Goal: Task Accomplishment & Management: Manage account settings

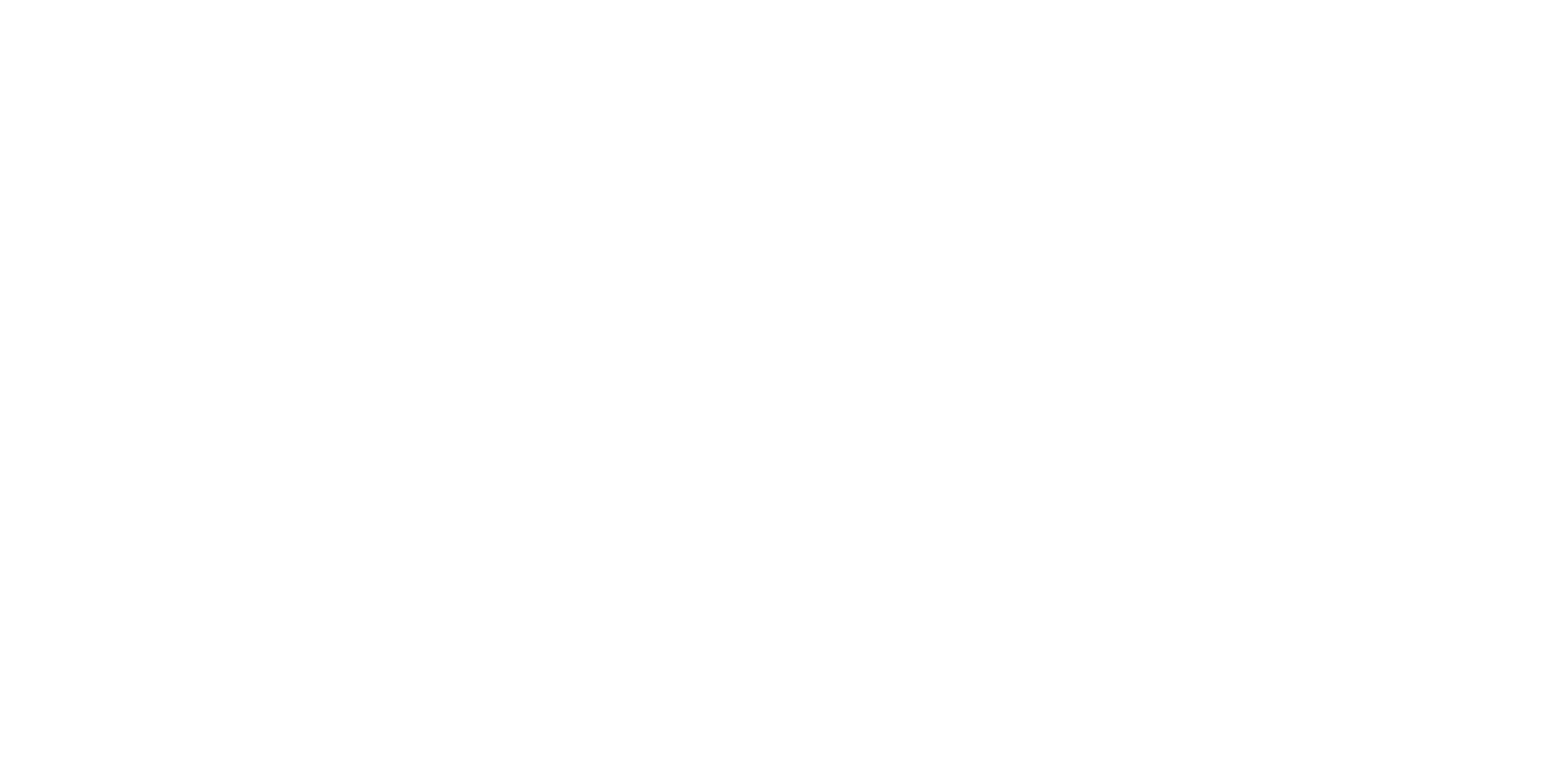
select select "not_cancelled"
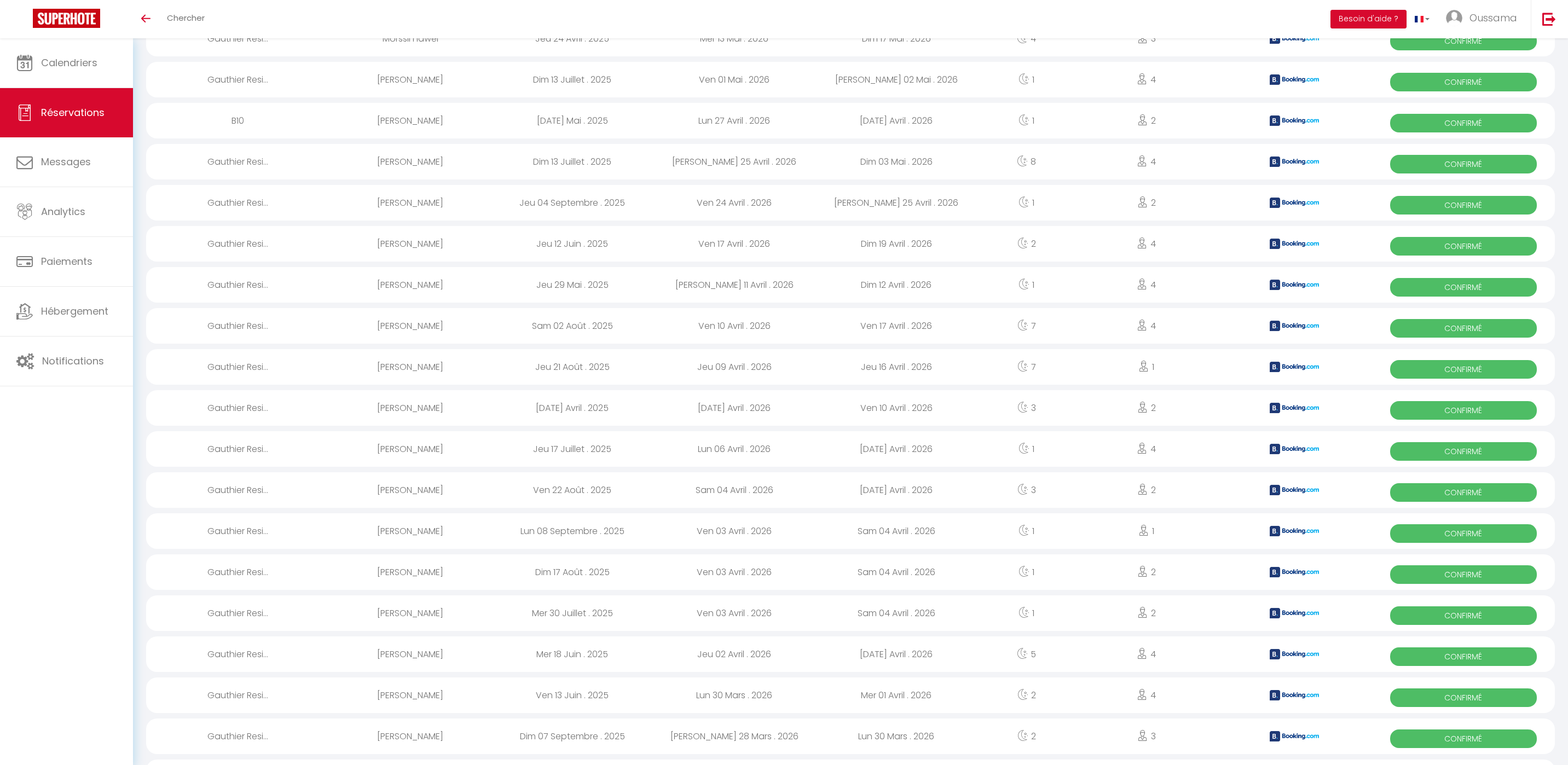
scroll to position [1476, 0]
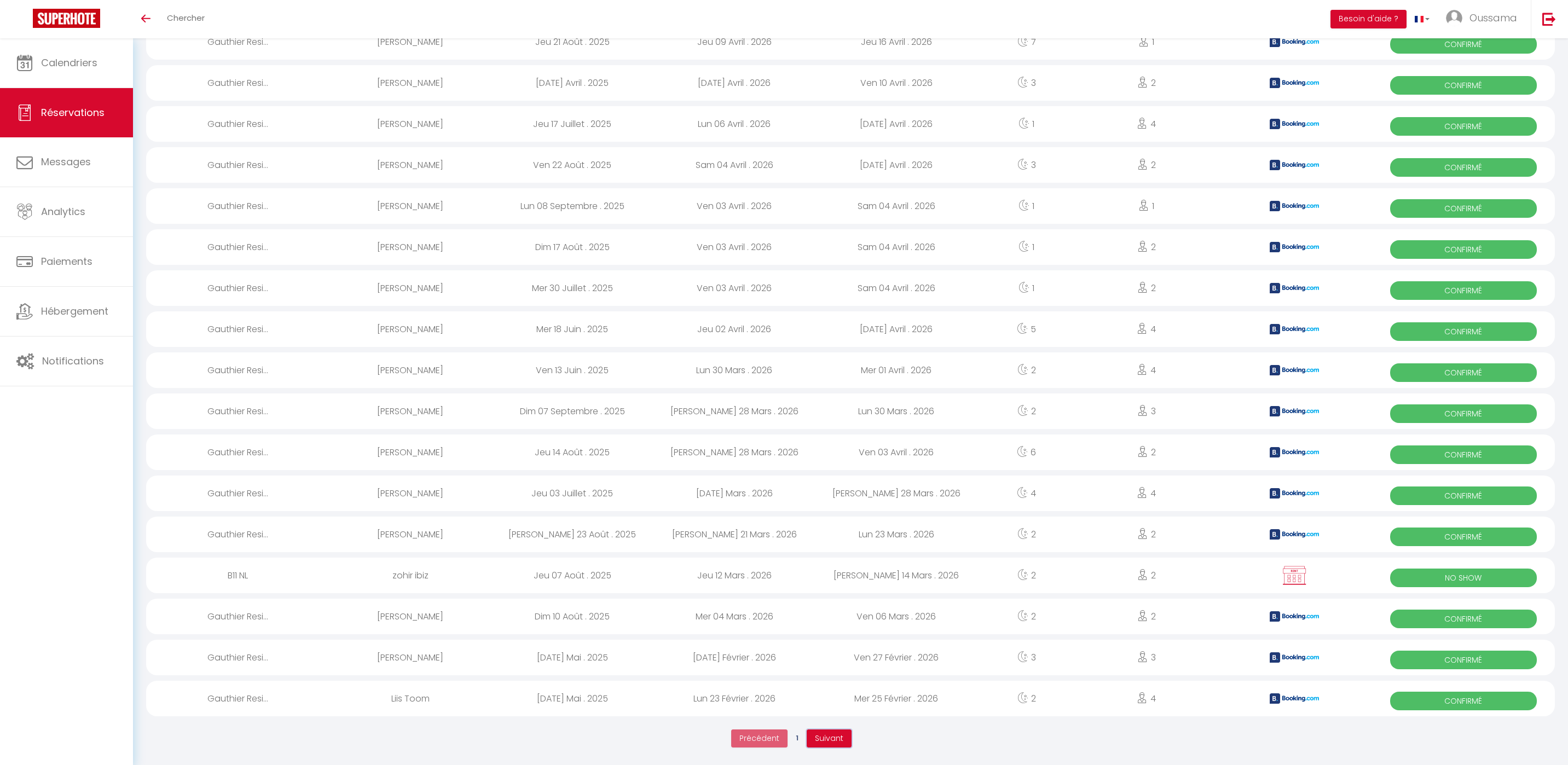
click at [822, 736] on span "Suivant" at bounding box center [829, 739] width 29 height 11
click at [844, 733] on button "Suivant" at bounding box center [829, 739] width 45 height 18
click at [836, 743] on span "Suivant" at bounding box center [830, 739] width 29 height 11
click at [838, 730] on button "Suivant" at bounding box center [830, 739] width 45 height 18
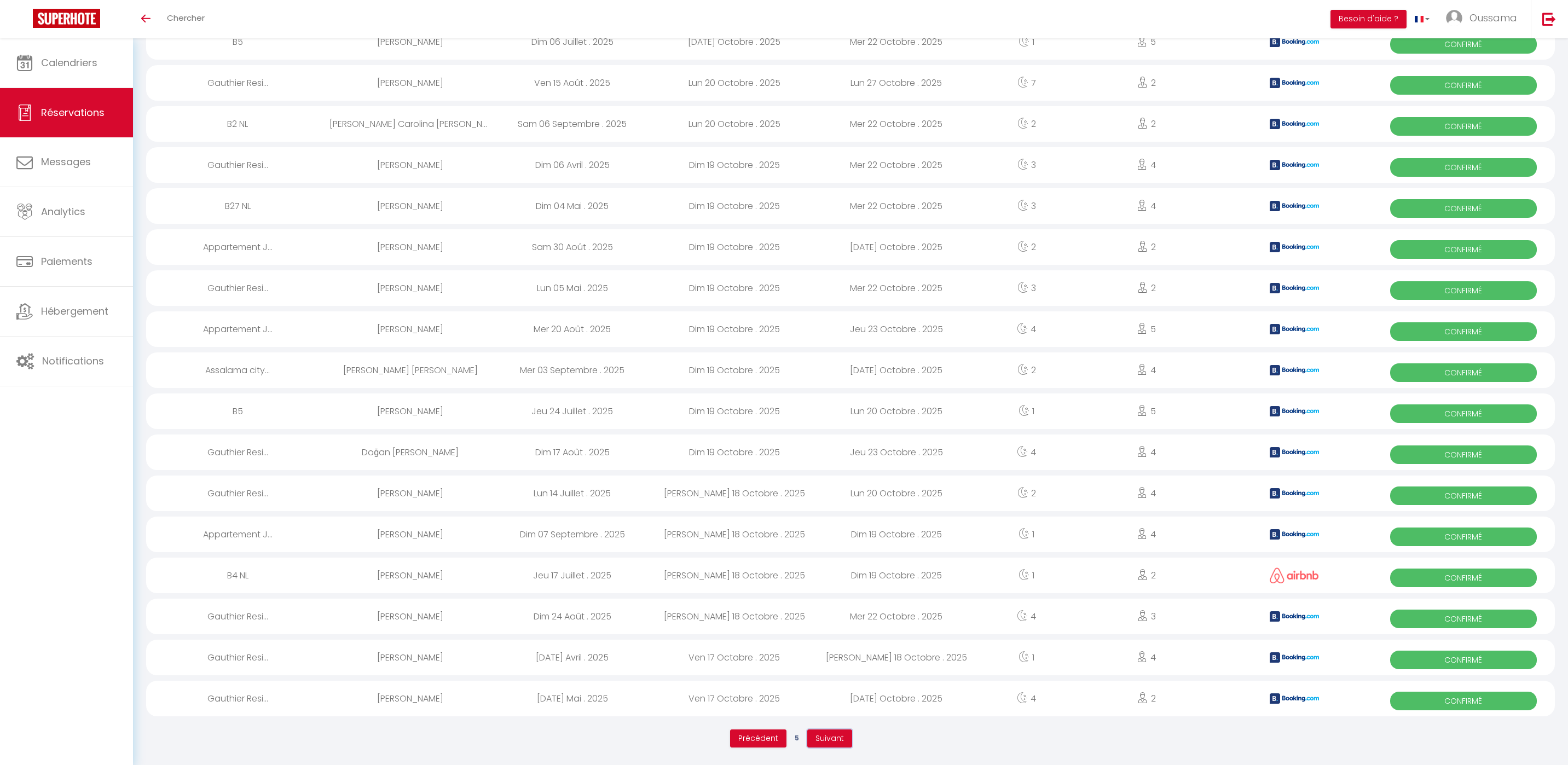
click at [834, 734] on span "Suivant" at bounding box center [830, 739] width 29 height 11
click at [827, 730] on button "Suivant" at bounding box center [829, 739] width 45 height 18
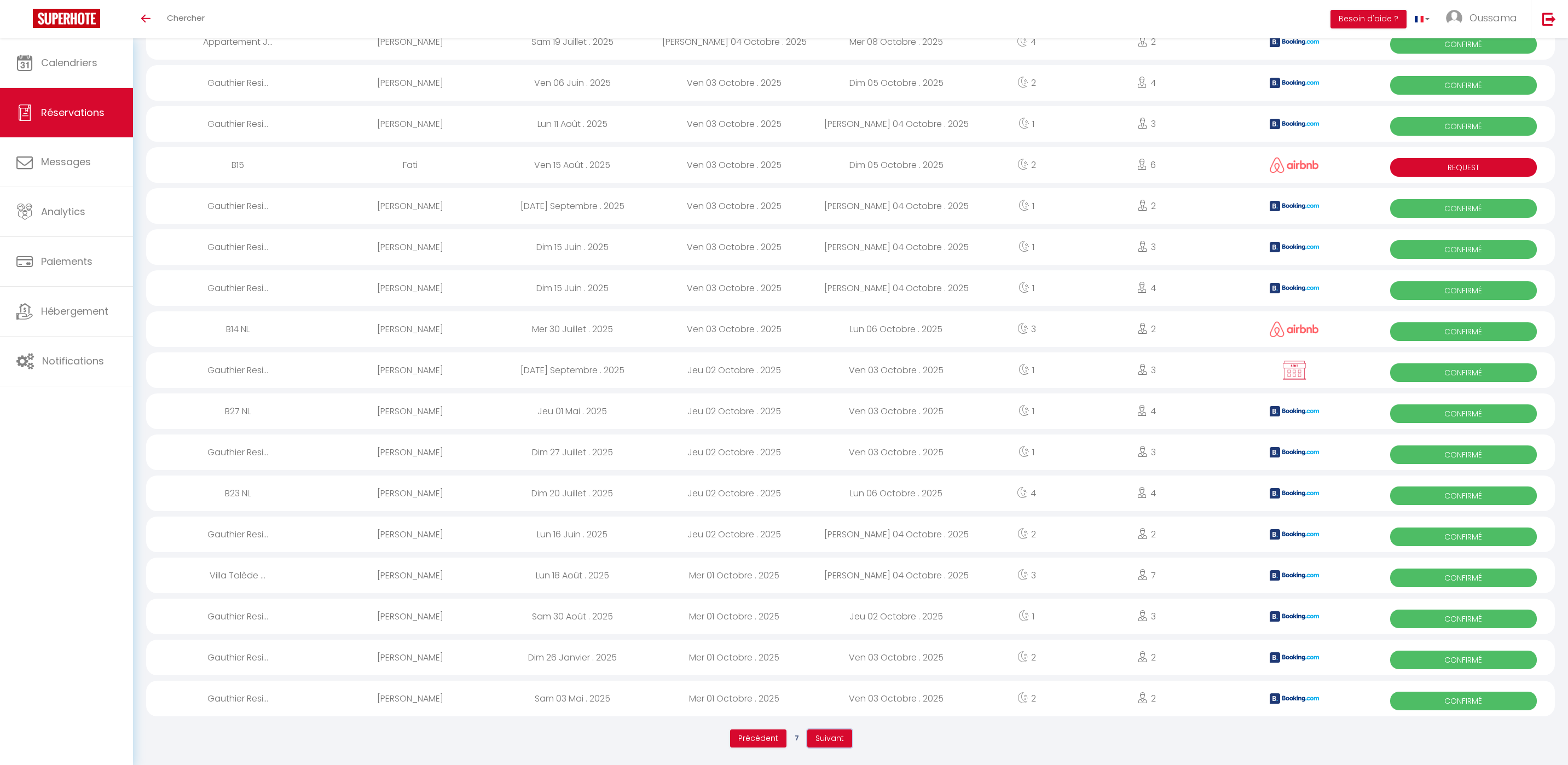
click at [845, 734] on button "Suivant" at bounding box center [829, 739] width 45 height 18
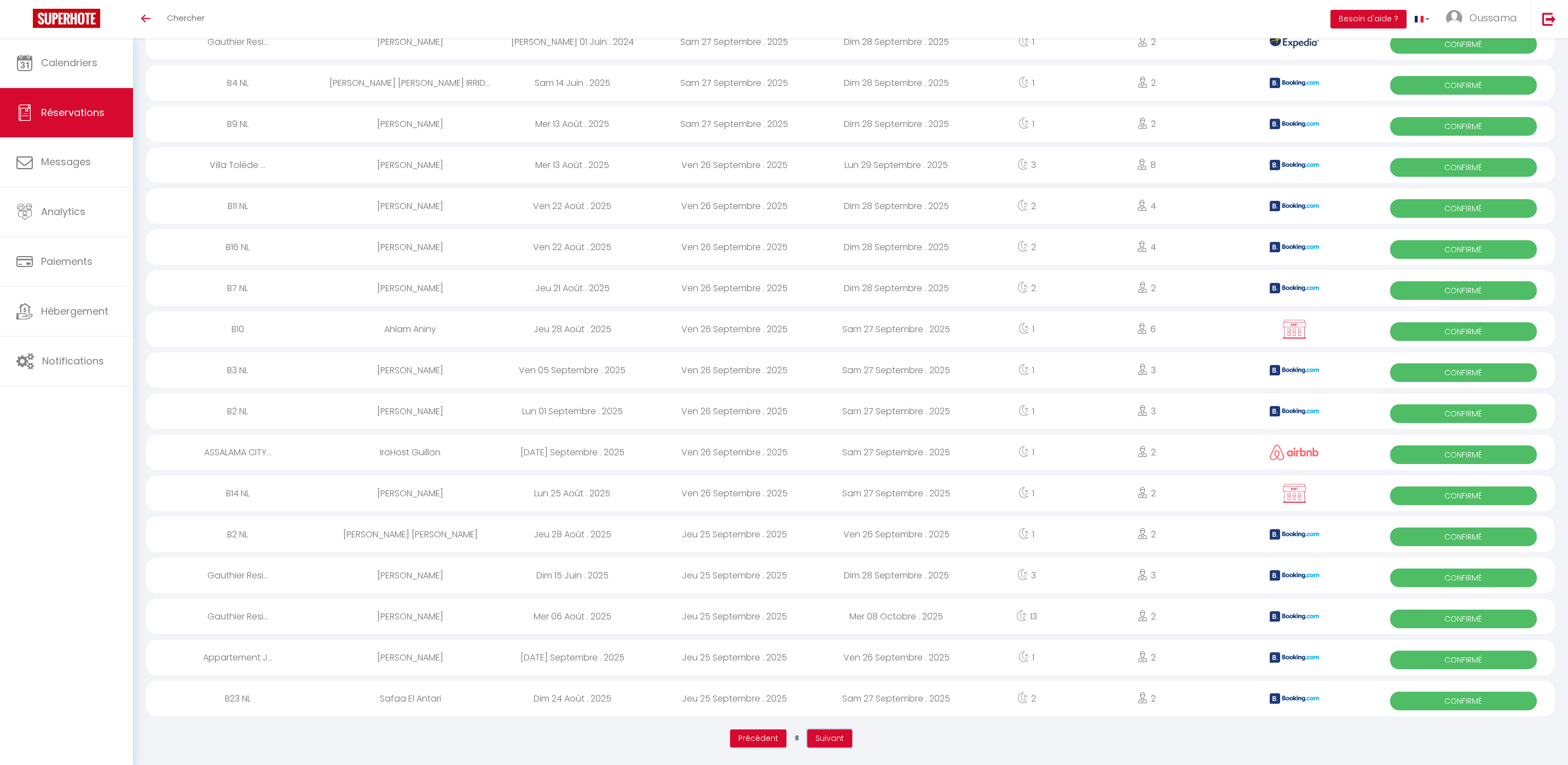
click at [817, 738] on span "Suivant" at bounding box center [830, 739] width 29 height 11
click at [837, 742] on span "Suivant" at bounding box center [830, 739] width 29 height 11
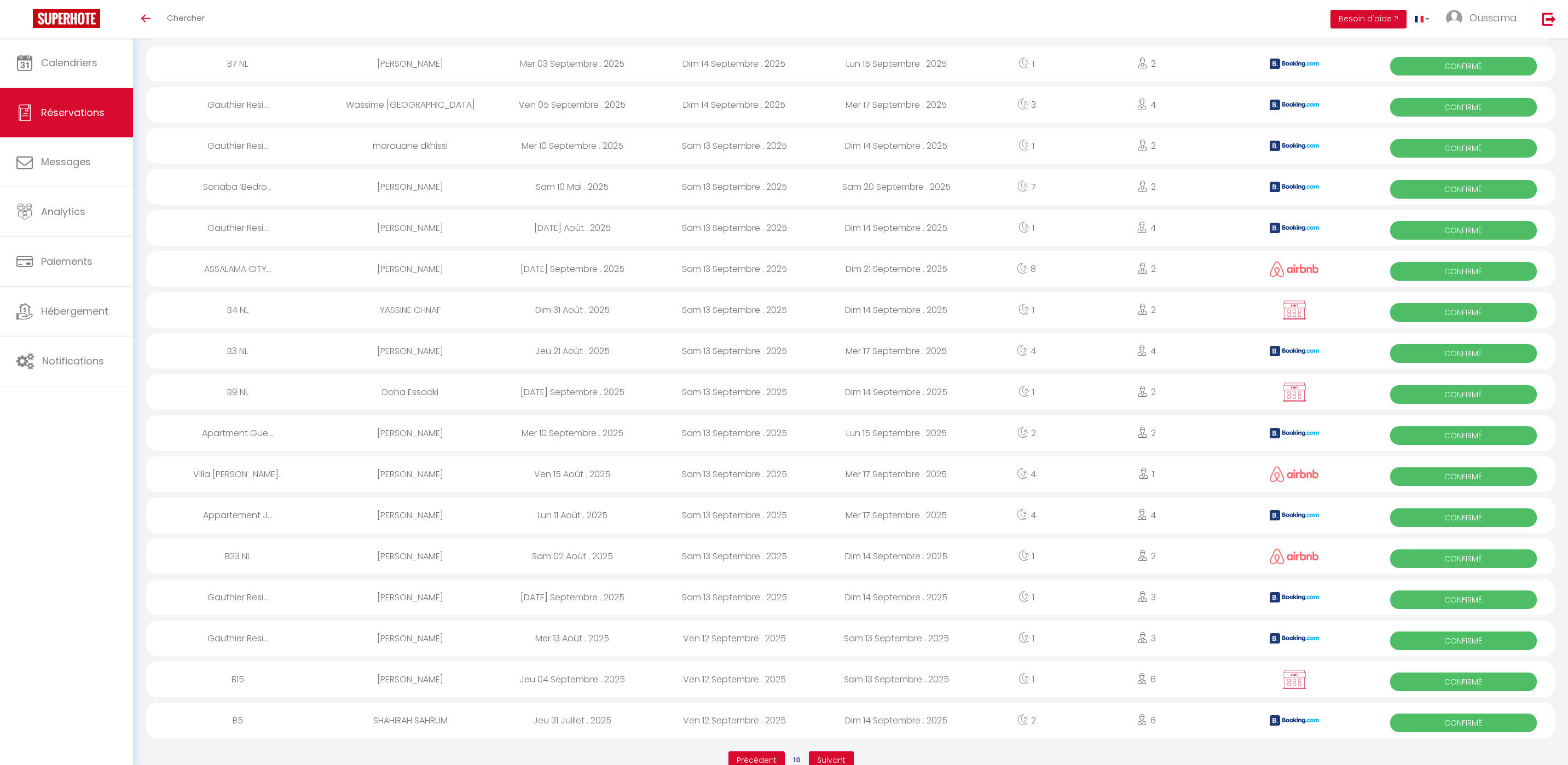
scroll to position [1476, 0]
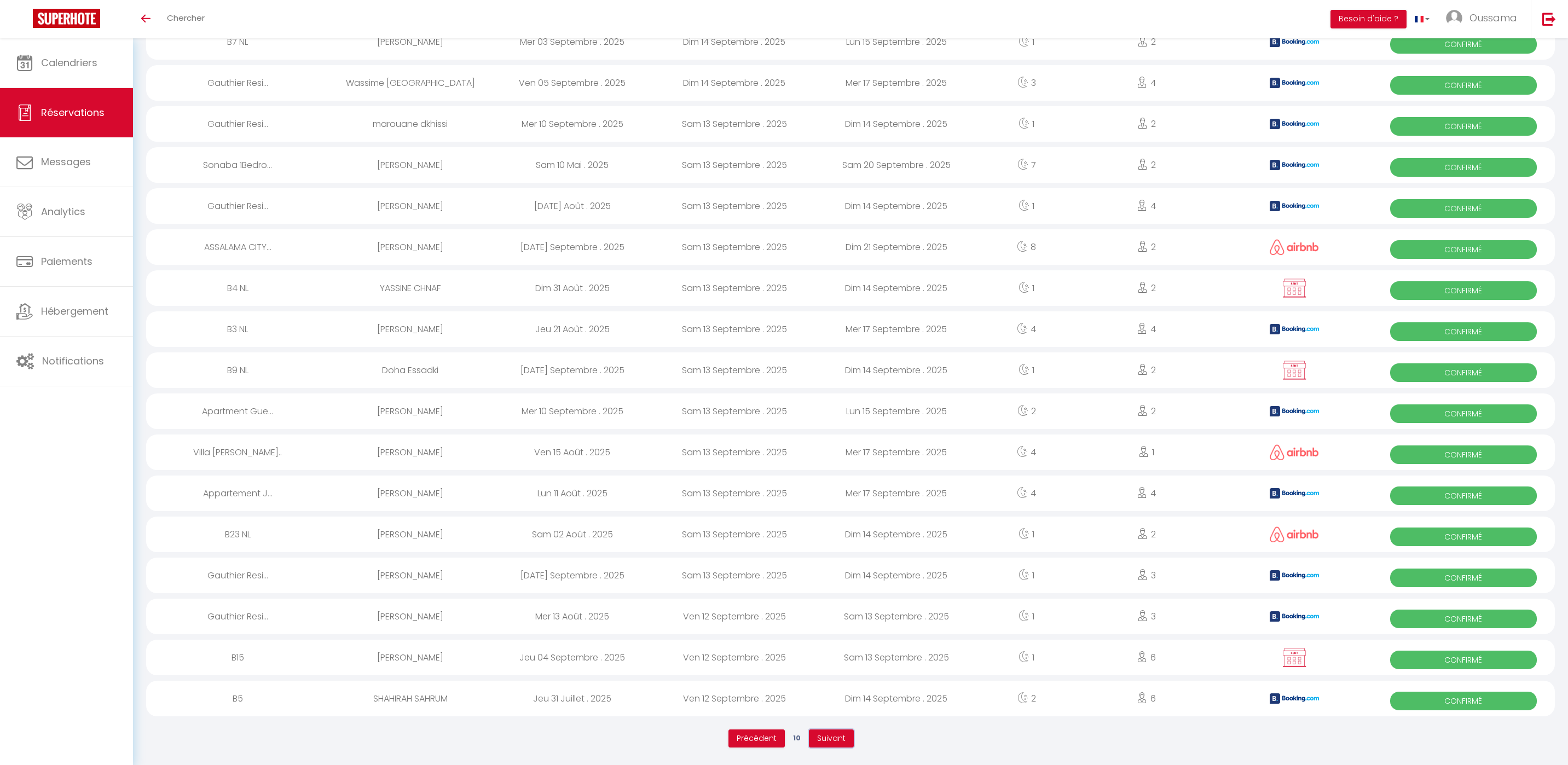
click at [819, 741] on span "Suivant" at bounding box center [831, 739] width 29 height 11
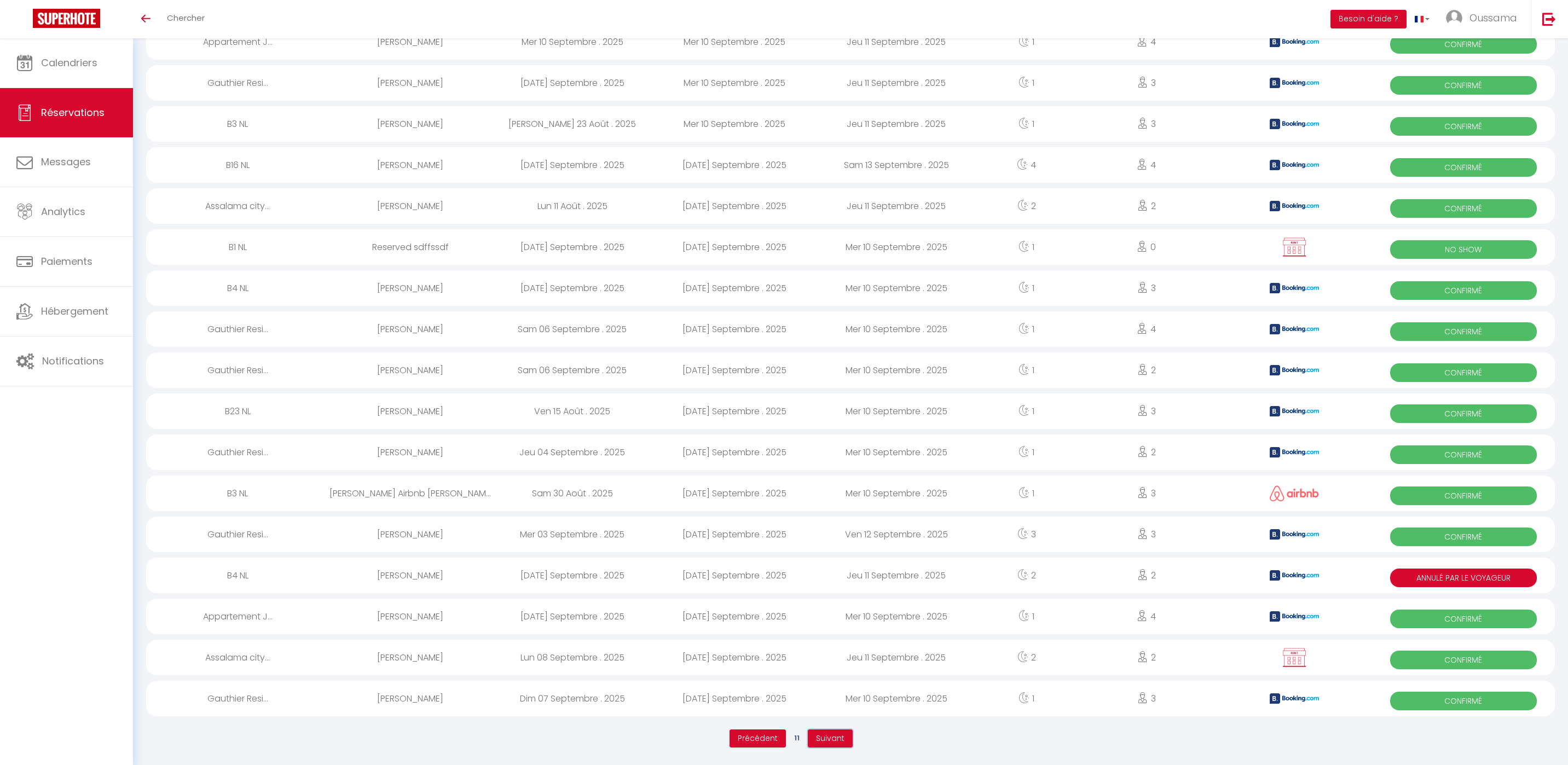
click at [819, 740] on span "Suivant" at bounding box center [830, 739] width 29 height 11
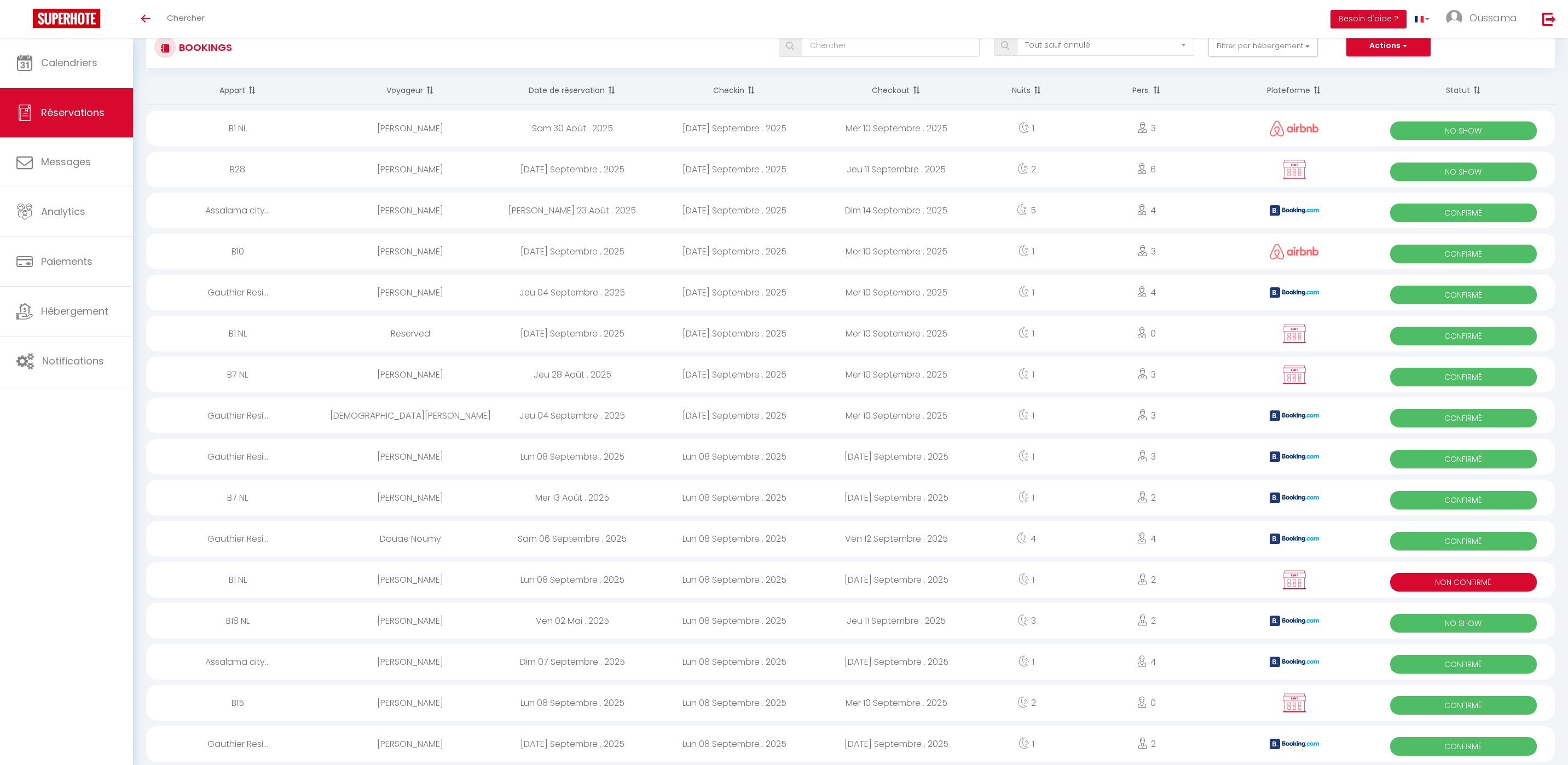
scroll to position [0, 0]
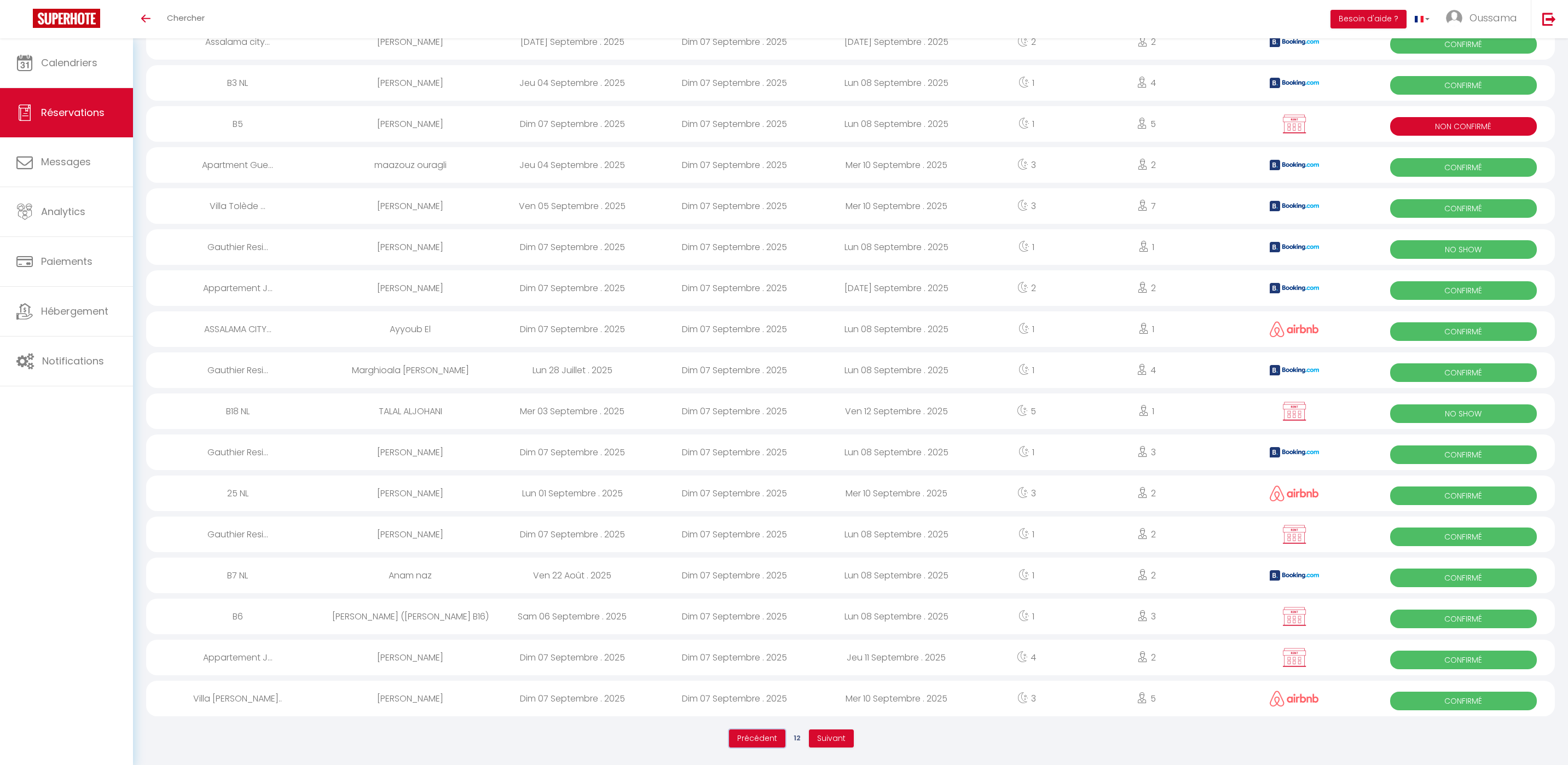
click at [754, 747] on button "Précédent" at bounding box center [757, 739] width 56 height 18
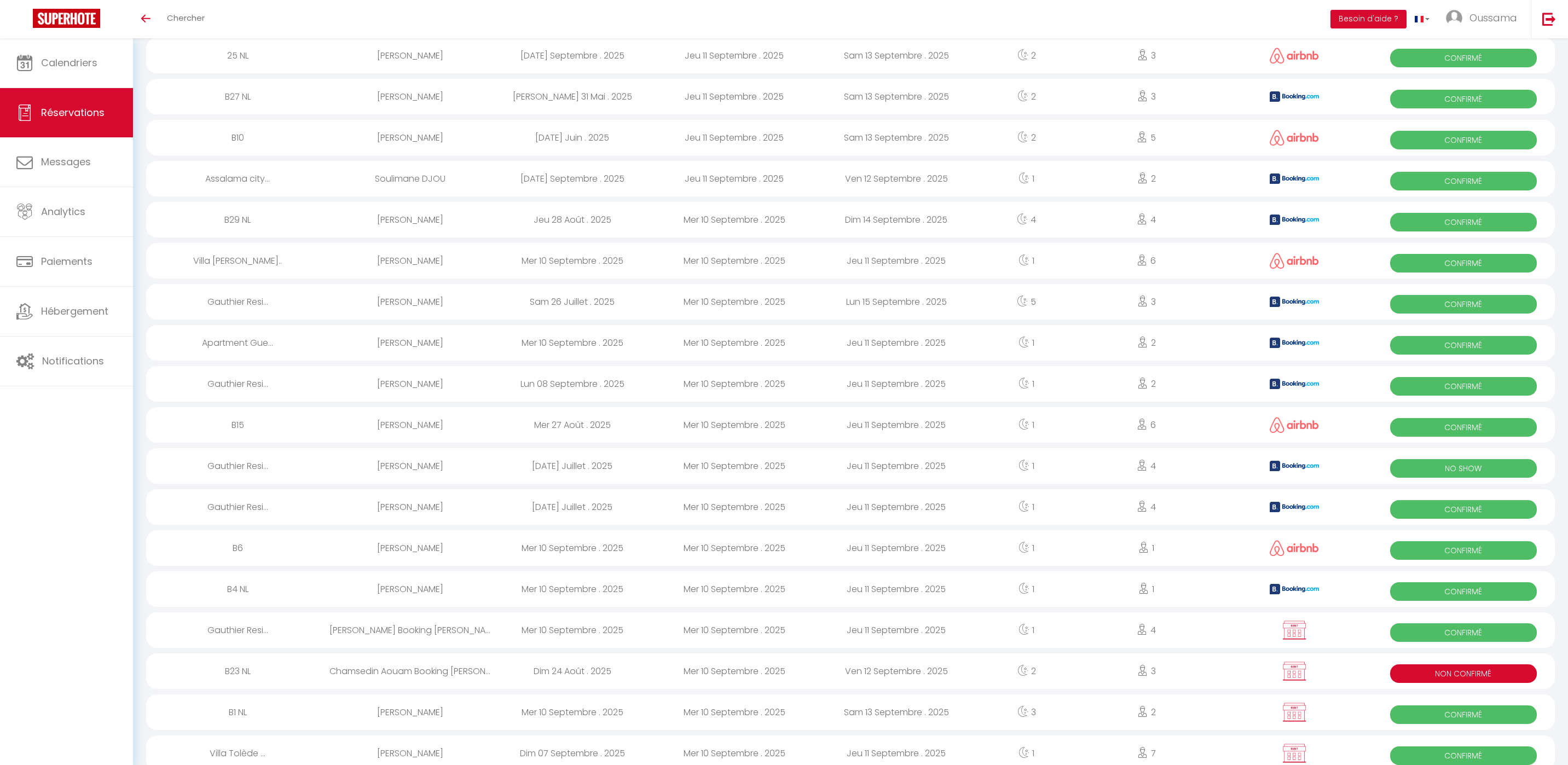
scroll to position [1067, 0]
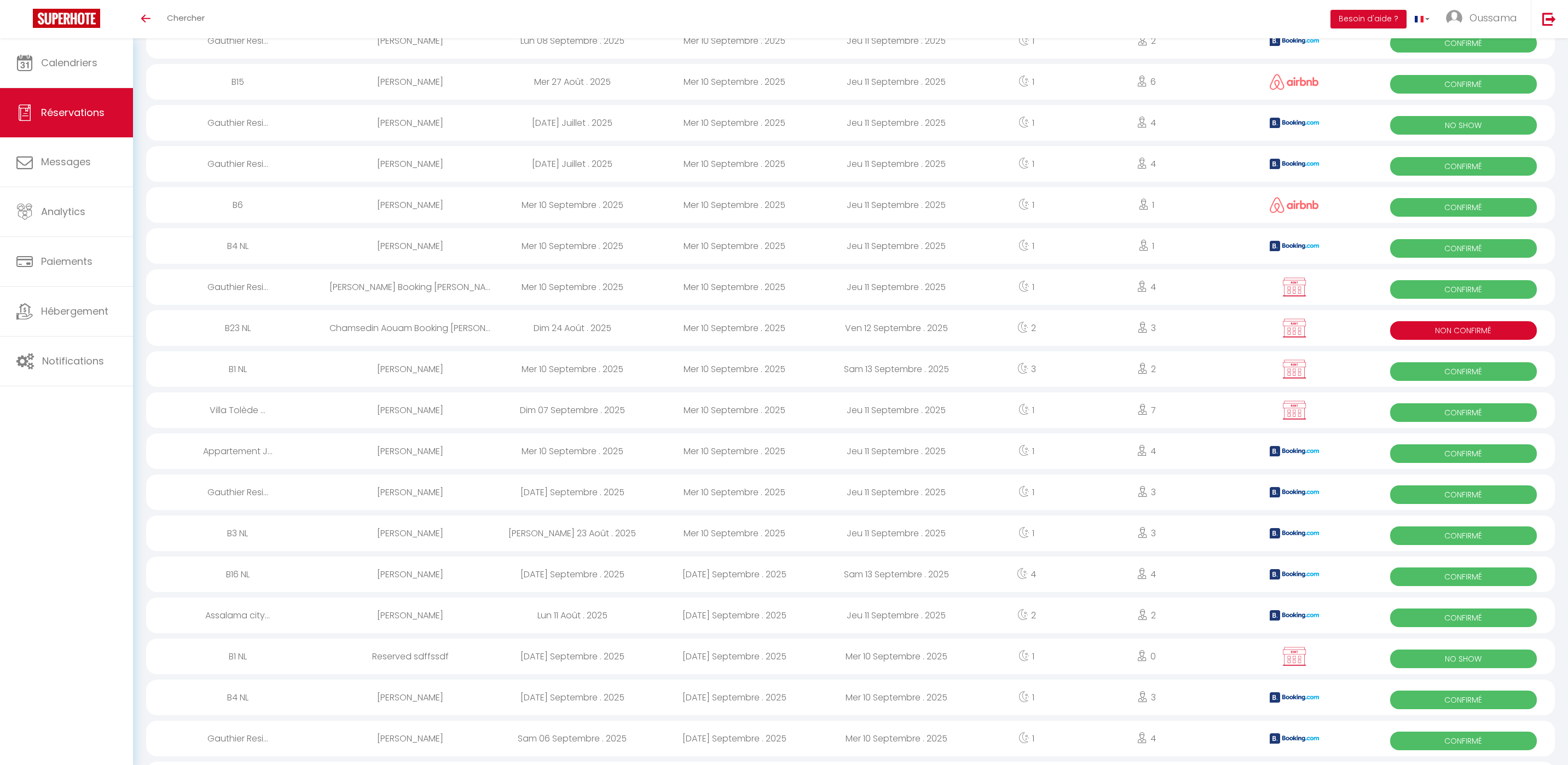
click at [246, 537] on div "B3 NL" at bounding box center [238, 534] width 184 height 35
select select "OK"
select select "KO"
select select "0"
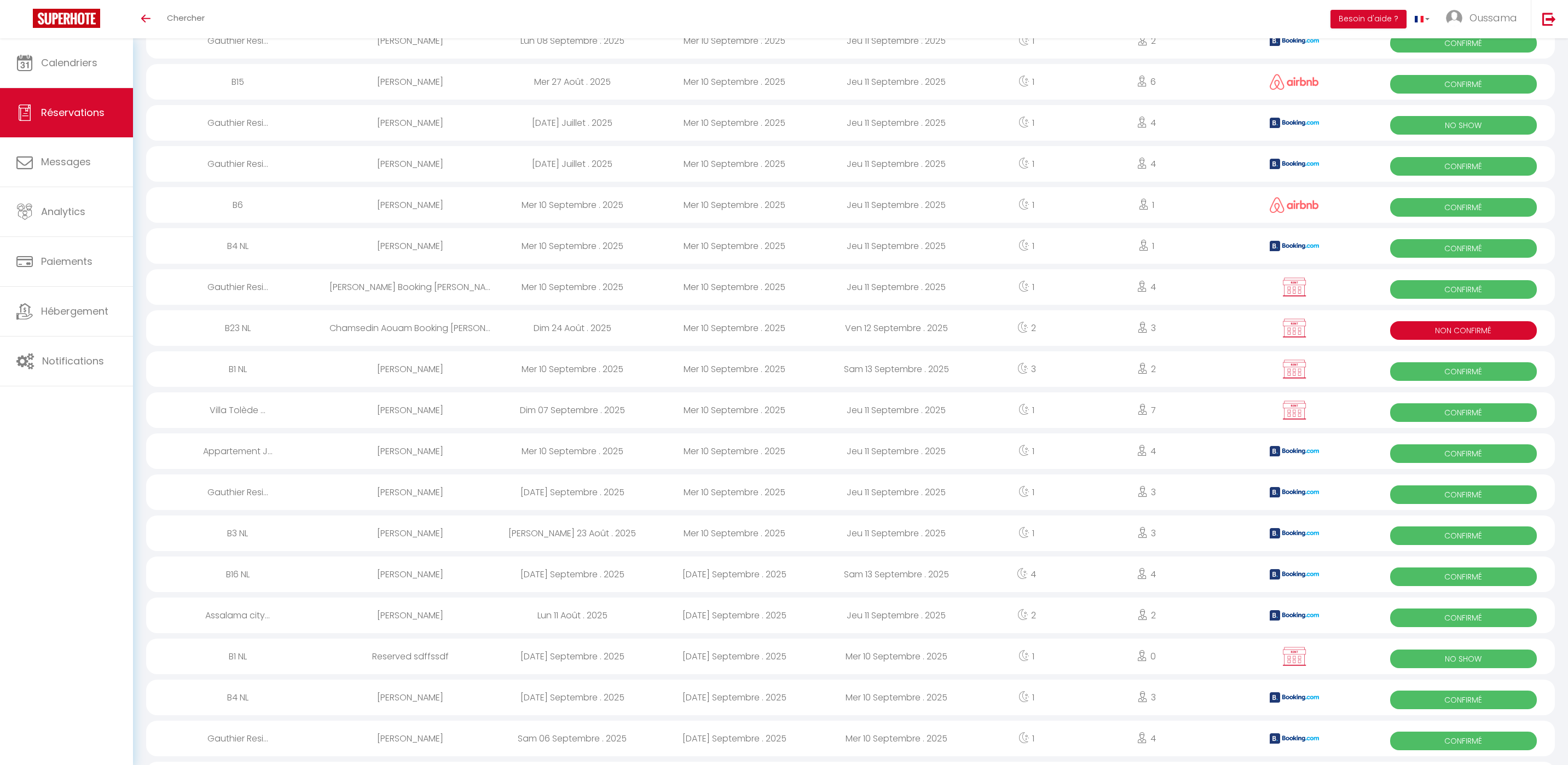
select select "1"
select select
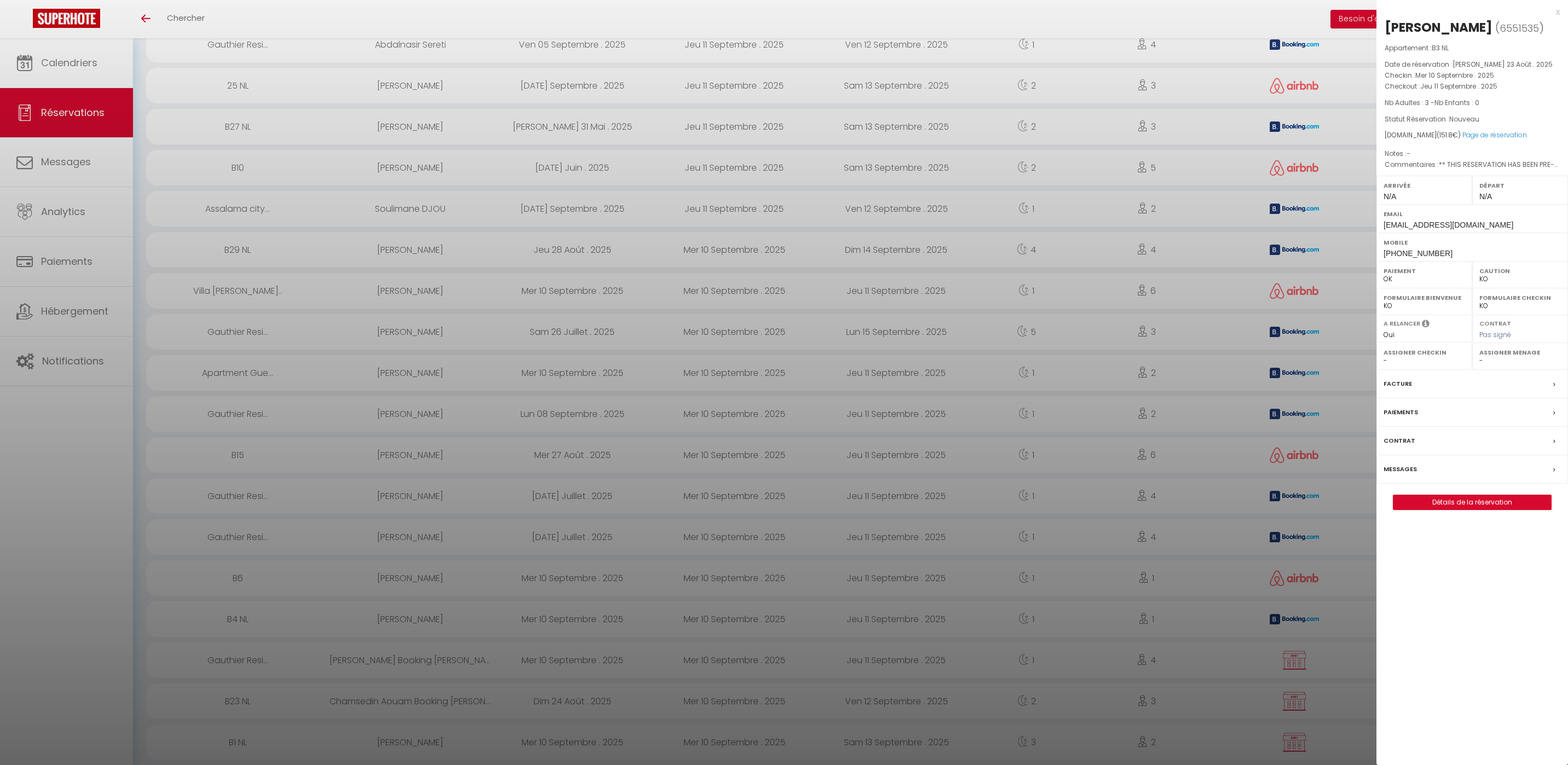
click at [385, 119] on div at bounding box center [784, 382] width 1568 height 765
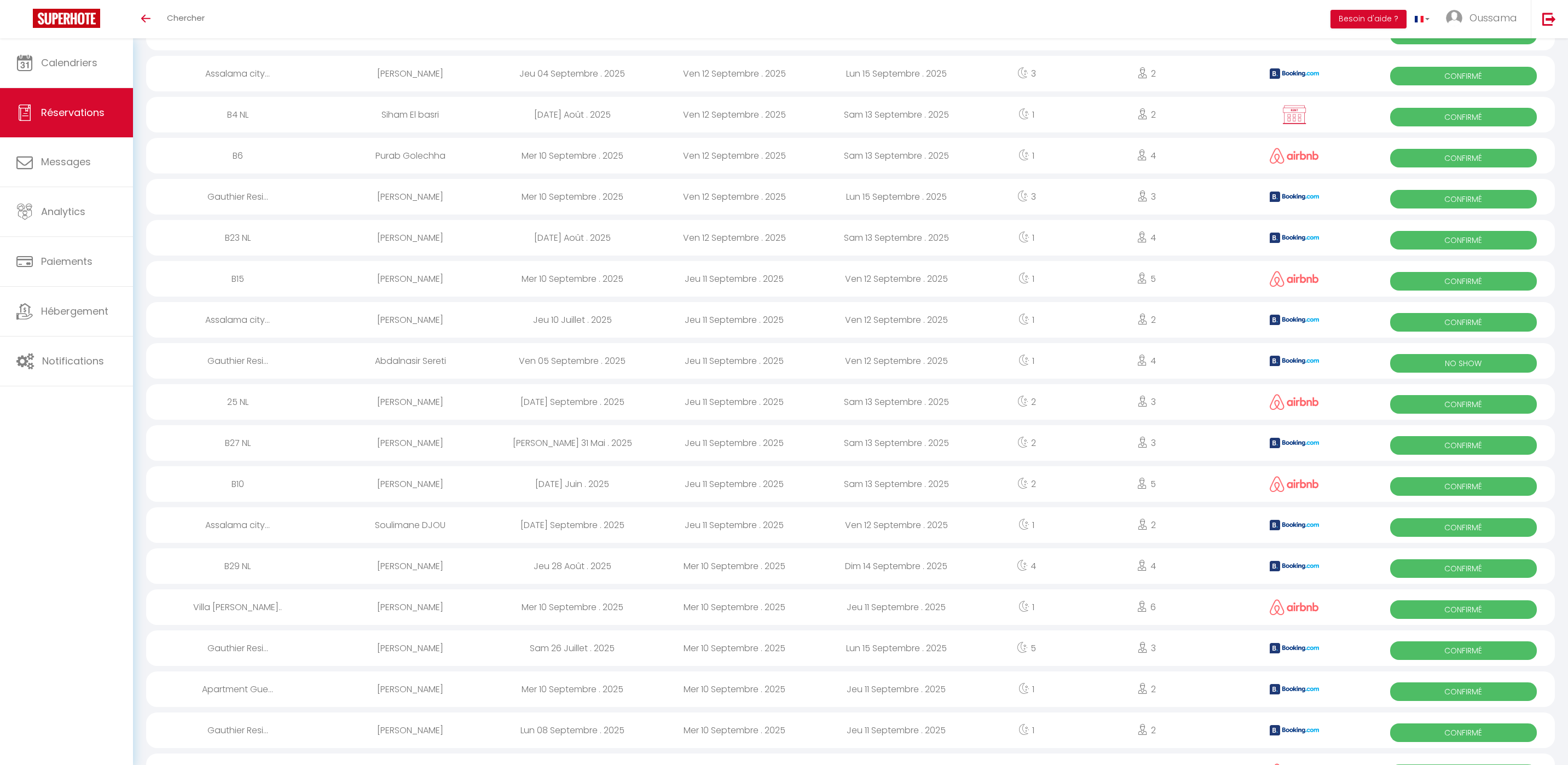
scroll to position [376, 0]
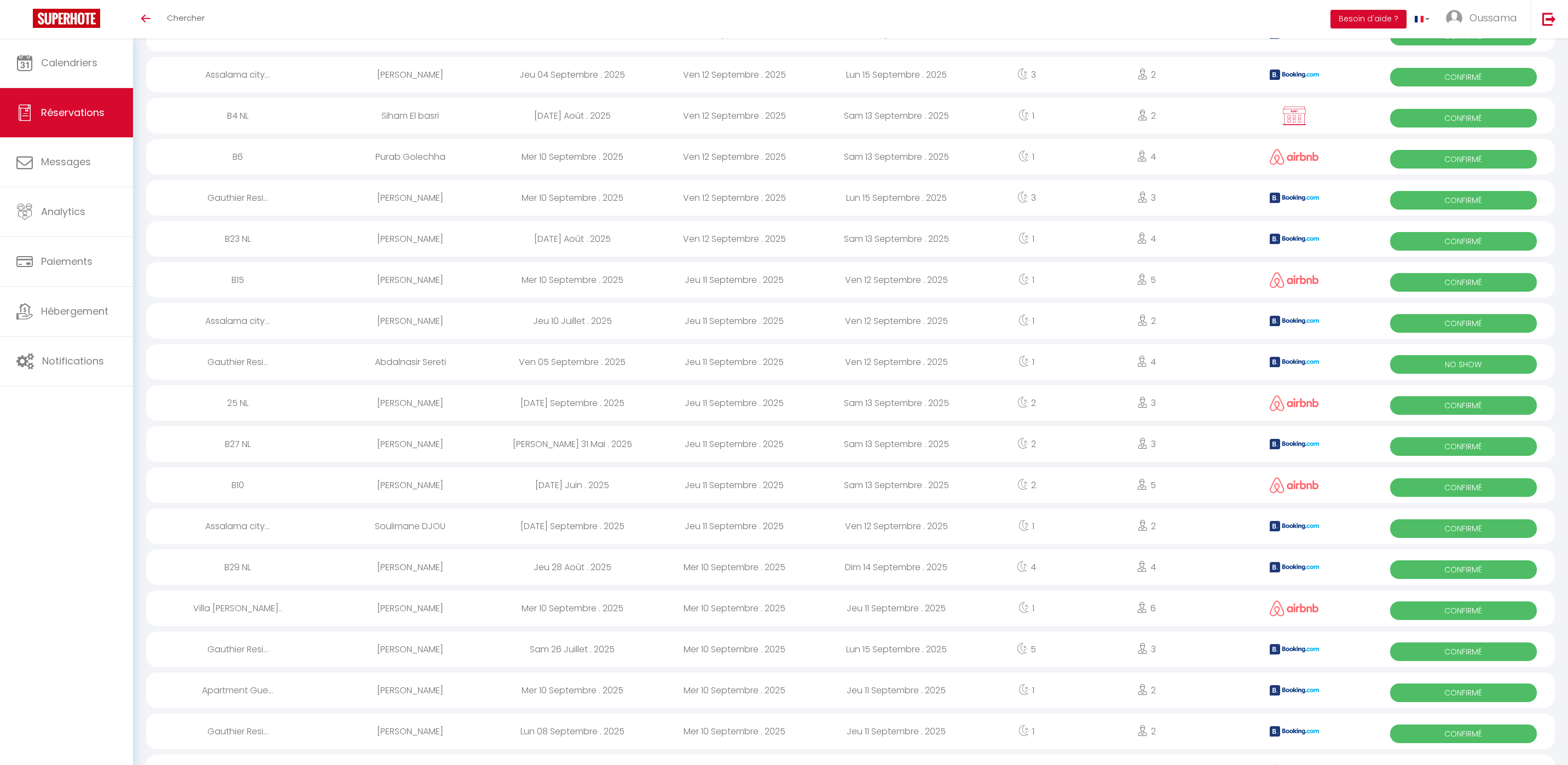
click at [235, 481] on div "B10" at bounding box center [238, 485] width 184 height 35
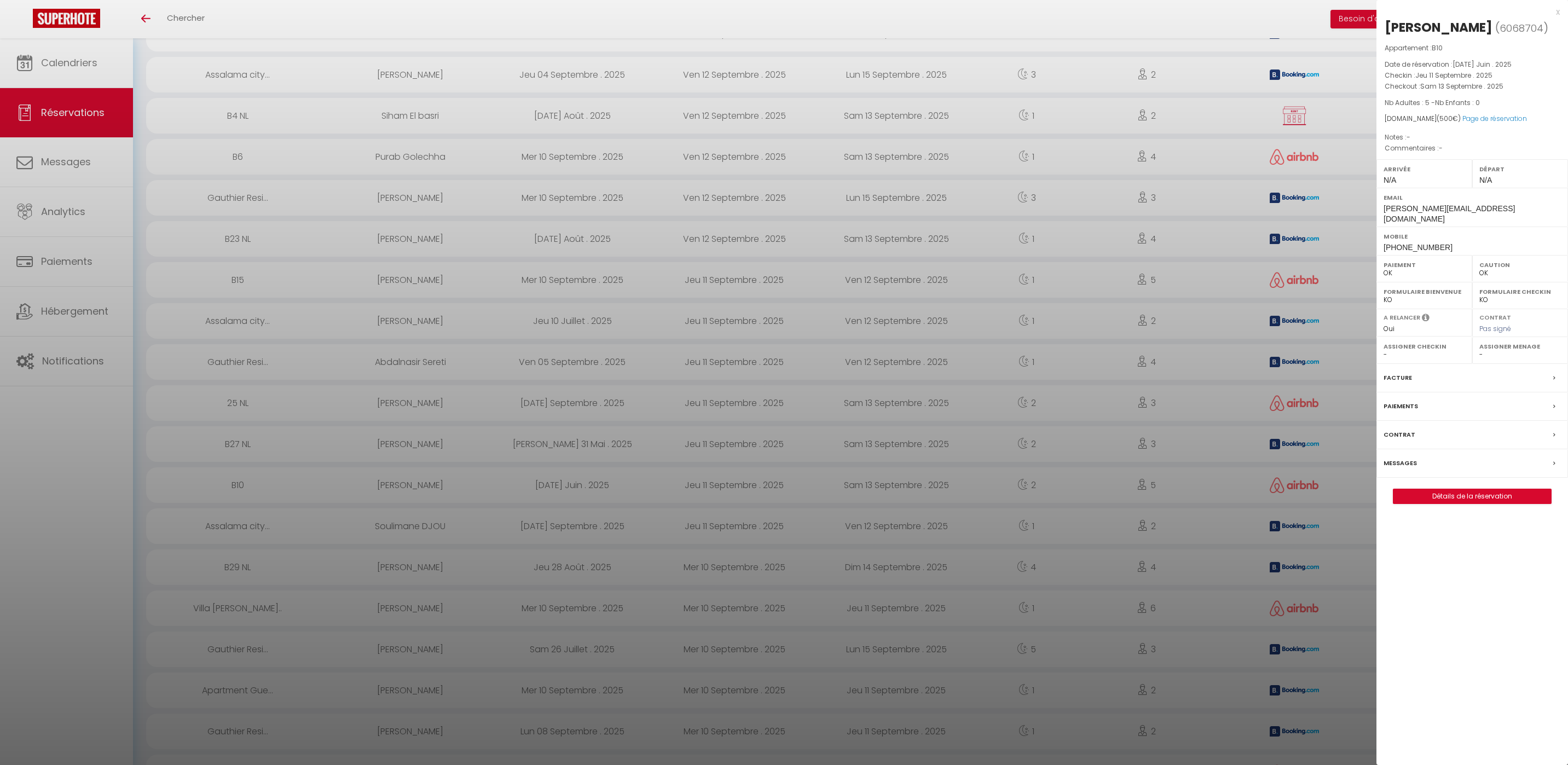
click at [431, 490] on div at bounding box center [784, 382] width 1568 height 765
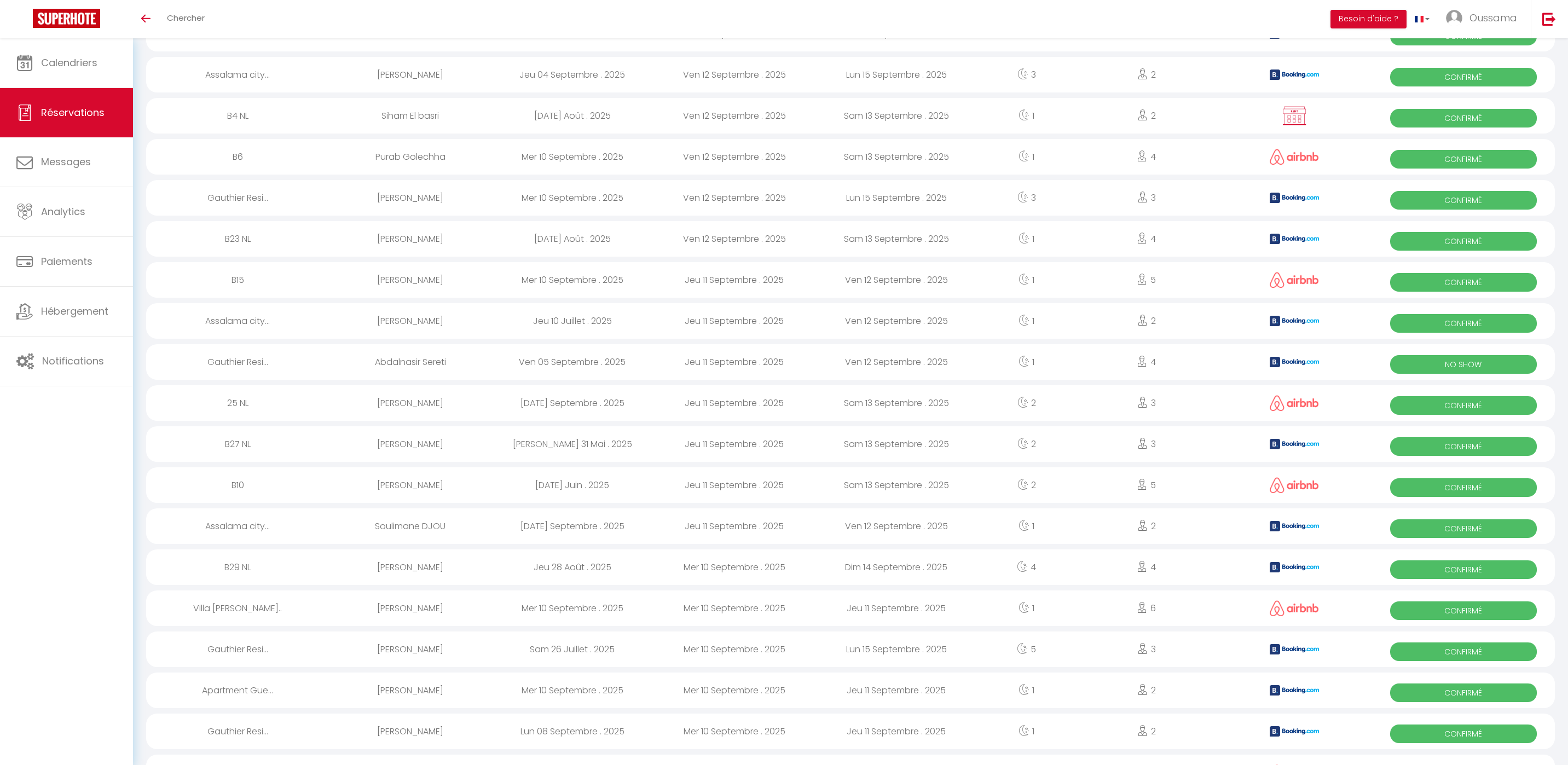
click at [399, 445] on div "[PERSON_NAME]" at bounding box center [410, 444] width 162 height 35
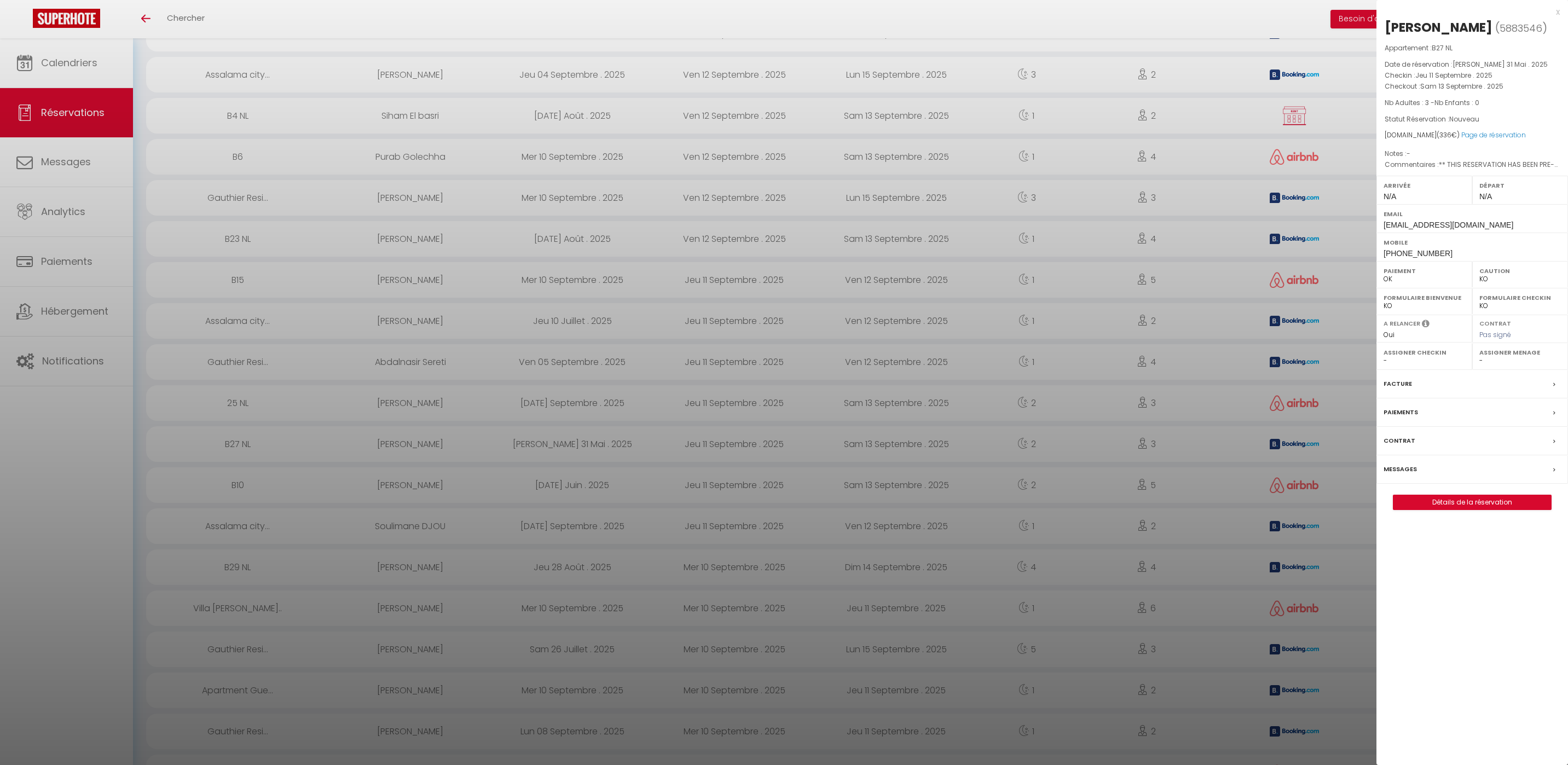
click at [400, 442] on div at bounding box center [784, 382] width 1568 height 765
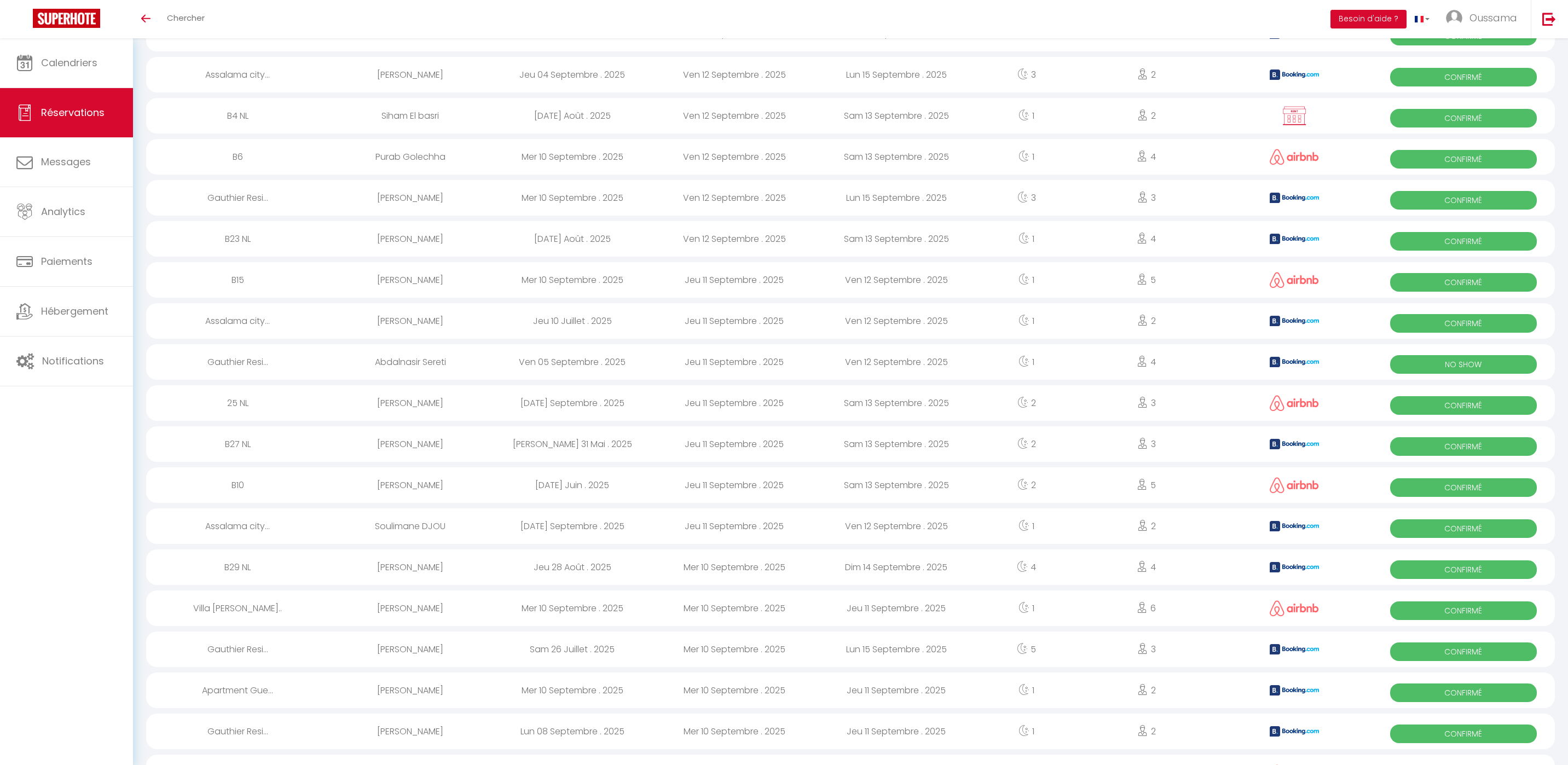
click at [396, 403] on div "Ahmed Nama" at bounding box center [410, 403] width 162 height 35
select select "OK"
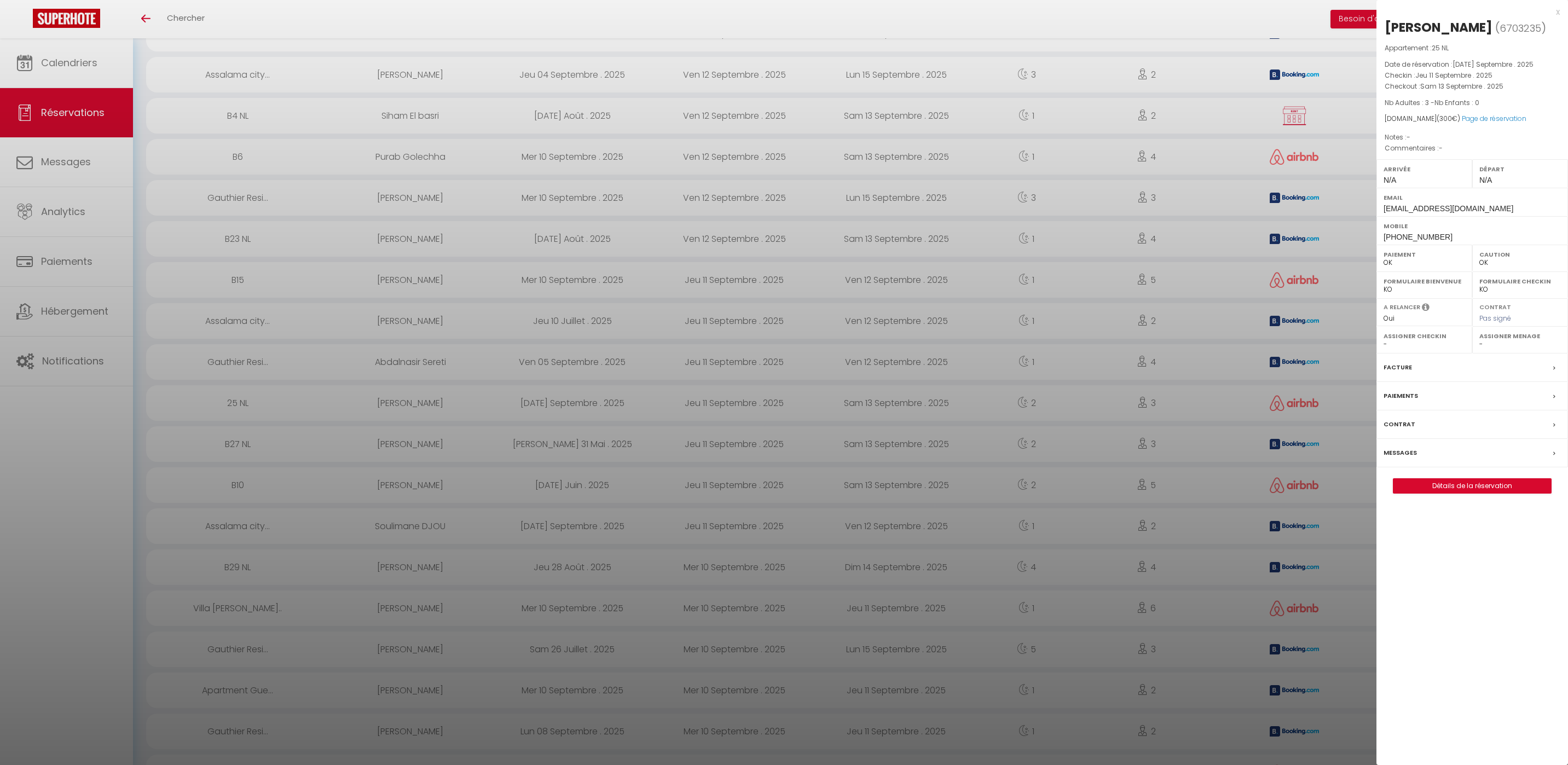
click at [392, 209] on div at bounding box center [784, 382] width 1568 height 765
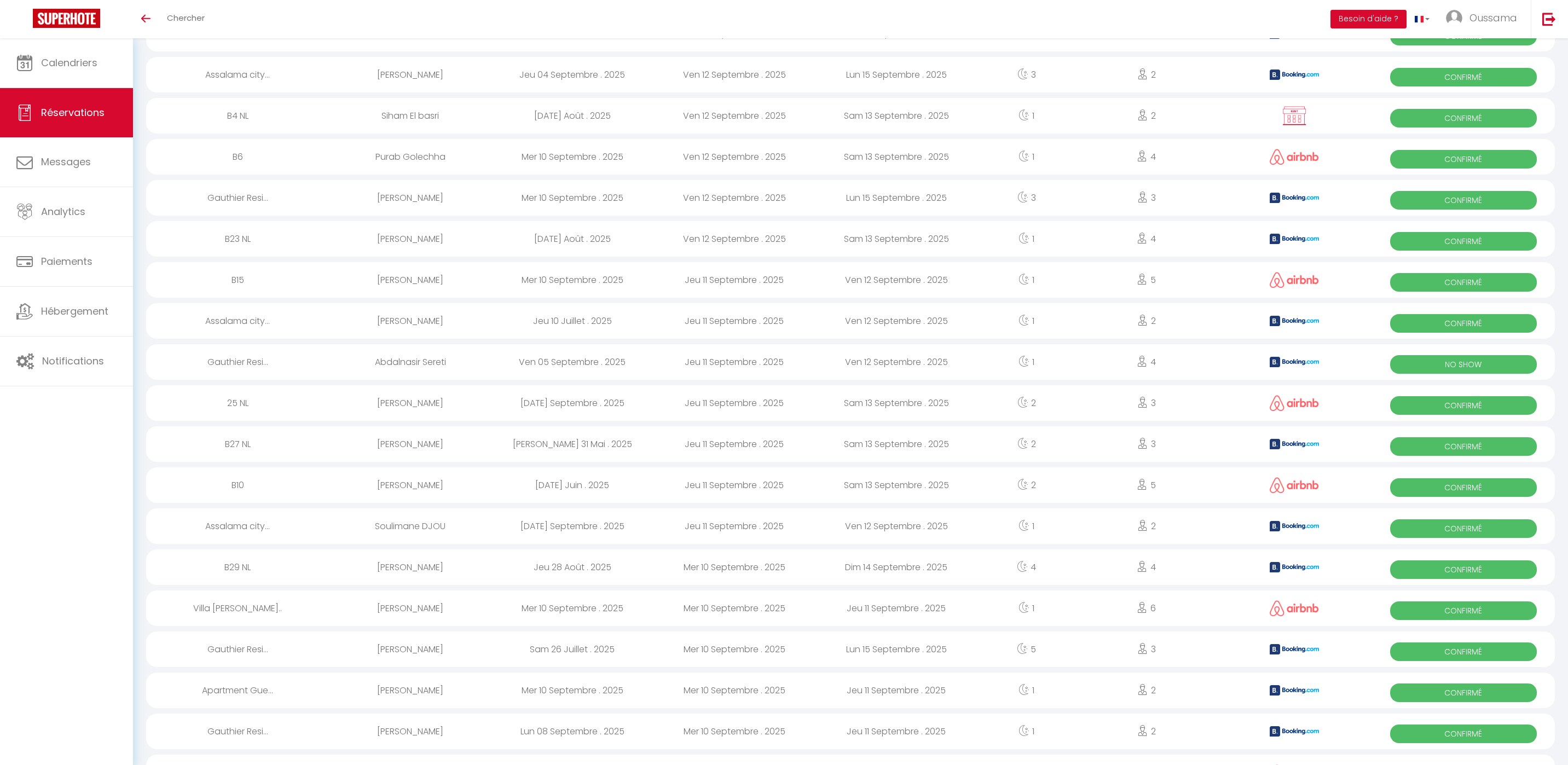
click at [401, 284] on div "Elyess Abdelkaoui" at bounding box center [410, 280] width 162 height 35
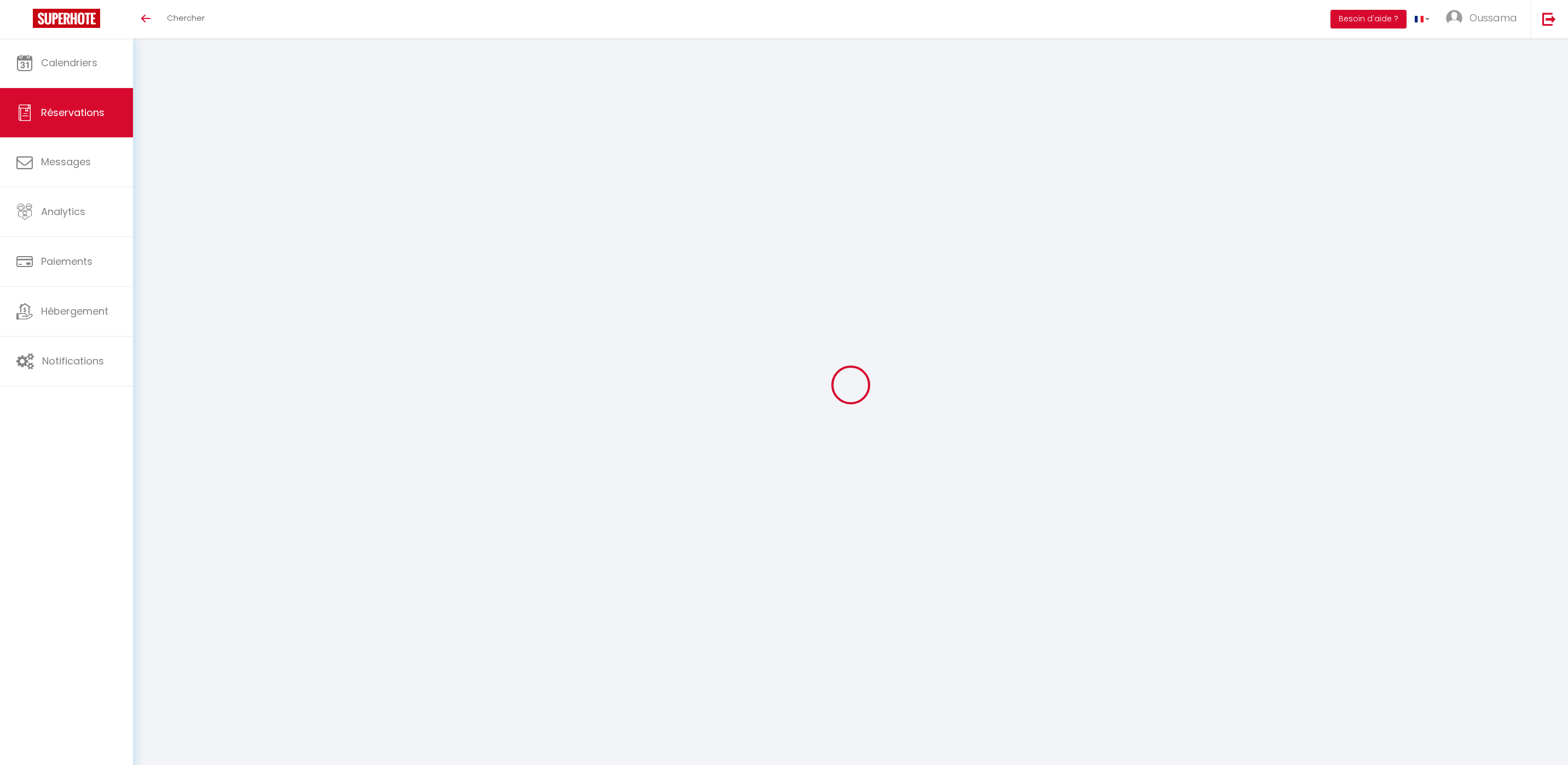
select select
checkbox input "false"
select select
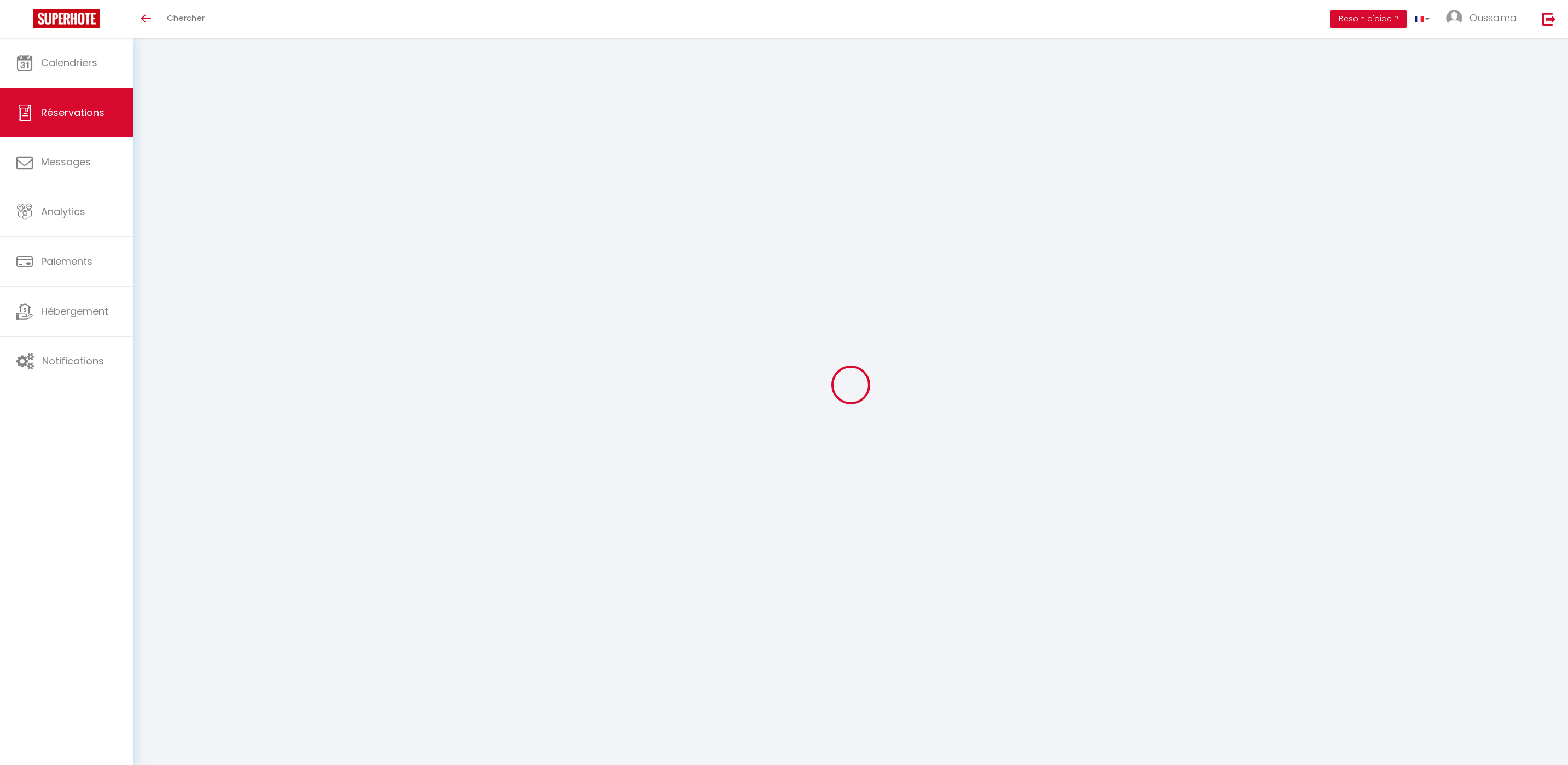
checkbox input "false"
type textarea "** THIS RESERVATION HAS BEEN PRE-PAID ** BOOKING NOTE : Payment charge is EUR 2…"
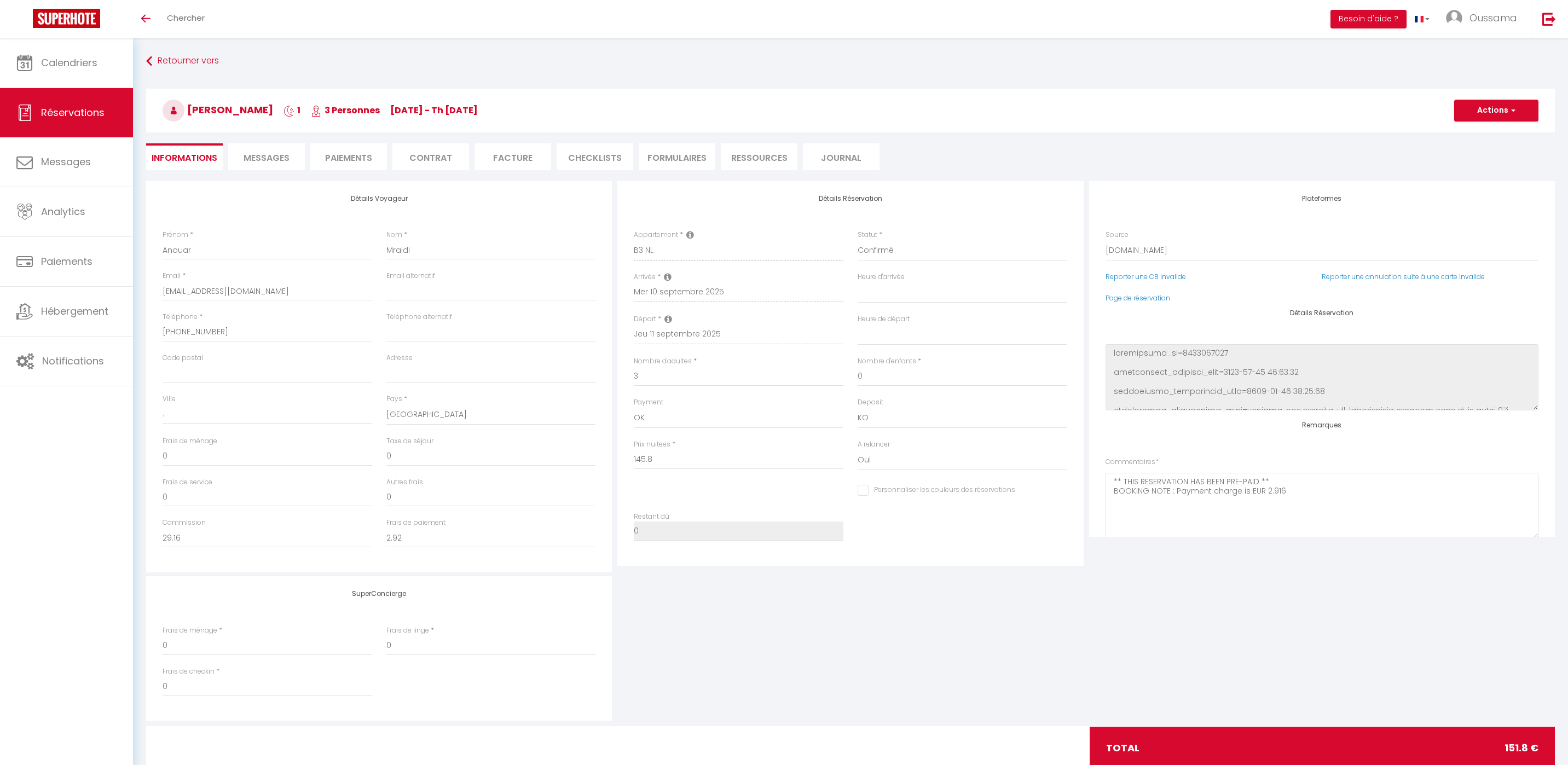
type input "6"
select select
checkbox input "false"
select select
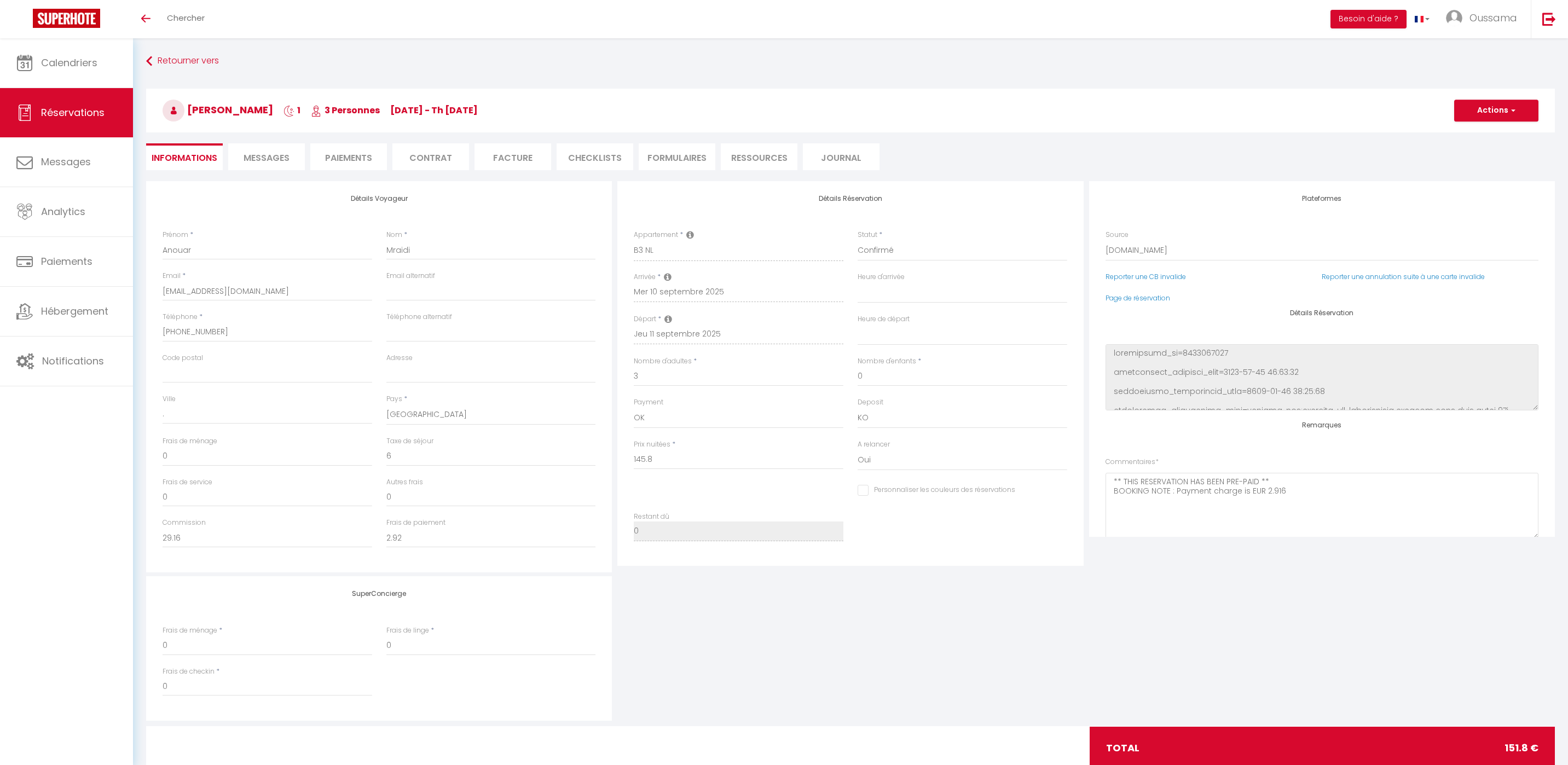
select select
click at [284, 155] on span "Messages" at bounding box center [266, 158] width 46 height 13
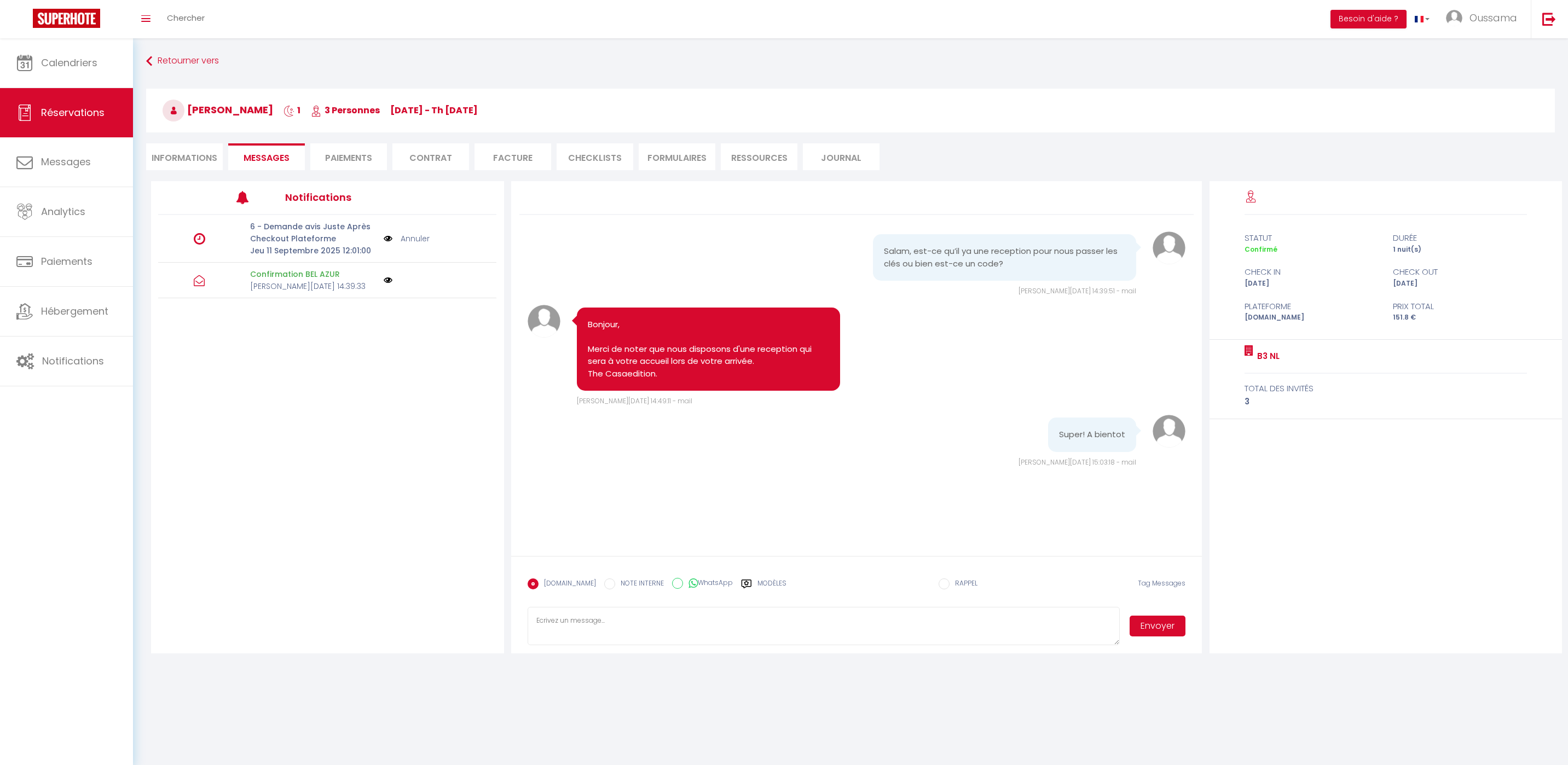
click at [692, 580] on label "WhatsApp" at bounding box center [707, 584] width 50 height 12
click at [683, 580] on input "WhatsApp" at bounding box center [677, 584] width 11 height 11
radio input "true"
radio input "false"
click at [764, 584] on label "Modèles" at bounding box center [771, 588] width 29 height 19
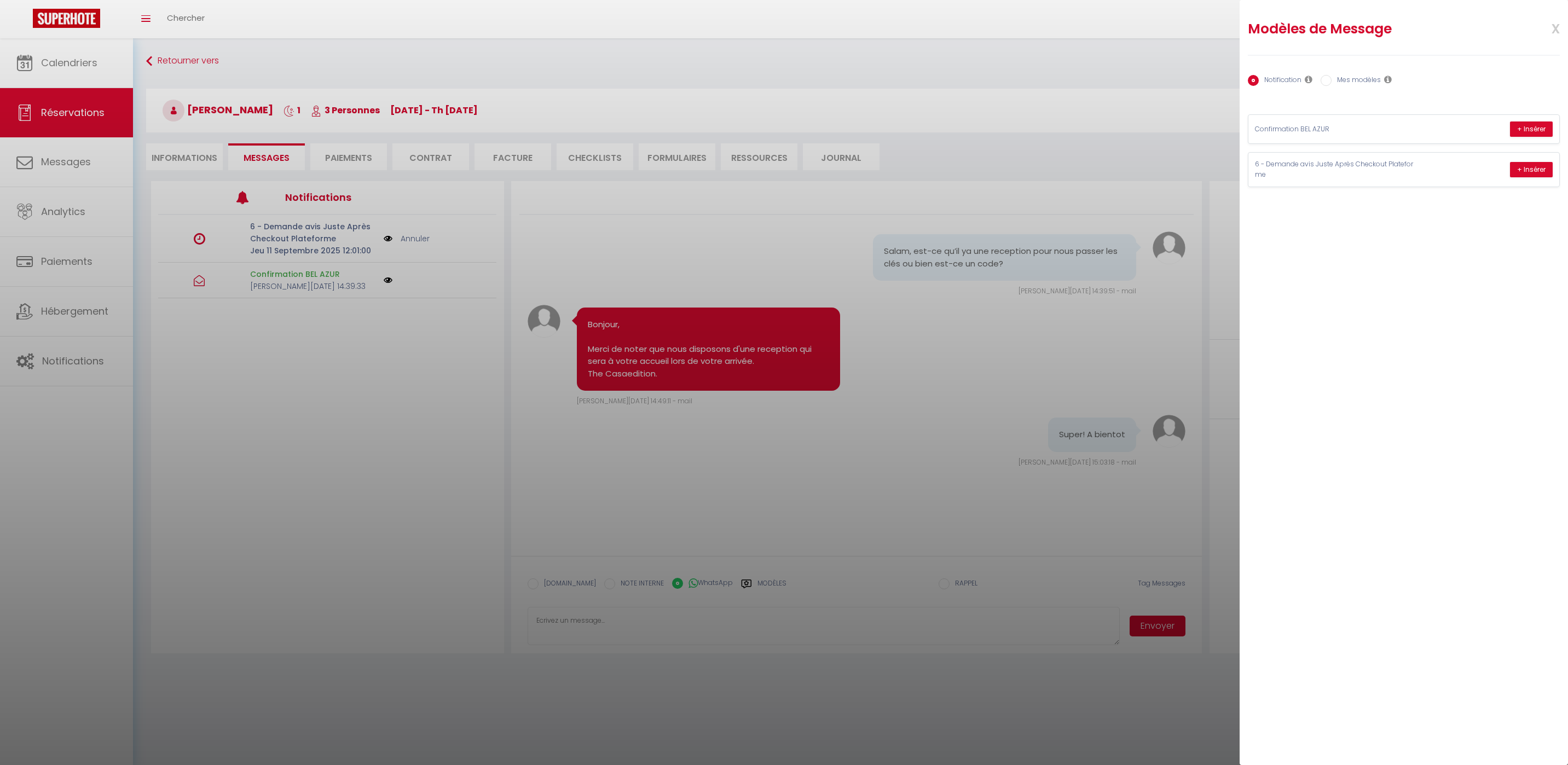
click at [1339, 81] on label "Mes modèles" at bounding box center [1356, 81] width 49 height 12
click at [1331, 81] on input "Mes modèles" at bounding box center [1326, 81] width 11 height 11
radio input "true"
radio input "false"
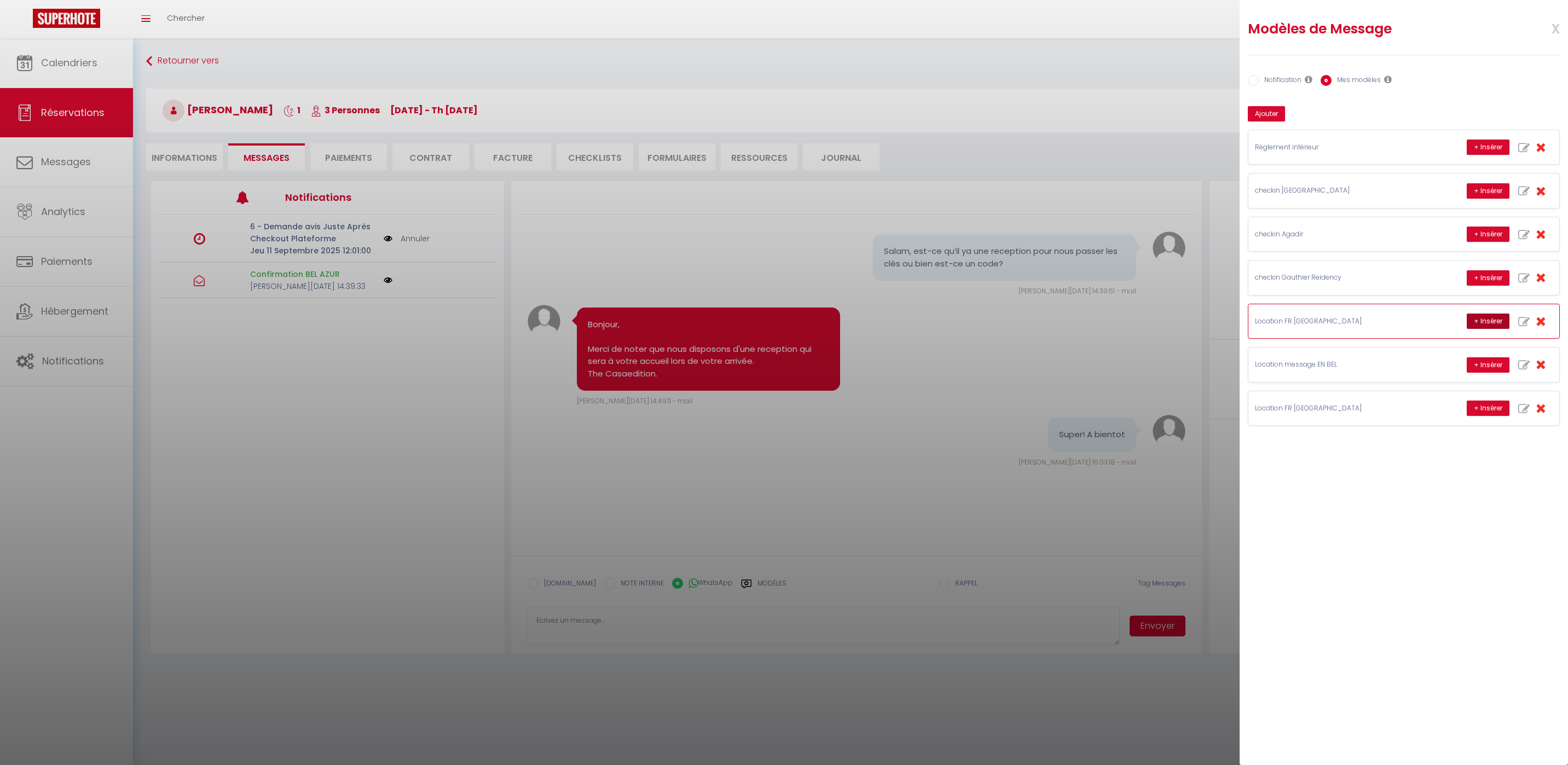
click at [1478, 320] on button "+ Insérer" at bounding box center [1488, 321] width 43 height 15
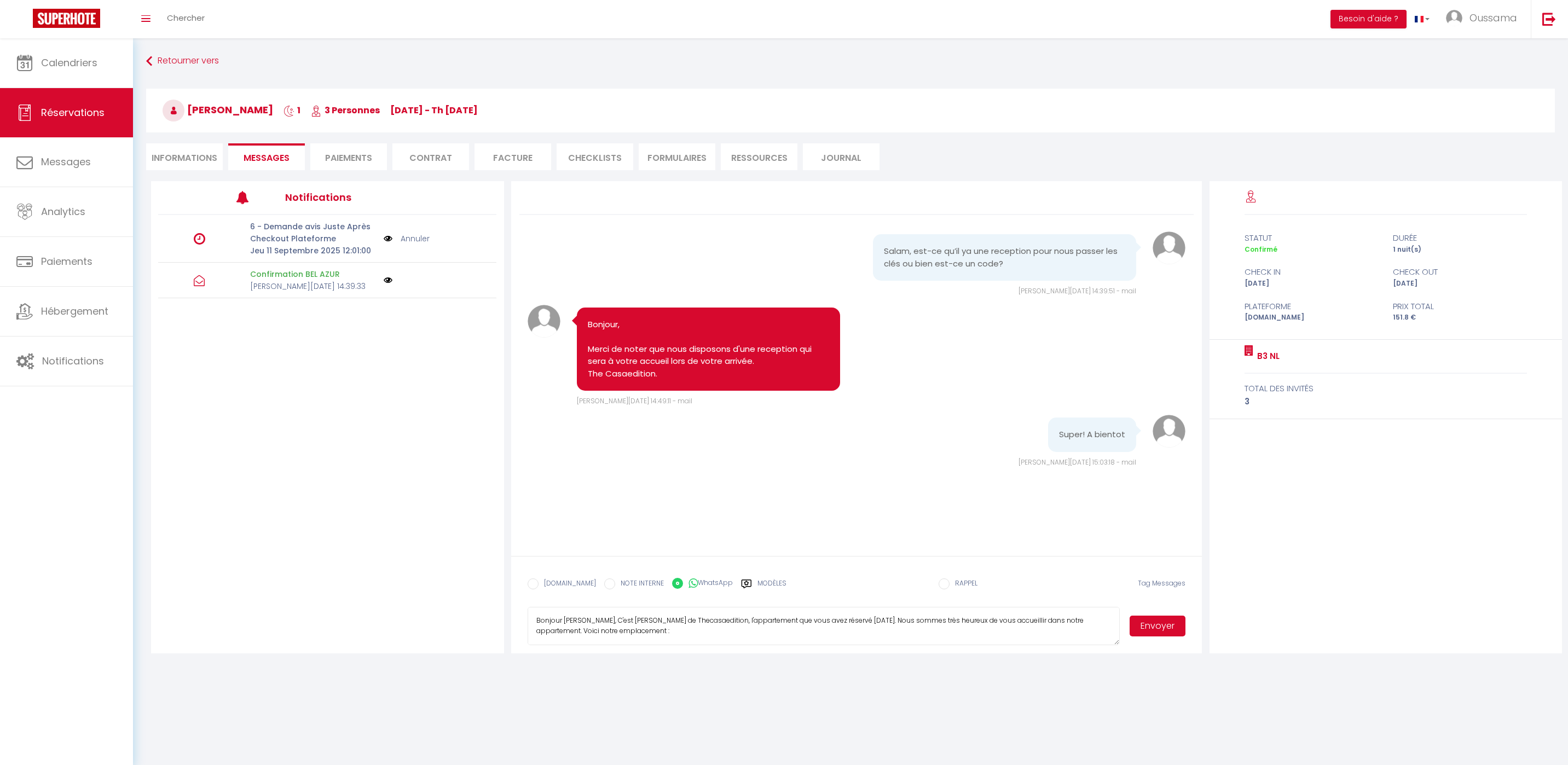
click at [630, 619] on textarea "Bonjour Anouar Mraidi, C'est Mohamed de Thecasaedition, l'appartement que vous …" at bounding box center [823, 626] width 593 height 39
click at [631, 619] on textarea "Bonjour Anouar Mraidi, C'est Mohamed de Thecasaedition, l'appartement que vous …" at bounding box center [823, 626] width 593 height 39
type textarea "Bonjour Anouar Mraidi, C'est Hakim de Thecasaedition, l'appartement que vous av…"
click at [1166, 629] on button "Envoyer" at bounding box center [1157, 626] width 56 height 21
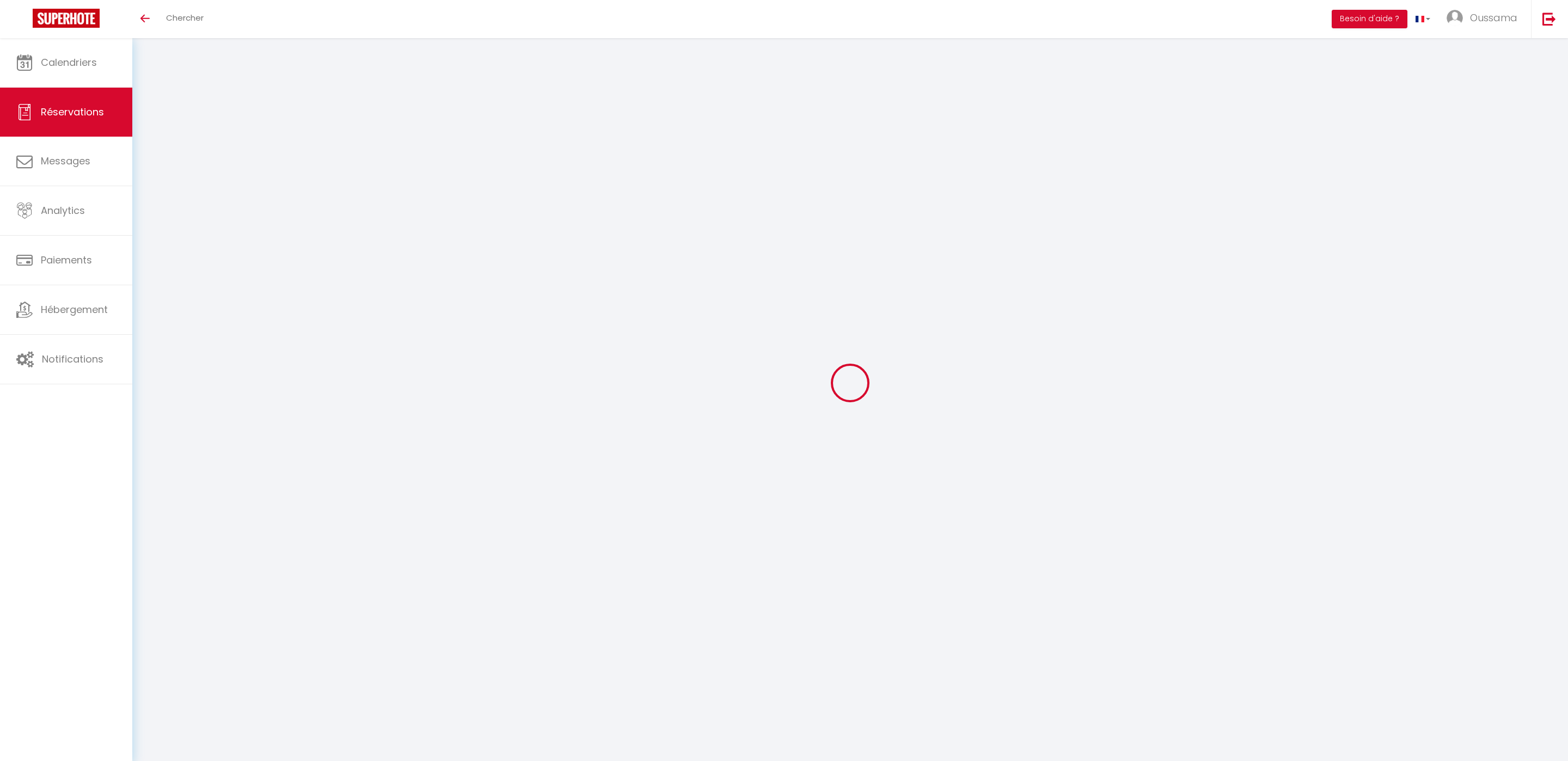
select select
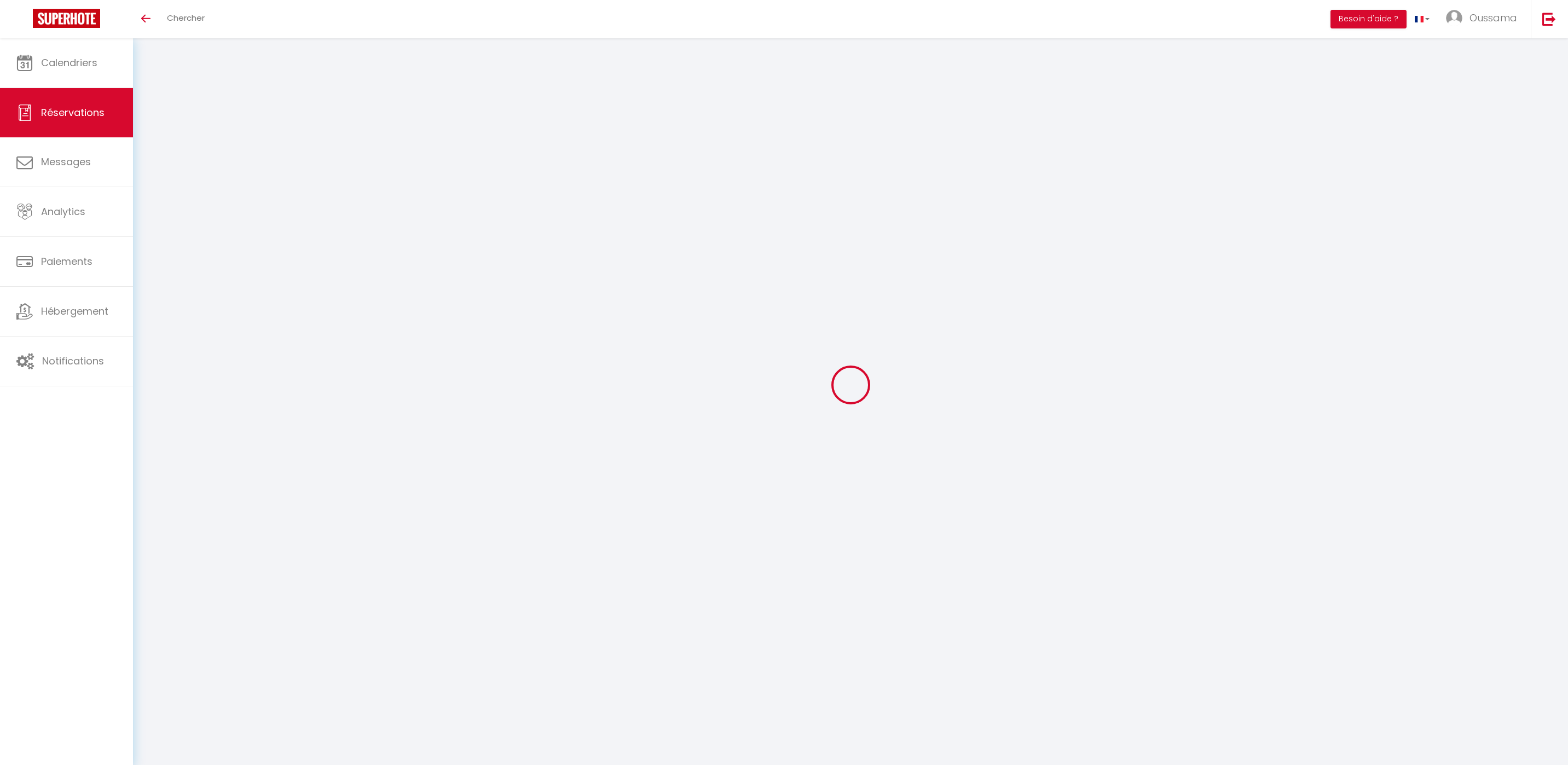
type input "Martin"
type input "Goulet"
type input "martin-5hw2nkjzpmpk1xdi@guest.airbnb.com"
type input "+15145775467"
select select "CA"
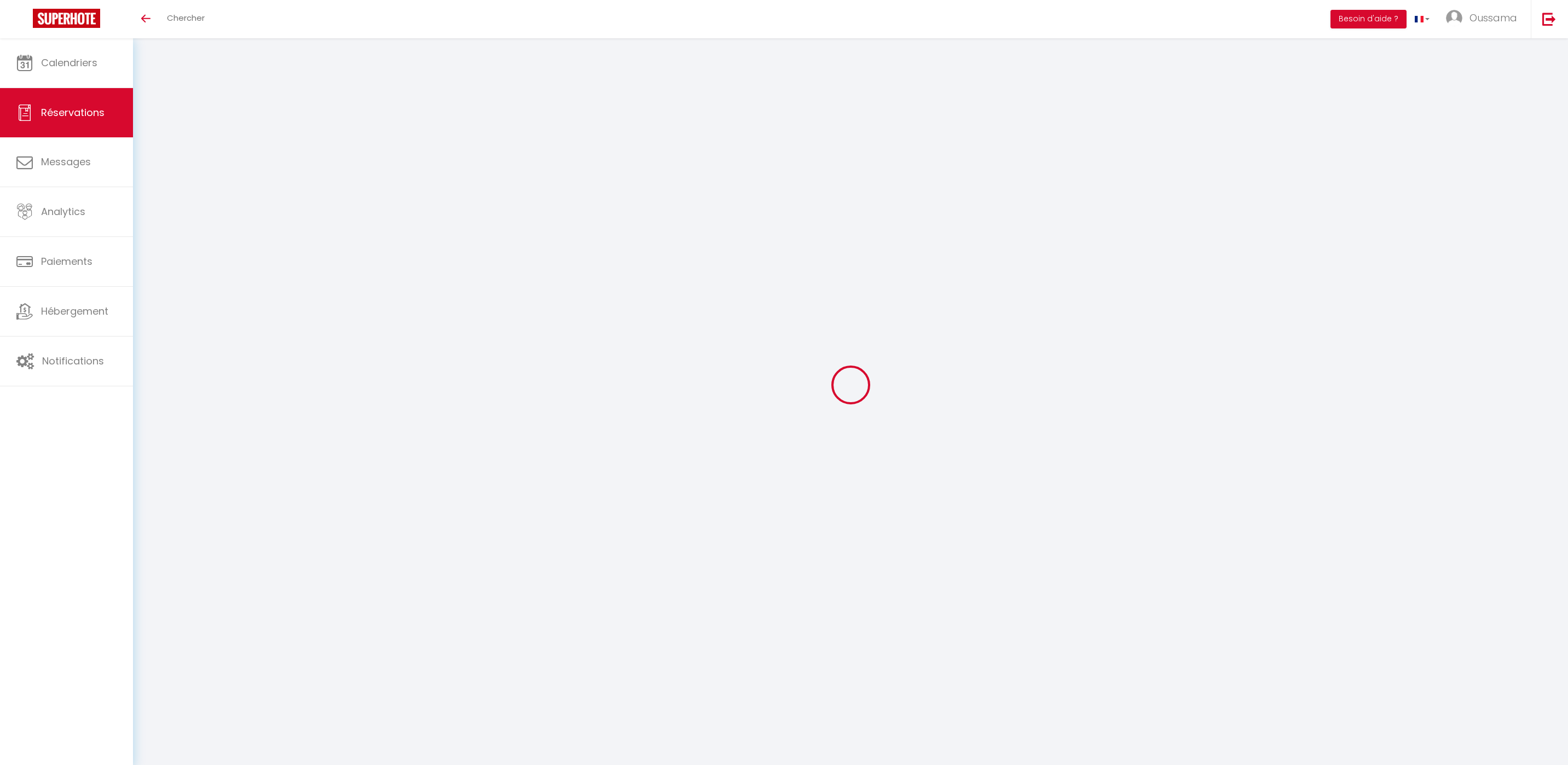
type input "75"
select select "58418"
select select "1"
select select
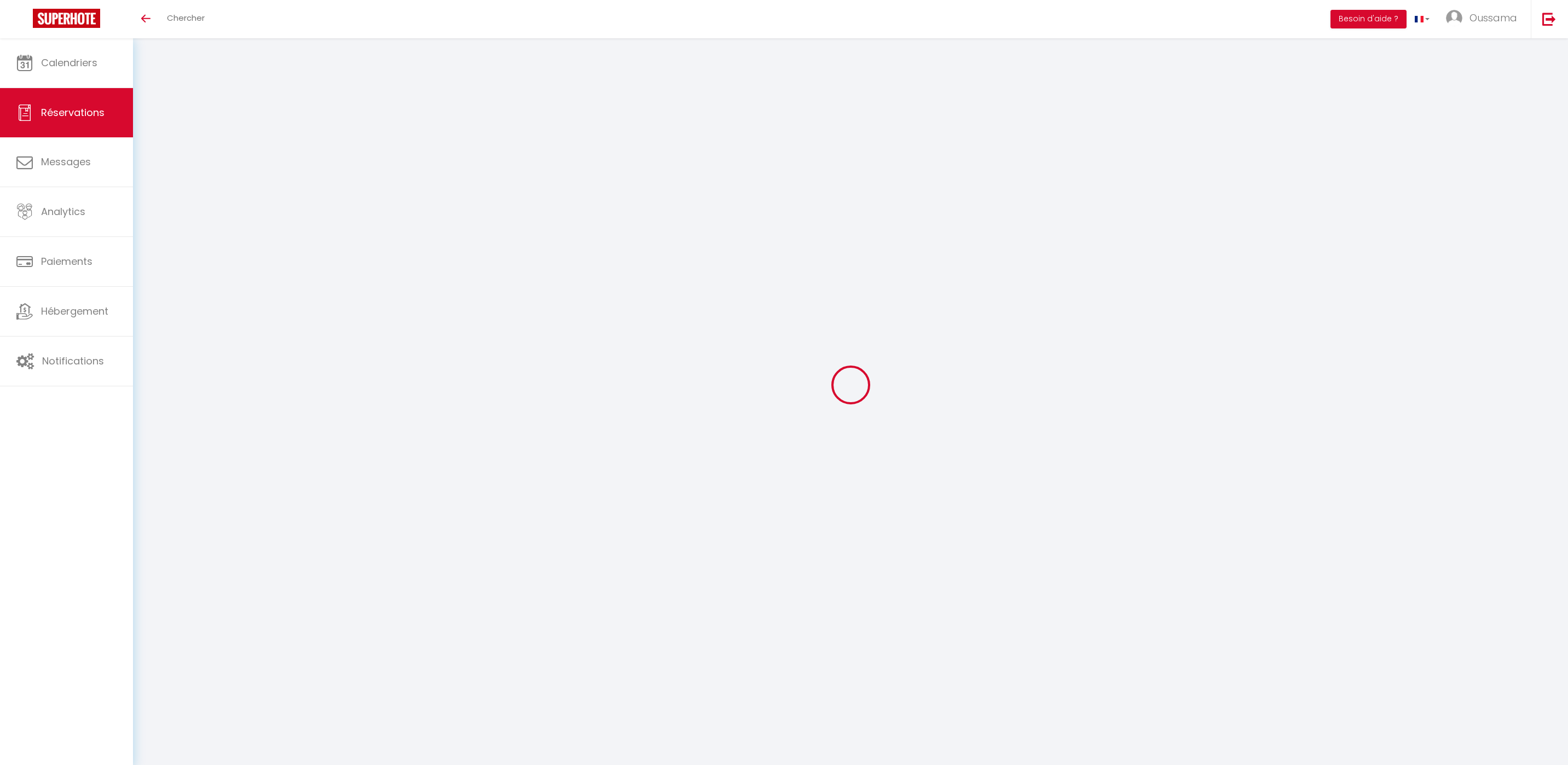
type input "5"
select select "12"
select select
type input "500"
checkbox input "false"
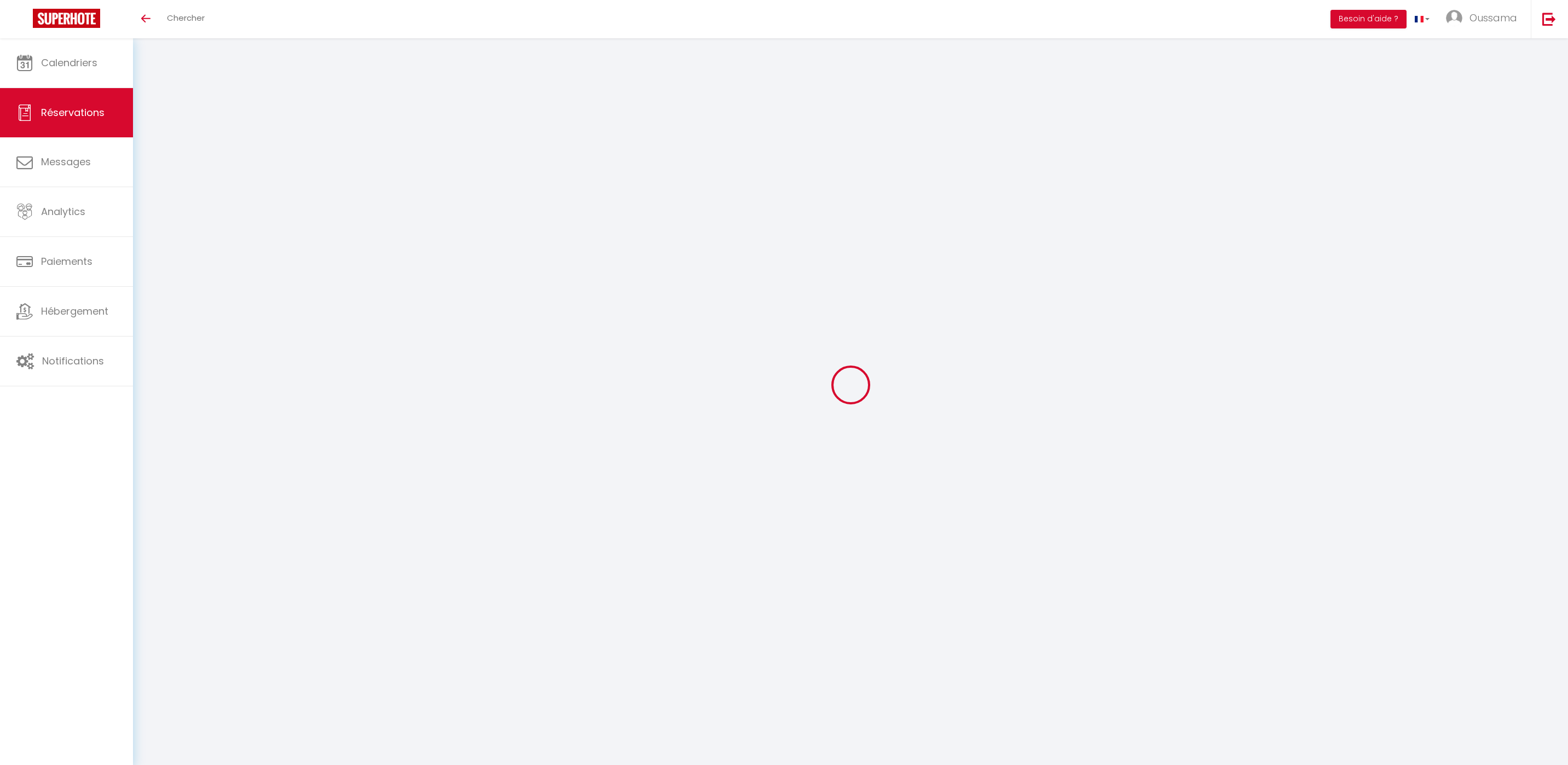
type input "0"
select select "1"
type input "0"
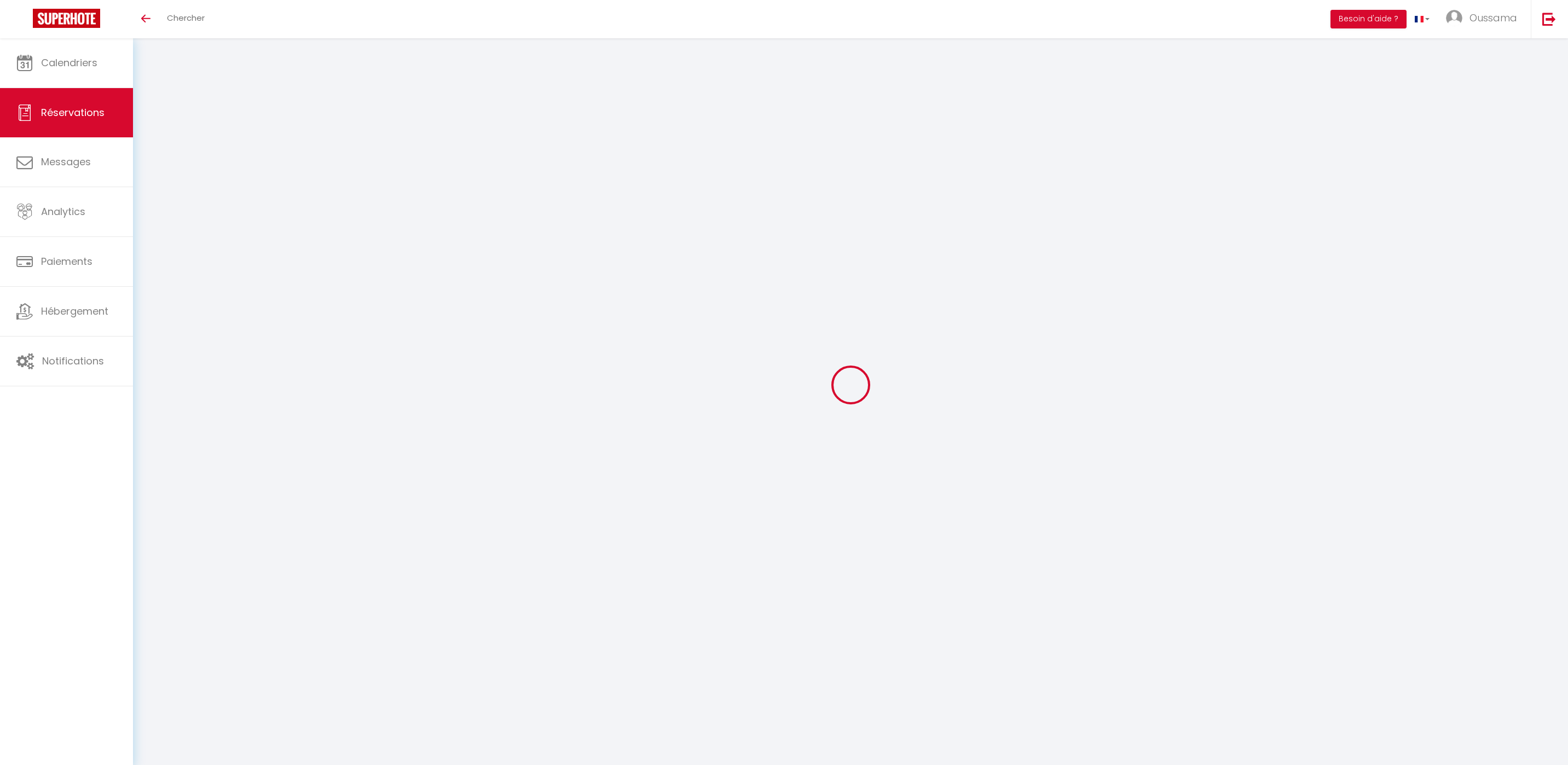
select select
select select "15"
checkbox input "false"
select select
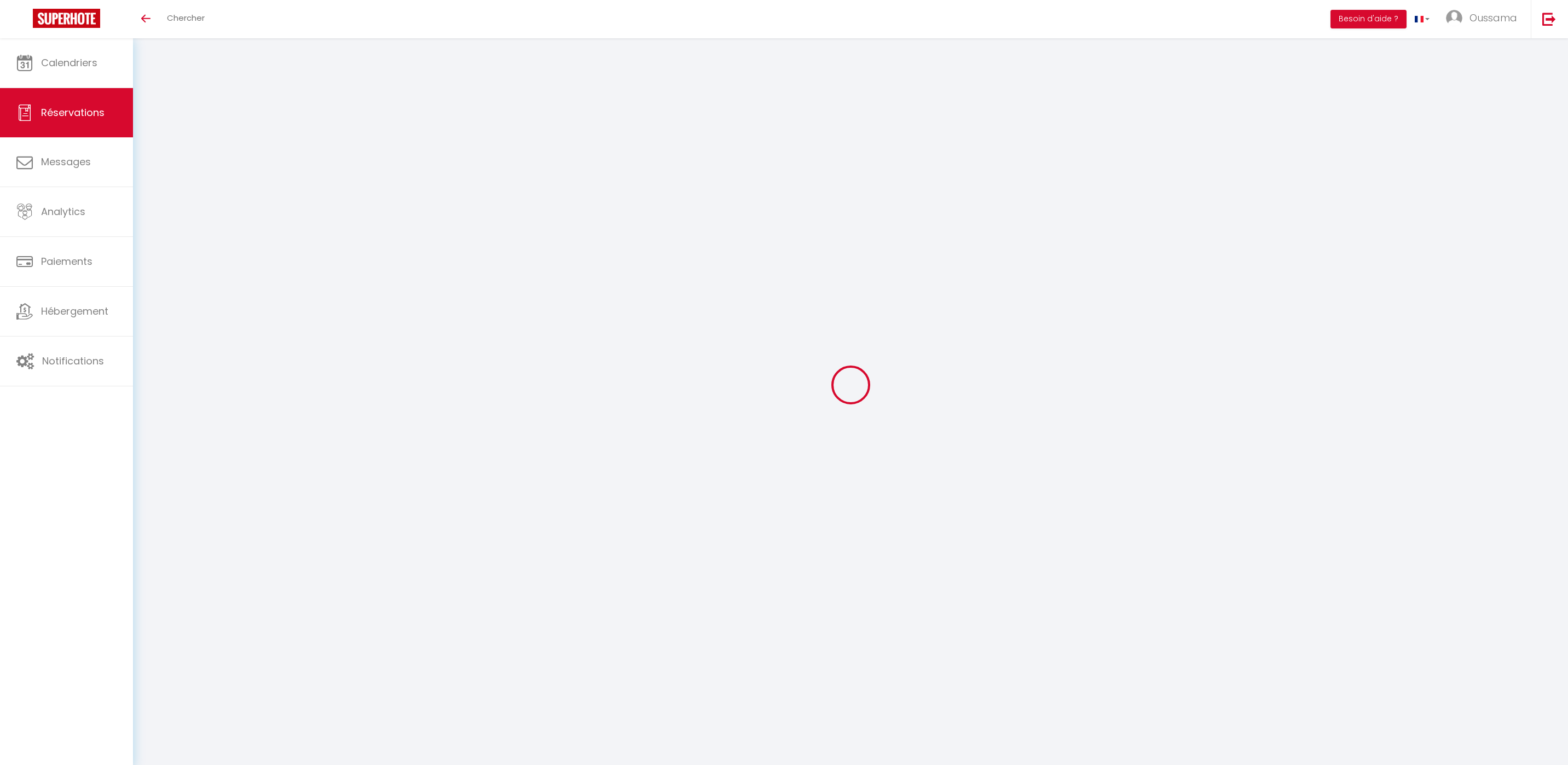
select select
checkbox input "false"
select select
checkbox input "false"
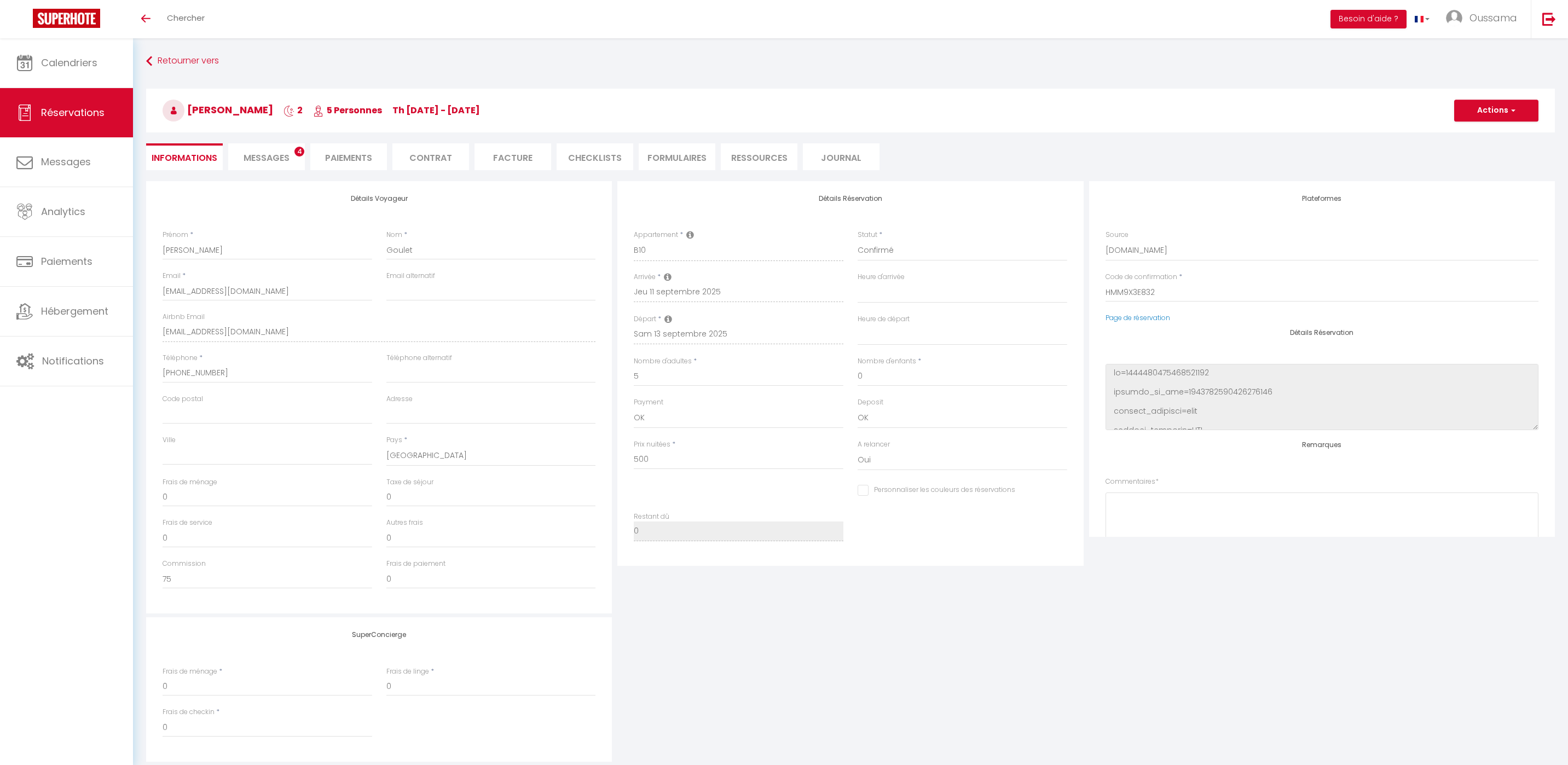
select select
checkbox input "false"
select select
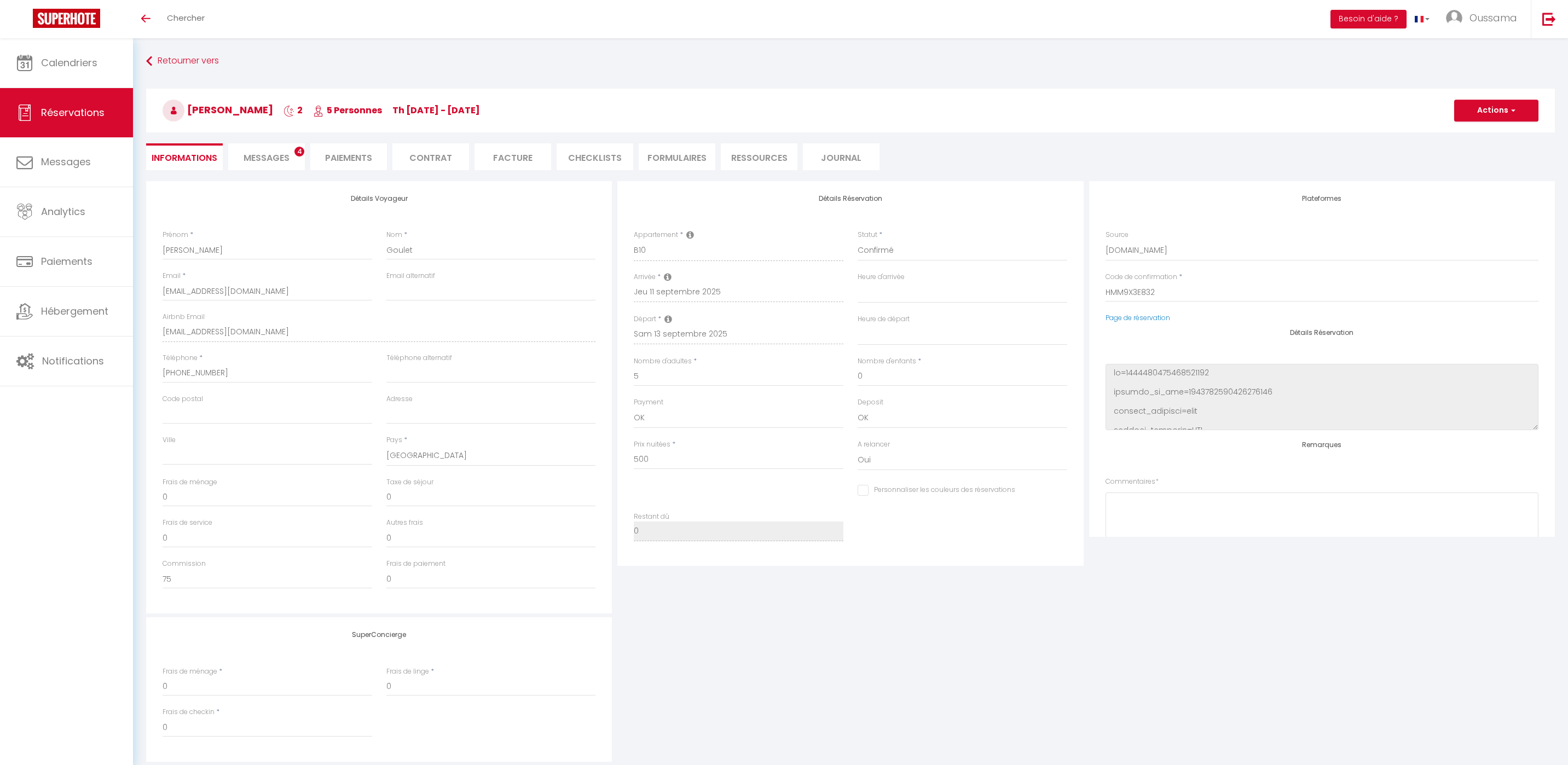
click at [267, 153] on span "Messages" at bounding box center [266, 158] width 46 height 13
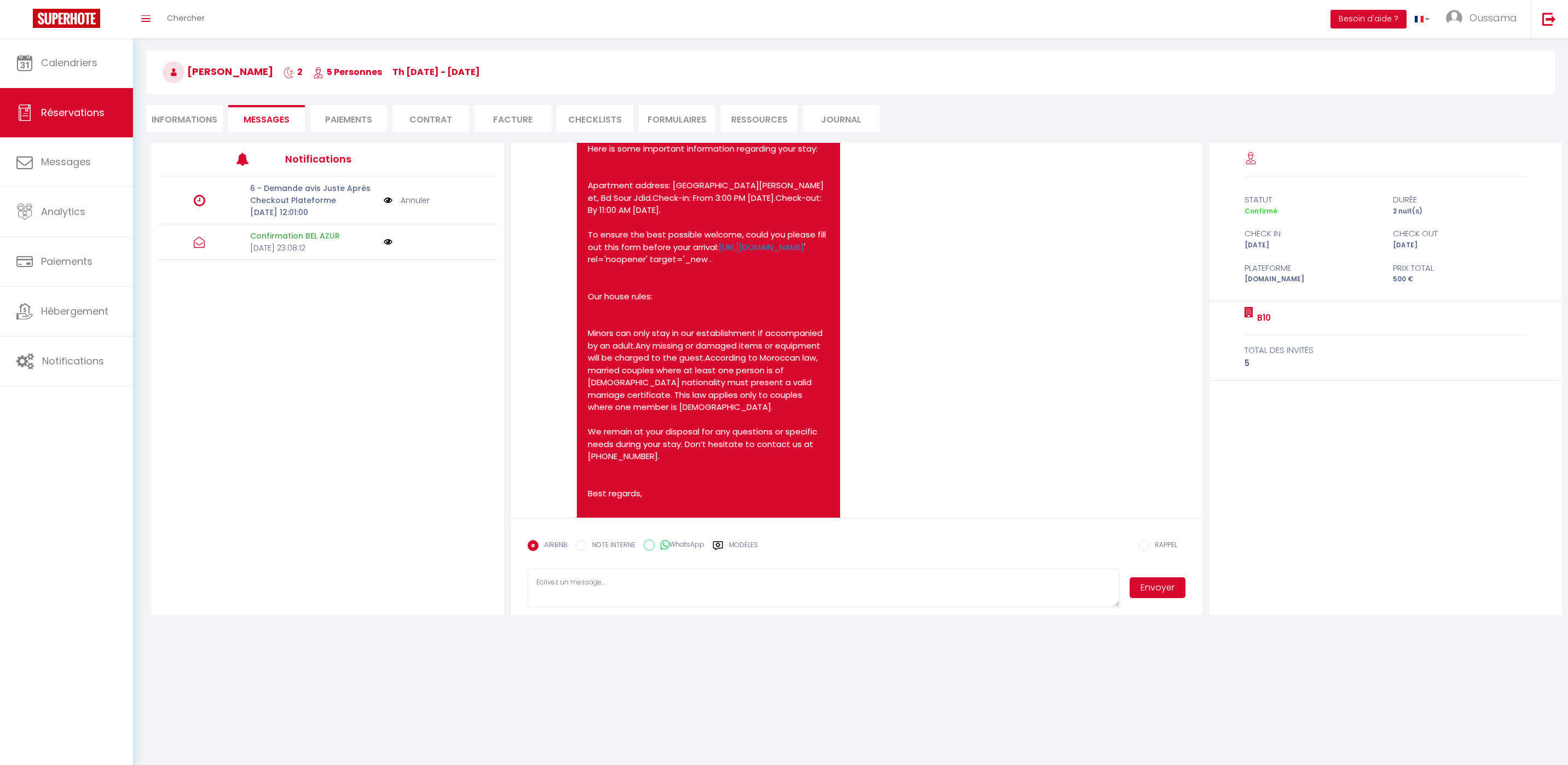
scroll to position [441, 0]
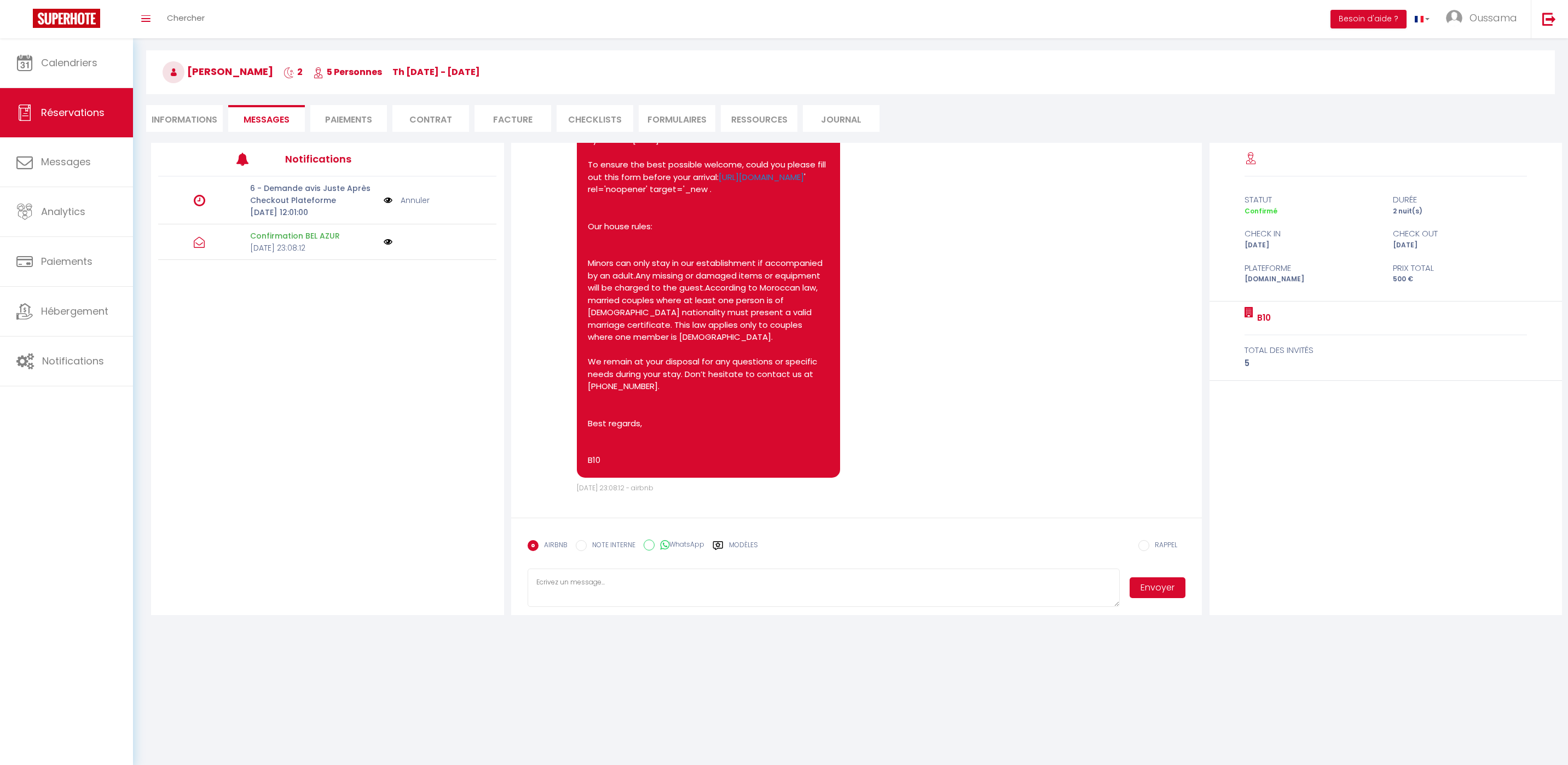
click at [701, 543] on label "WhatsApp" at bounding box center [679, 546] width 50 height 12
click at [655, 543] on input "WhatsApp" at bounding box center [649, 545] width 11 height 11
radio input "true"
radio input "false"
click at [724, 546] on div "Modèles" at bounding box center [735, 552] width 45 height 23
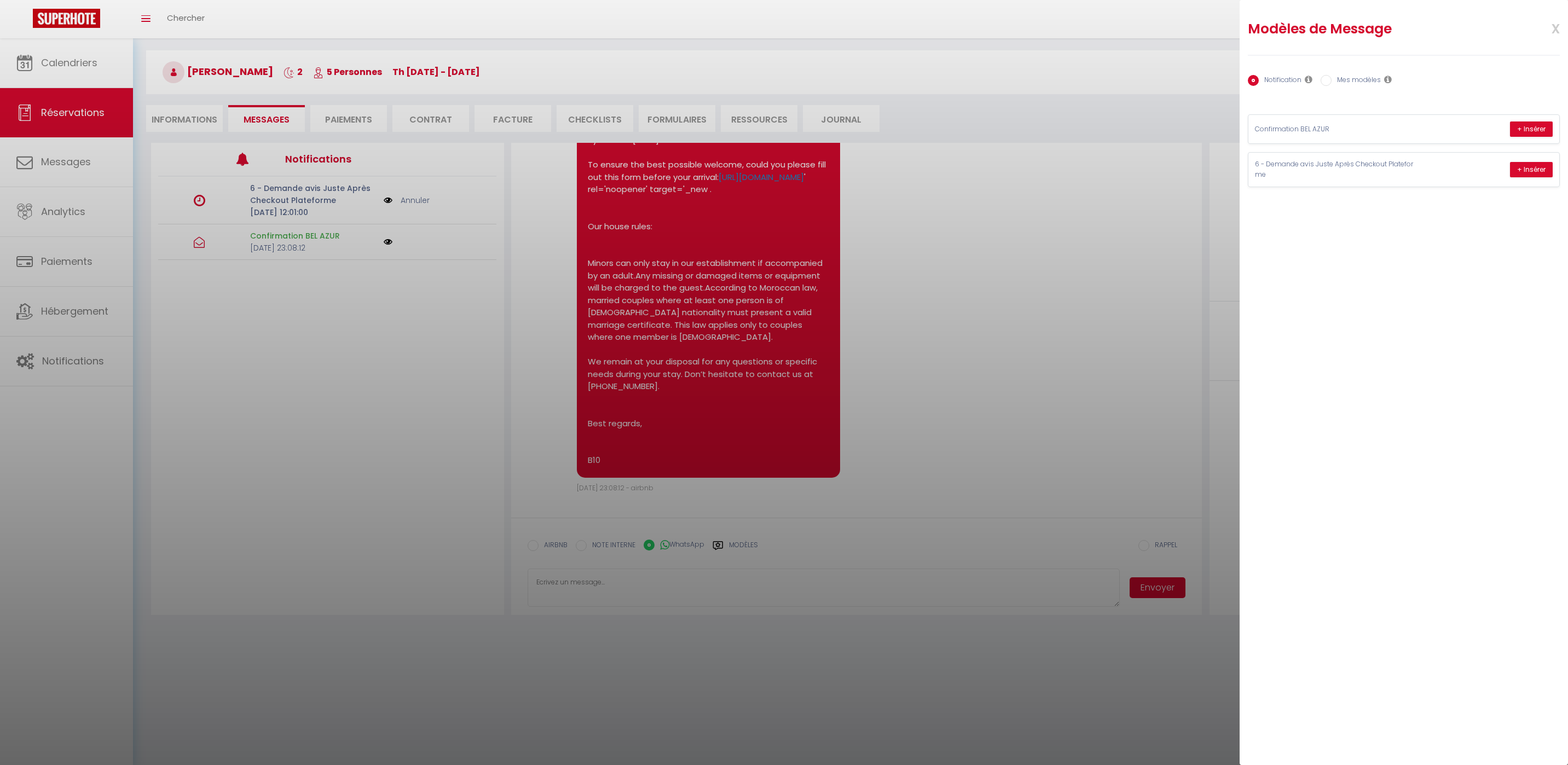
click at [1343, 83] on label "Mes modèles" at bounding box center [1356, 81] width 49 height 12
click at [1331, 83] on input "Mes modèles" at bounding box center [1326, 81] width 11 height 11
radio input "true"
radio input "false"
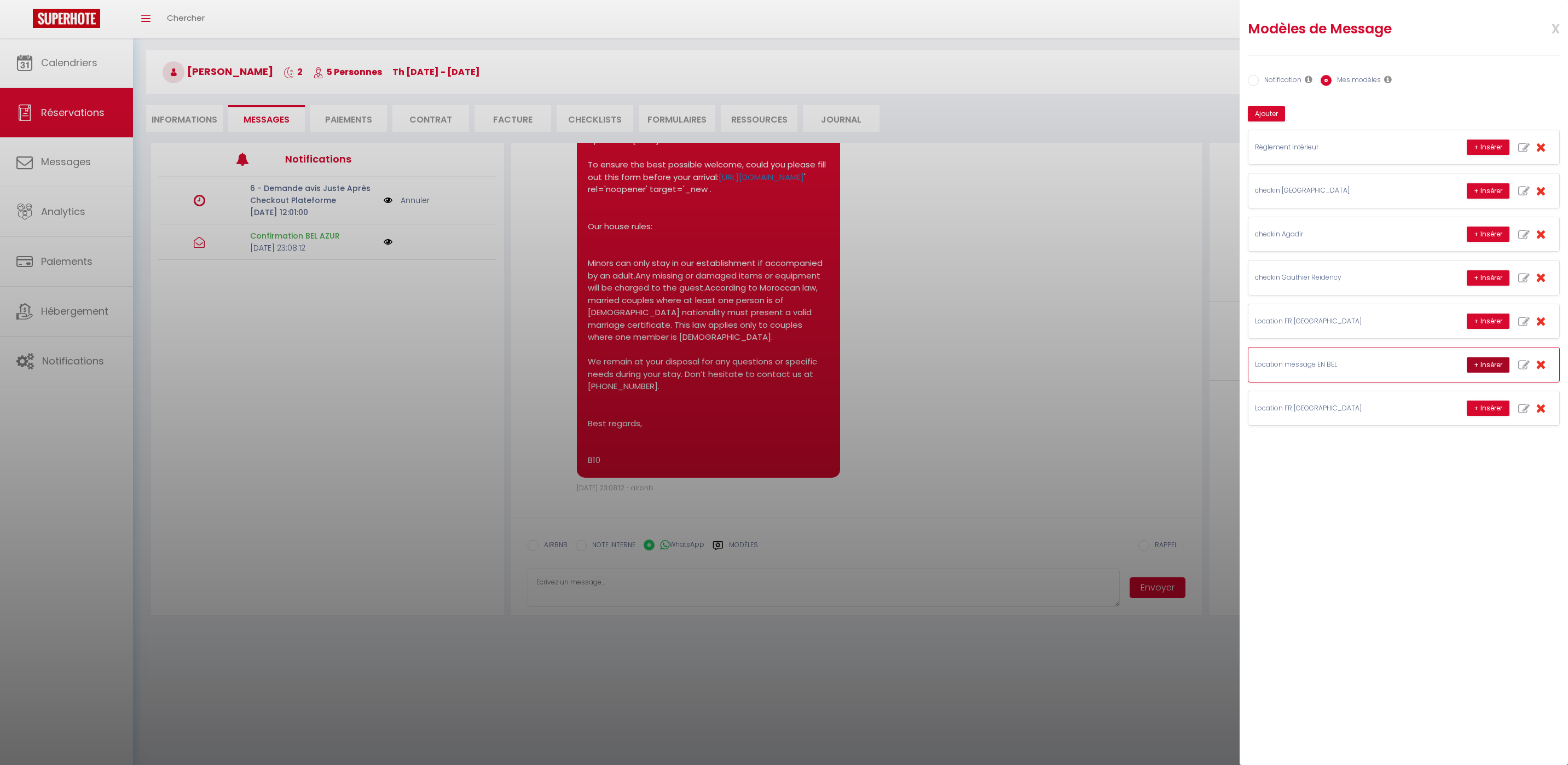
click at [1490, 365] on button "+ Insérer" at bounding box center [1488, 365] width 43 height 15
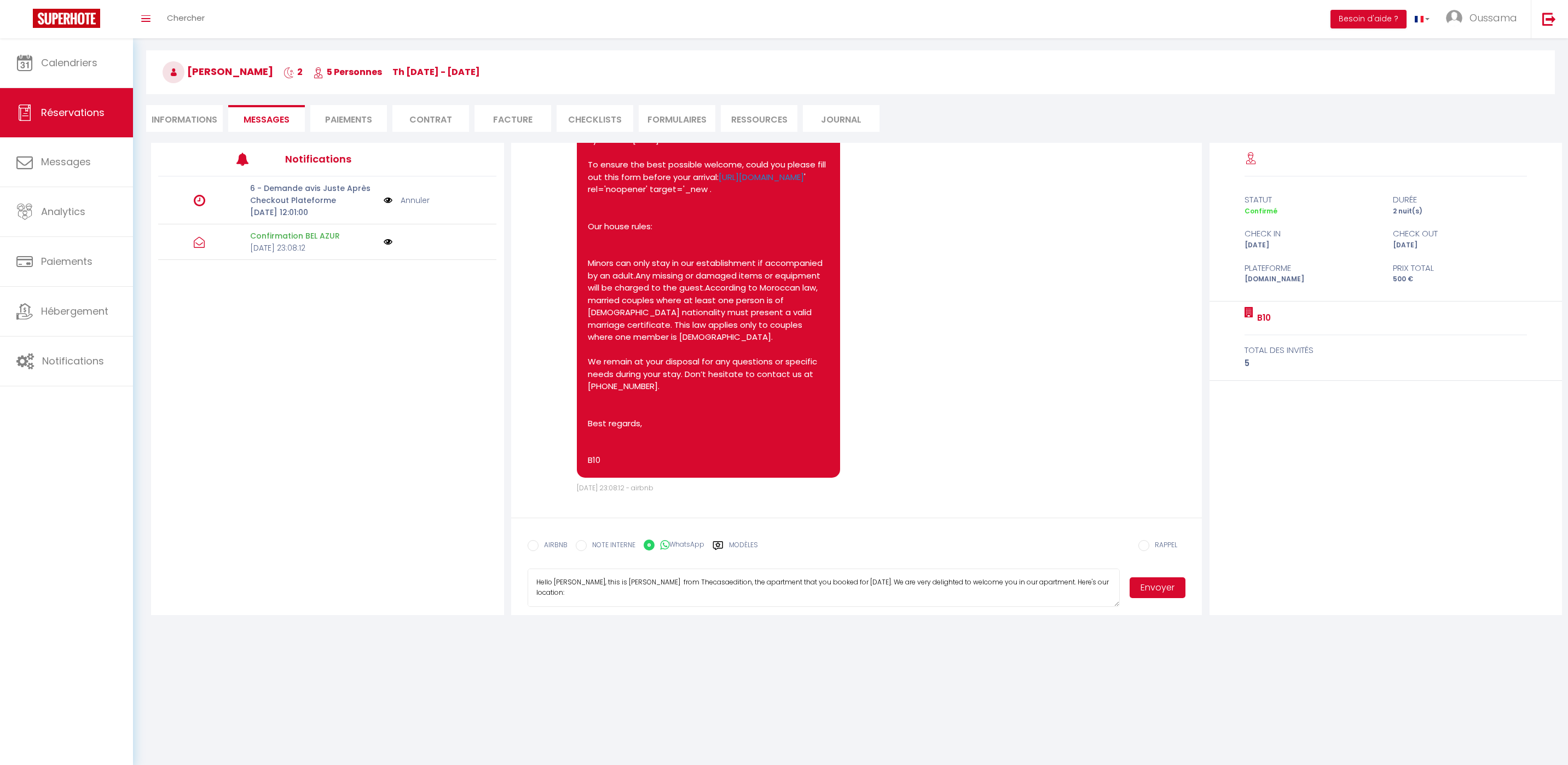
click at [614, 578] on textarea "Hello Martin, this is Williams from Thecasaedition, the apartment that you book…" at bounding box center [823, 588] width 593 height 39
type textarea "Hello Martin, this is Hakim from Thecasaedition, the apartment that you booked …"
click at [1176, 589] on button "Envoyer" at bounding box center [1157, 588] width 56 height 21
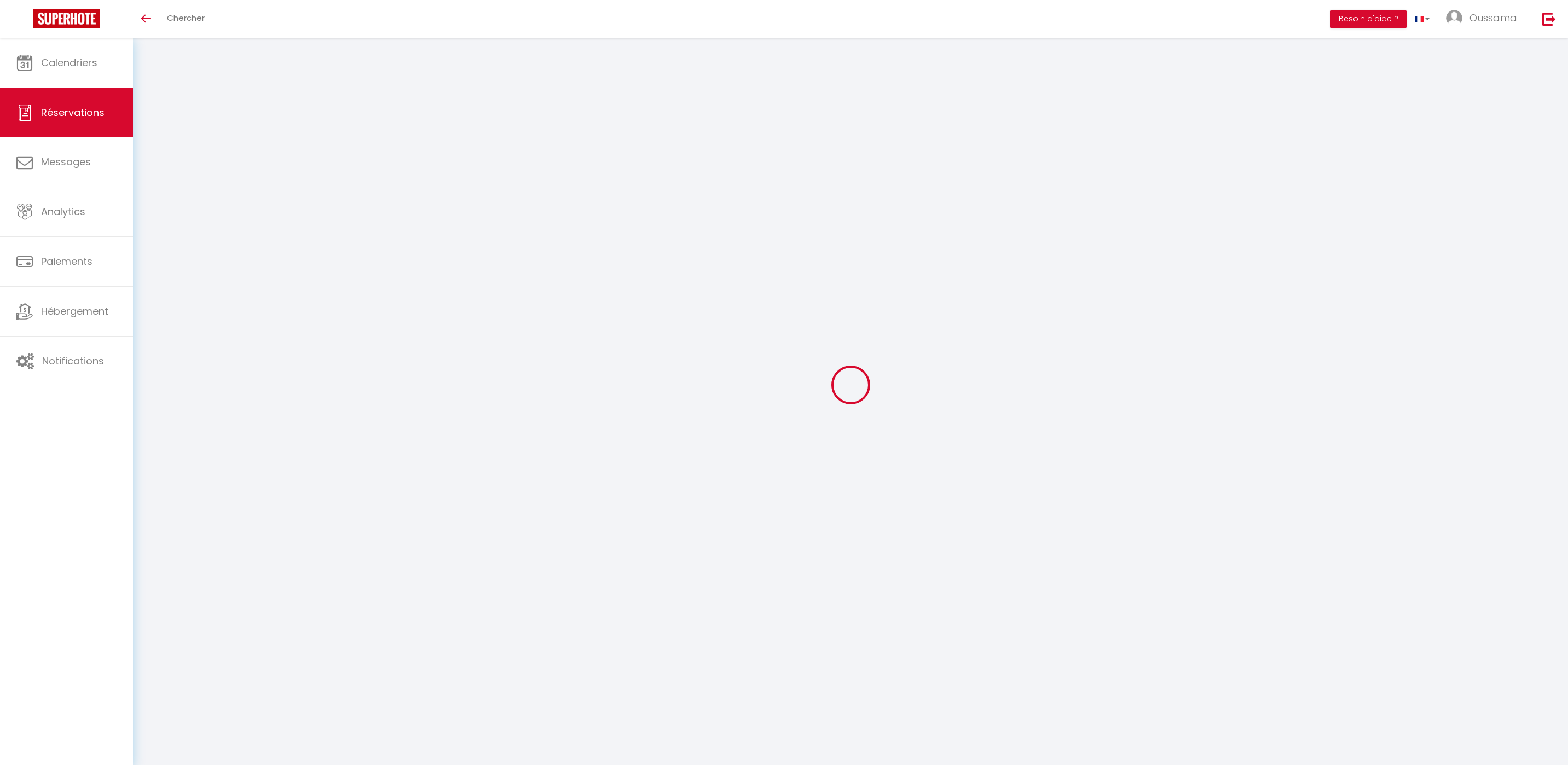
select select
checkbox input "false"
type textarea "** THIS RESERVATION HAS BEEN PRE-PAID ** BOOKING NOTE : Payment charge is EUR 6…"
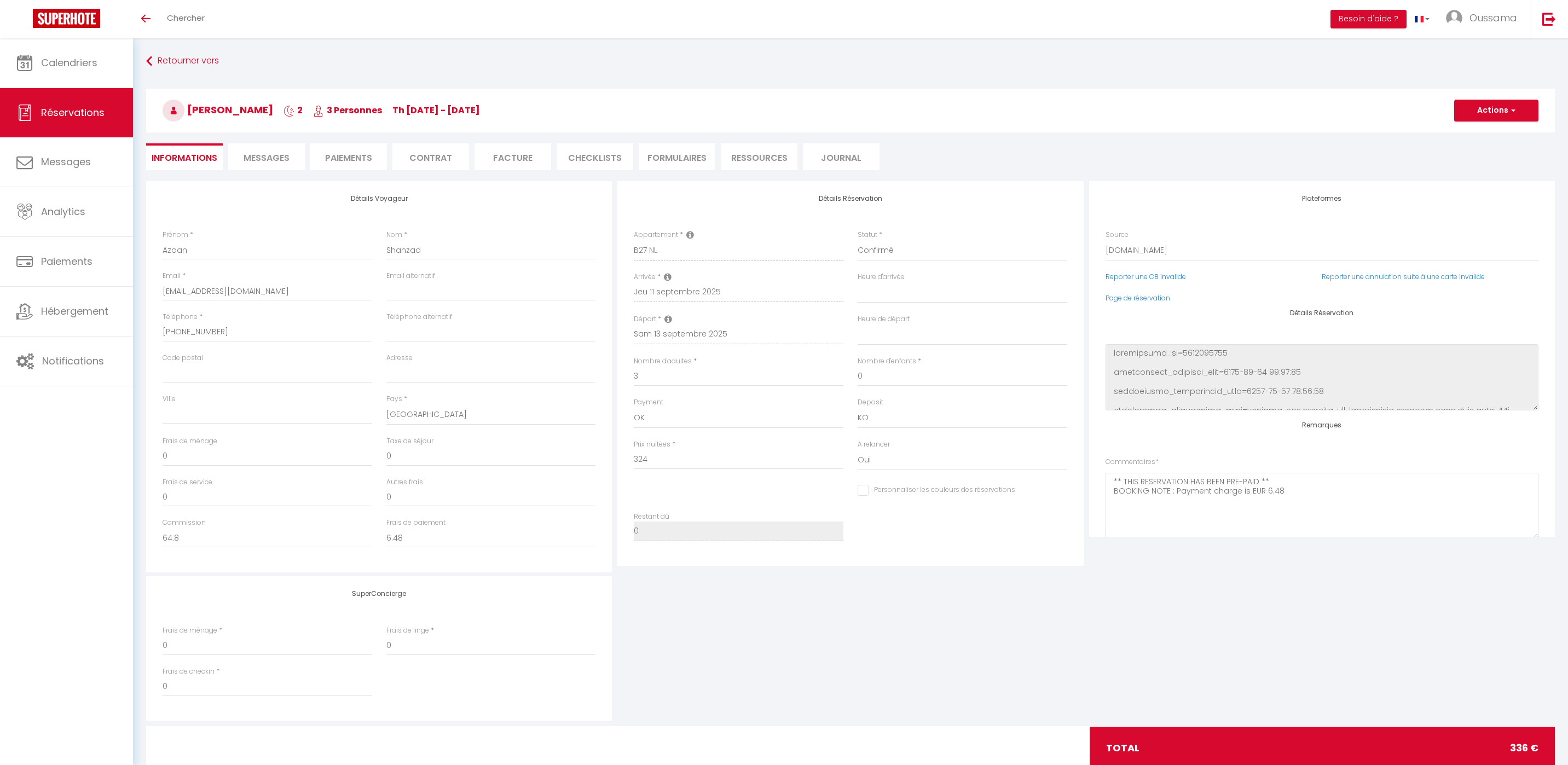
type input "12"
select select
checkbox input "false"
select select
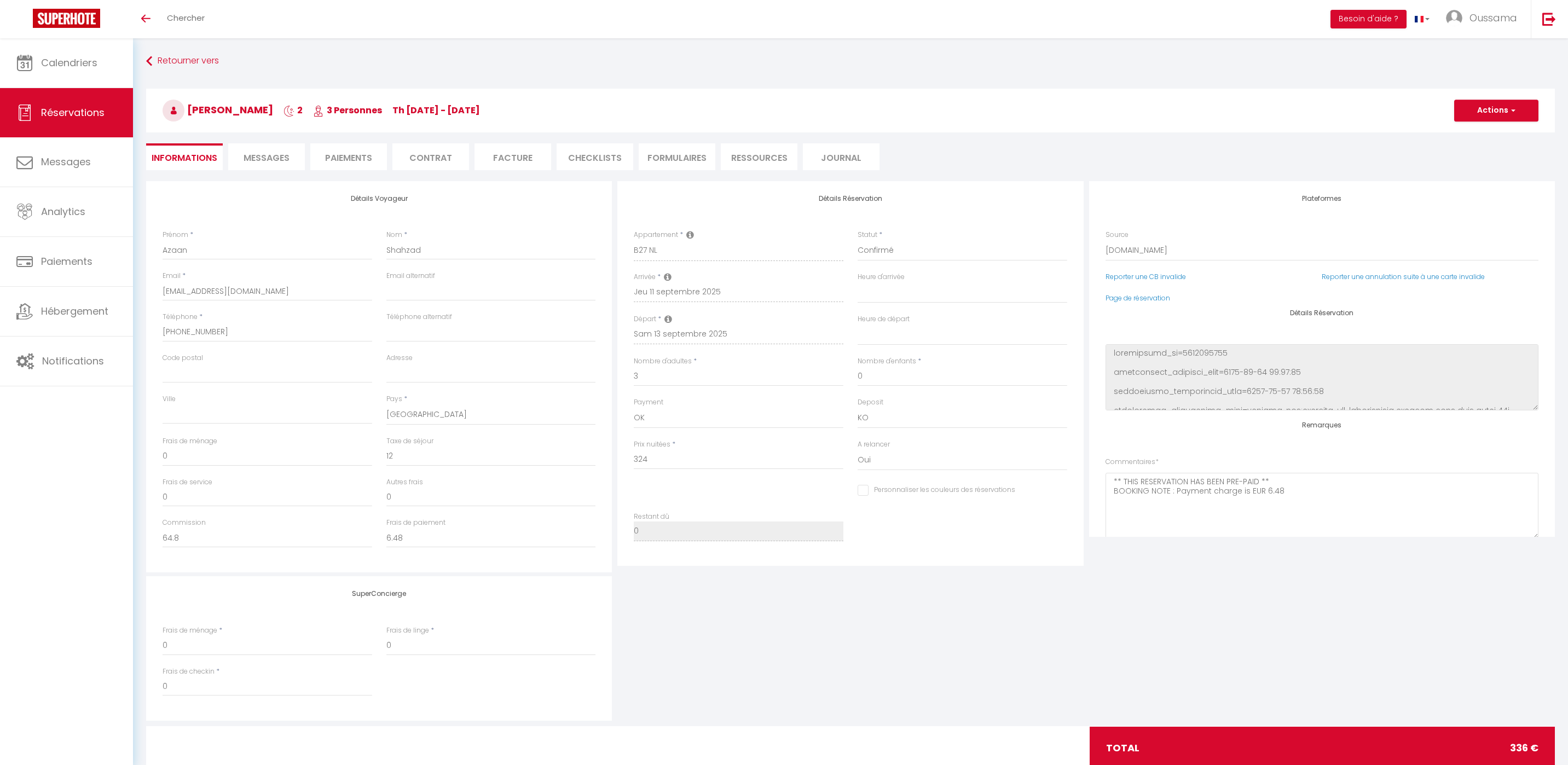
select select
click at [278, 158] on span "Messages" at bounding box center [266, 158] width 46 height 13
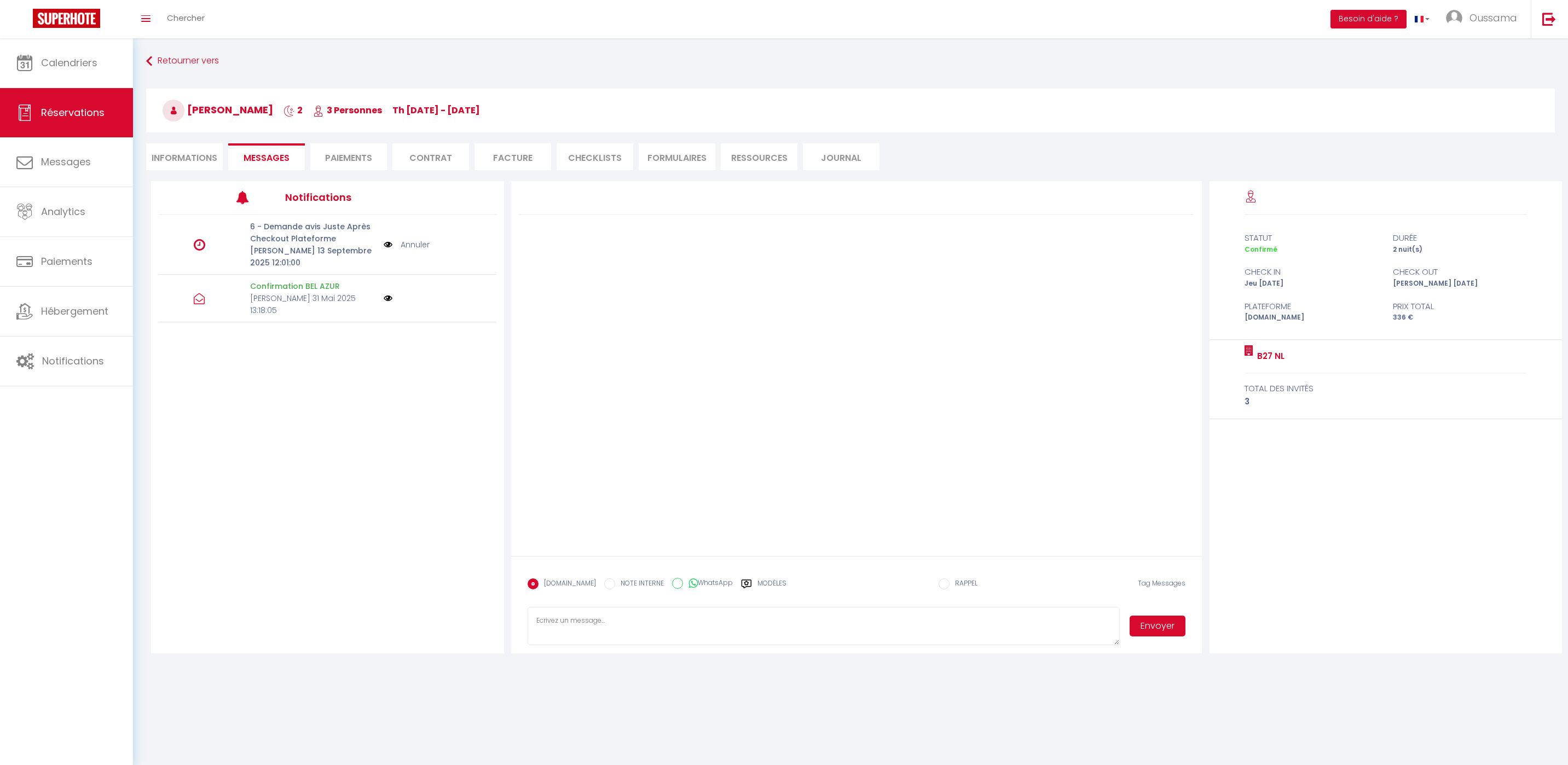
click at [696, 585] on label "WhatsApp" at bounding box center [707, 584] width 50 height 12
click at [683, 585] on input "WhatsApp" at bounding box center [677, 584] width 11 height 11
radio input "true"
radio input "false"
click at [757, 587] on label "Modèles" at bounding box center [771, 588] width 29 height 19
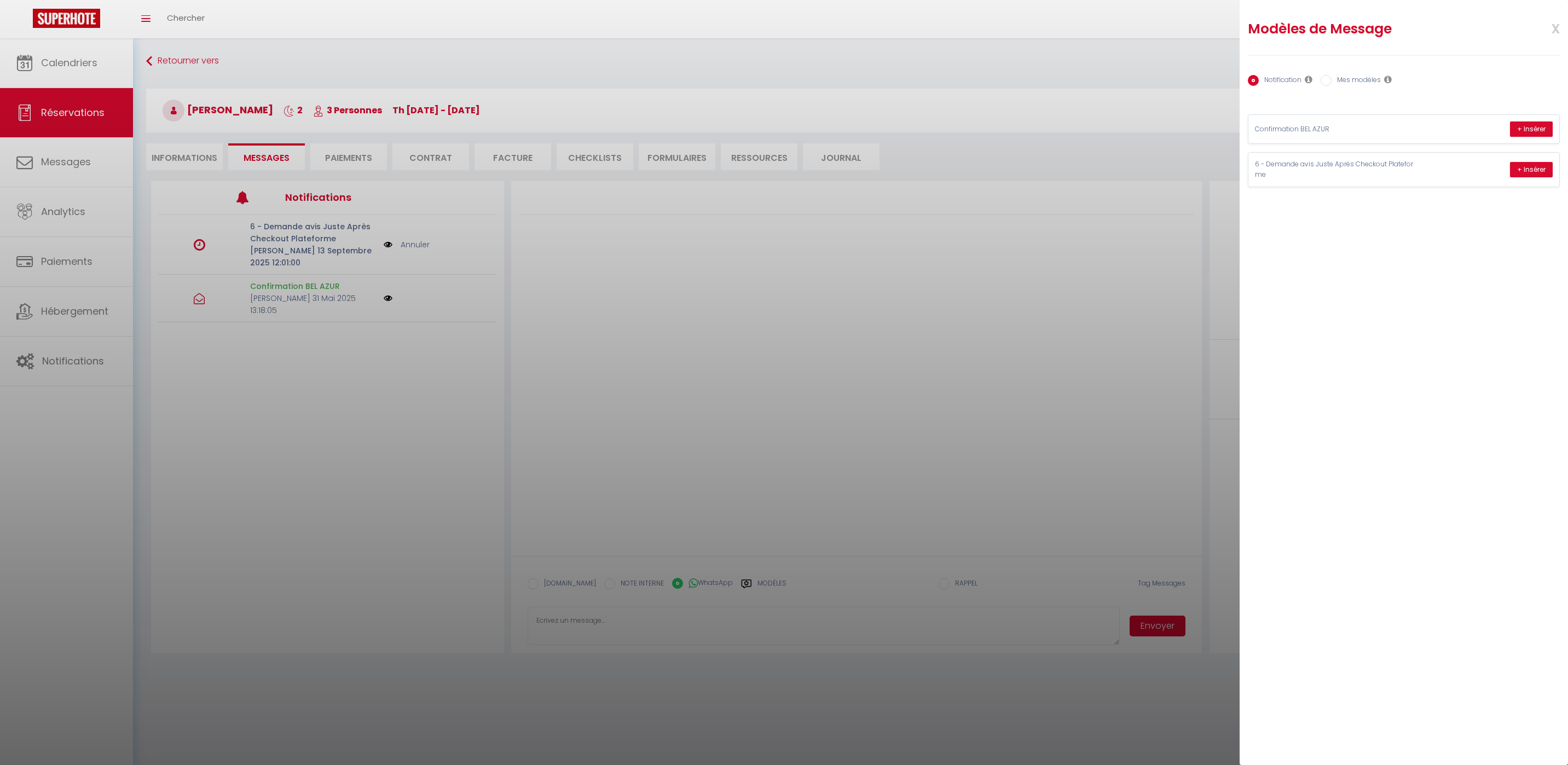
click at [1357, 82] on label "Mes modèles" at bounding box center [1356, 81] width 49 height 12
click at [1331, 82] on input "Mes modèles" at bounding box center [1326, 81] width 11 height 11
radio input "true"
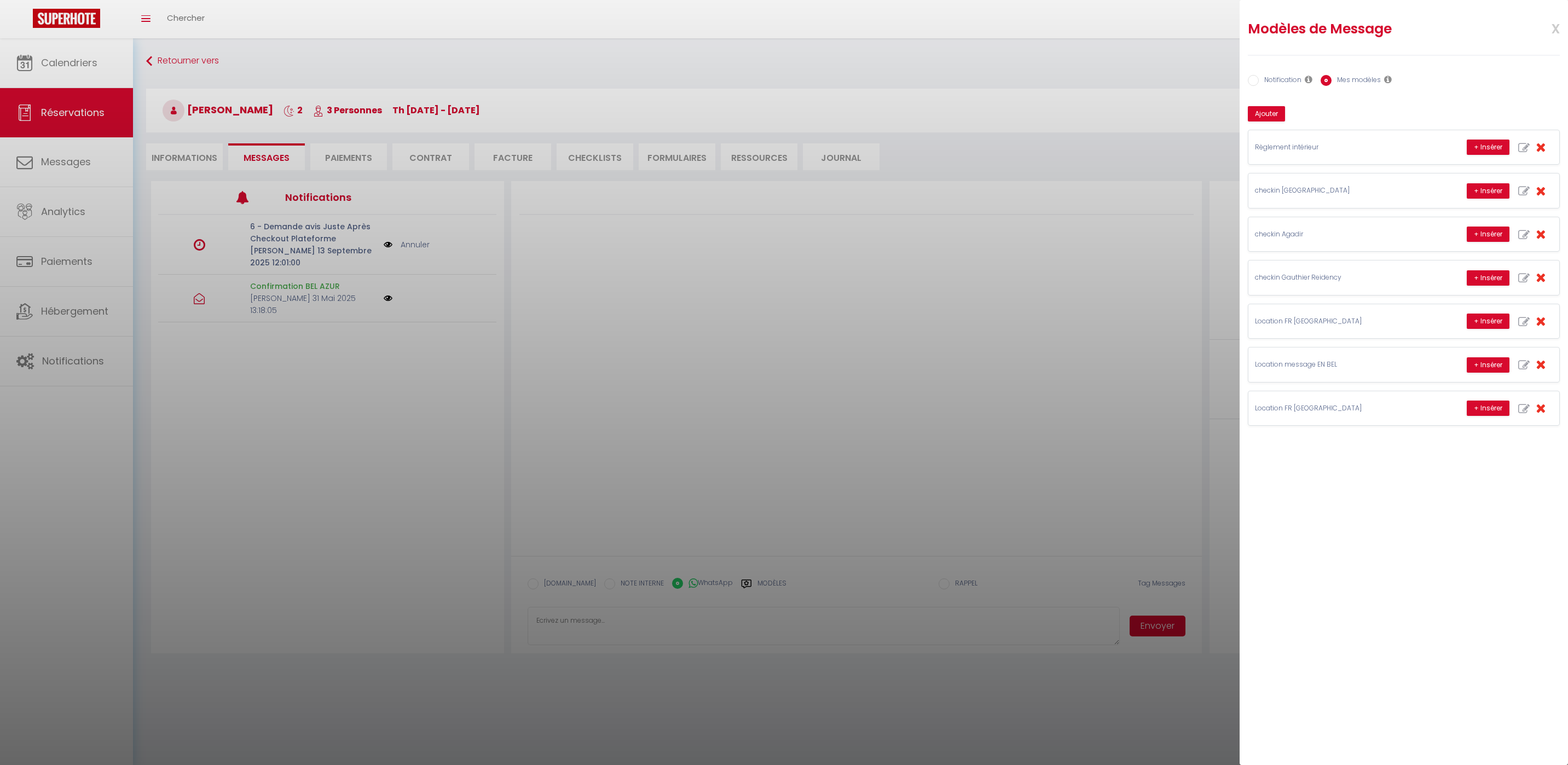
click at [1039, 294] on div at bounding box center [784, 382] width 1568 height 765
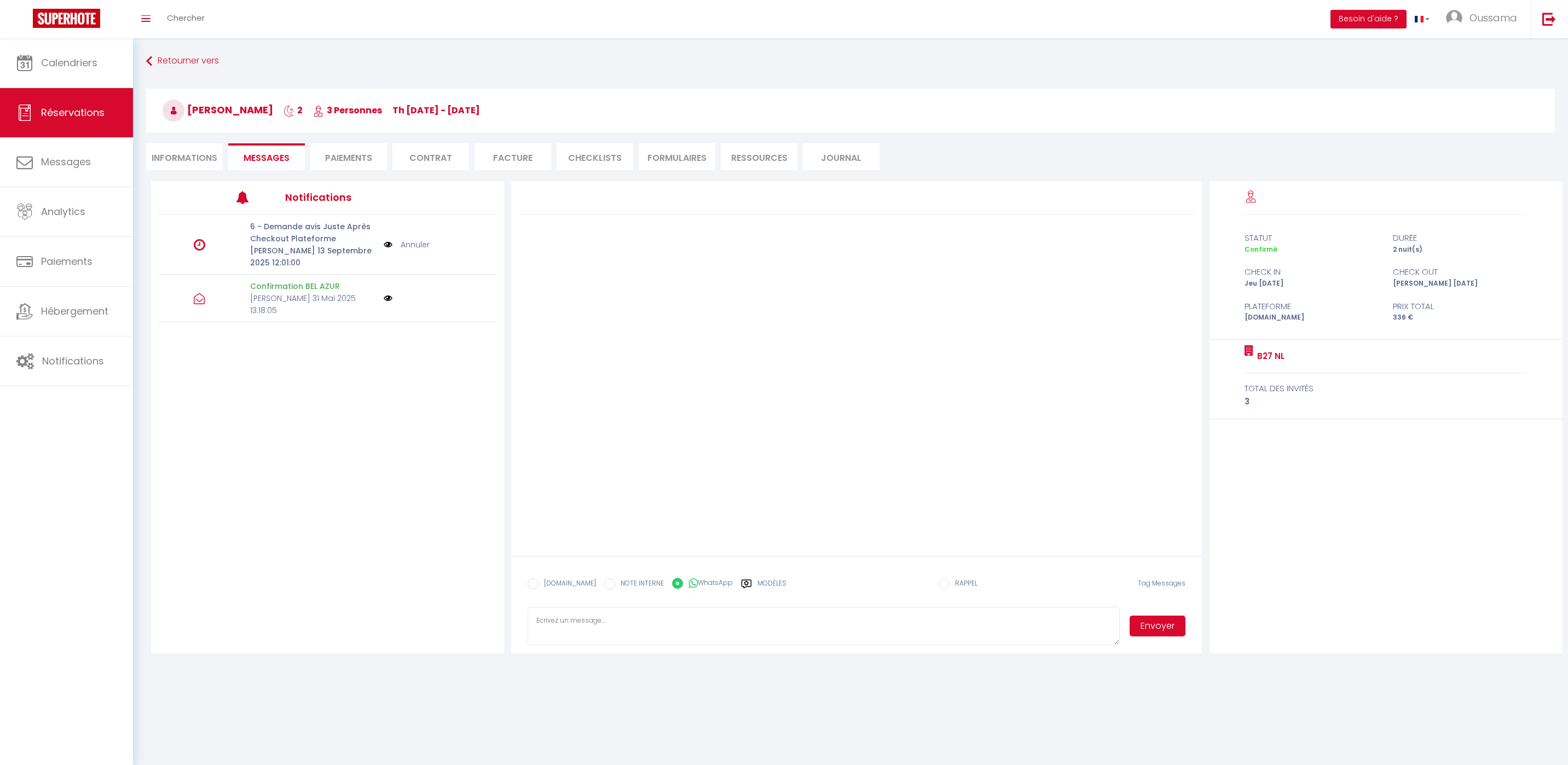
click at [765, 582] on label "Modèles" at bounding box center [771, 588] width 29 height 19
radio input "true"
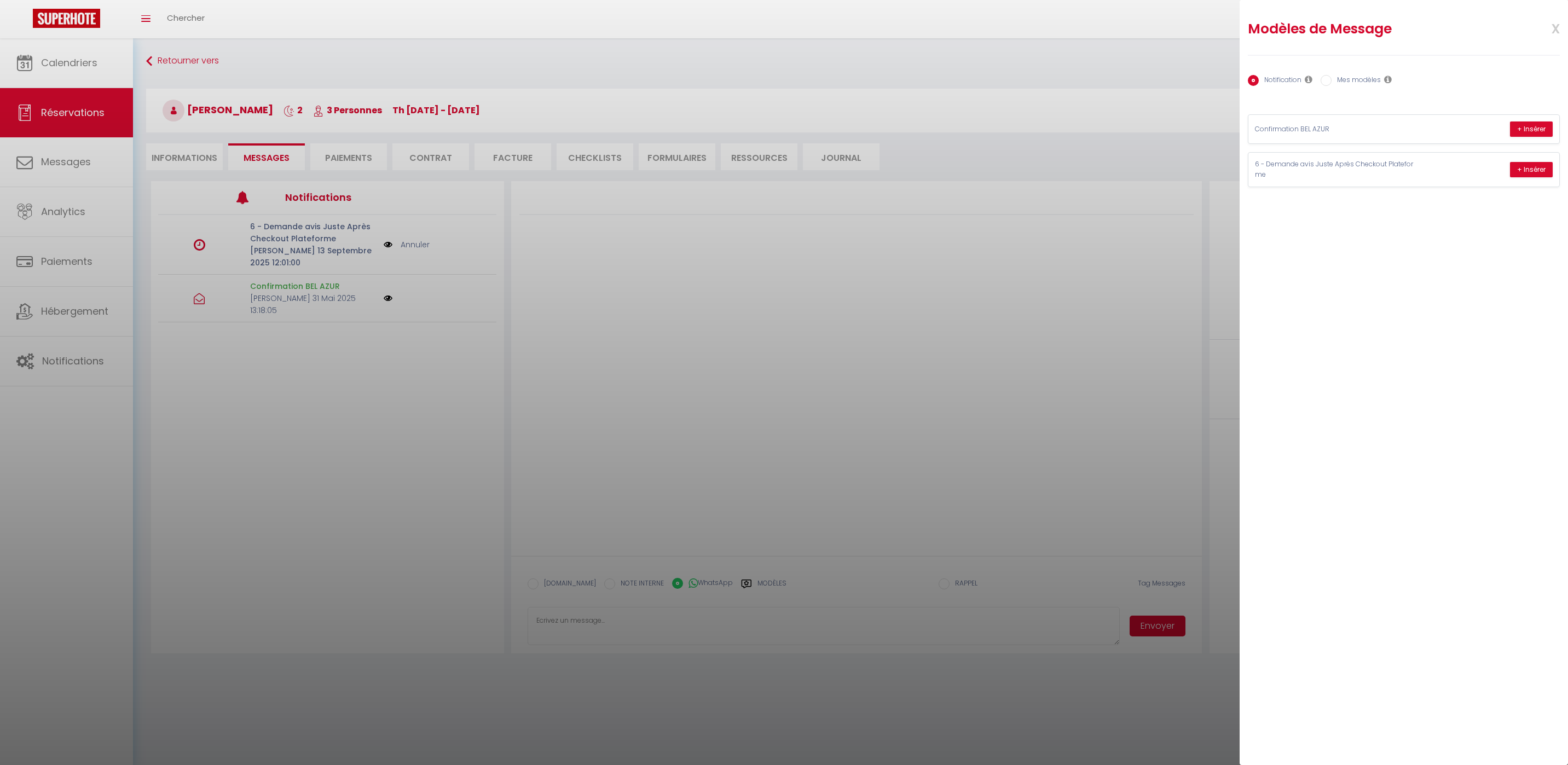
click at [1340, 88] on div "Notification Mes modèles" at bounding box center [1403, 81] width 312 height 23
click at [1340, 85] on label "Mes modèles" at bounding box center [1356, 81] width 49 height 12
click at [1331, 85] on input "Mes modèles" at bounding box center [1326, 81] width 11 height 11
radio input "true"
radio input "false"
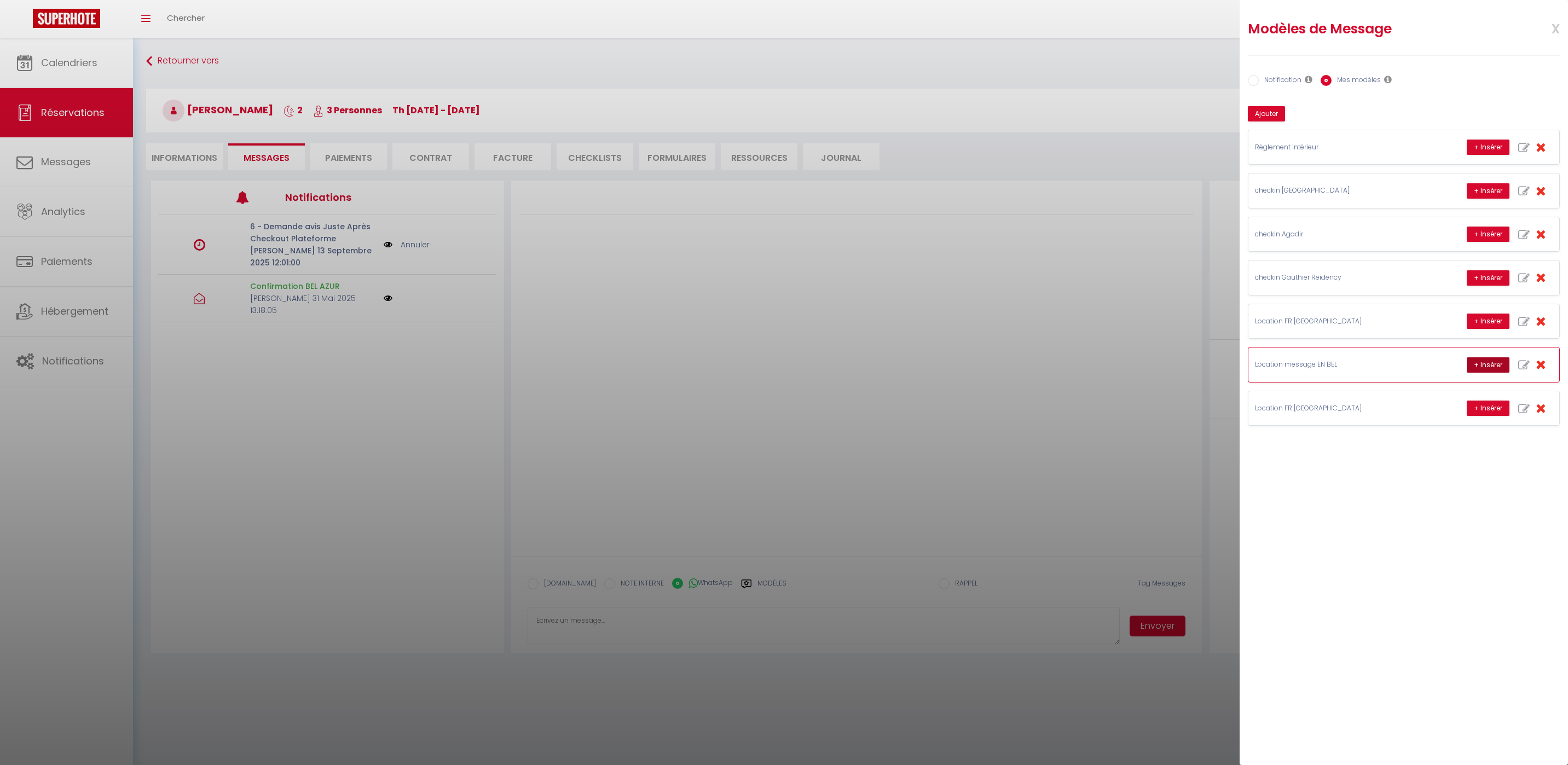
click at [1479, 366] on button "+ Insérer" at bounding box center [1488, 365] width 43 height 15
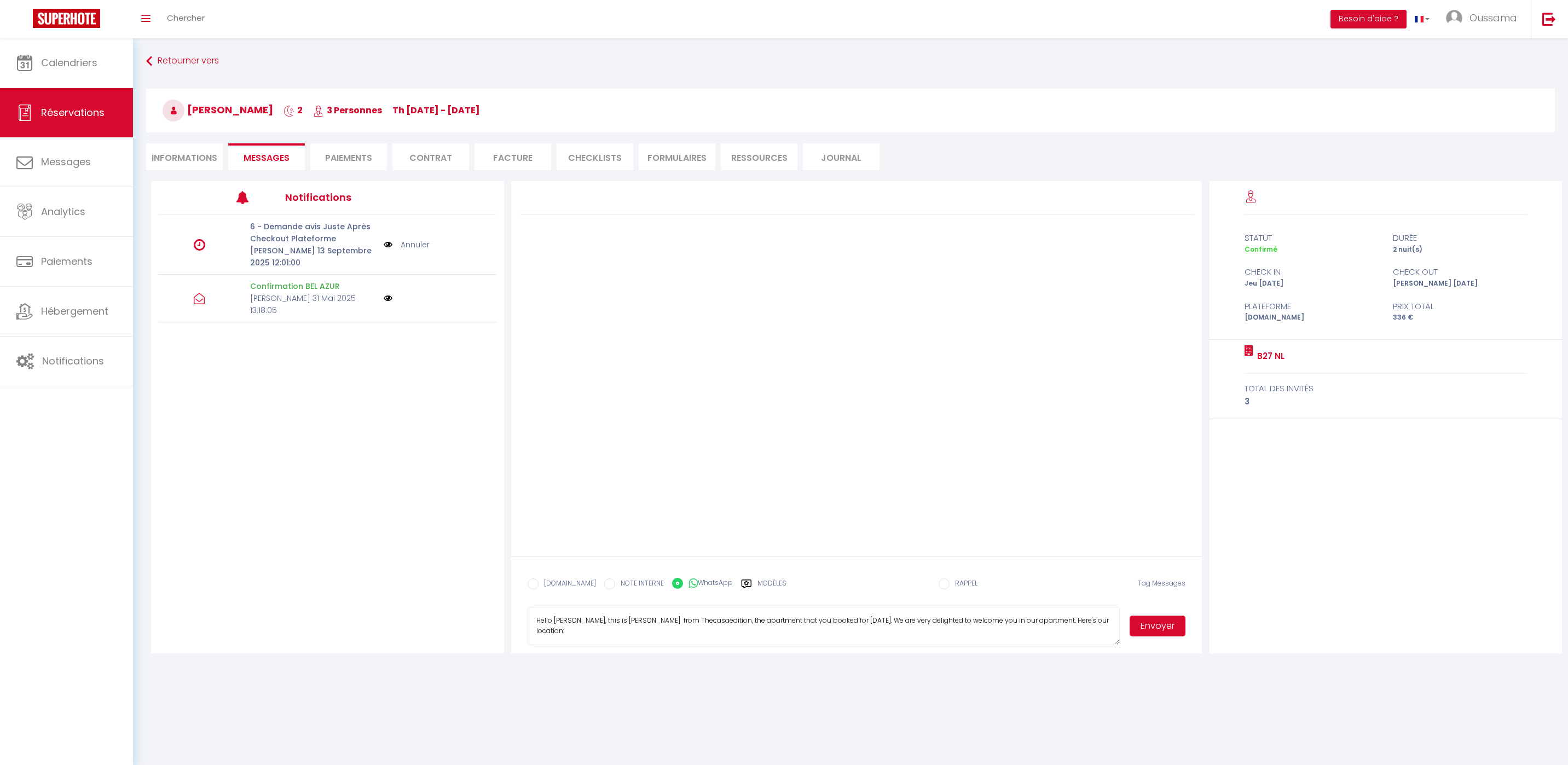
click at [604, 622] on textarea "Hello Azaan, this is Williams from Thecasaedition, the apartment that you booke…" at bounding box center [823, 626] width 593 height 39
type textarea "Hello Azaan, this is Hakim from Thecasaedition, the apartment that you booked f…"
click at [1140, 626] on button "Envoyer" at bounding box center [1157, 626] width 56 height 21
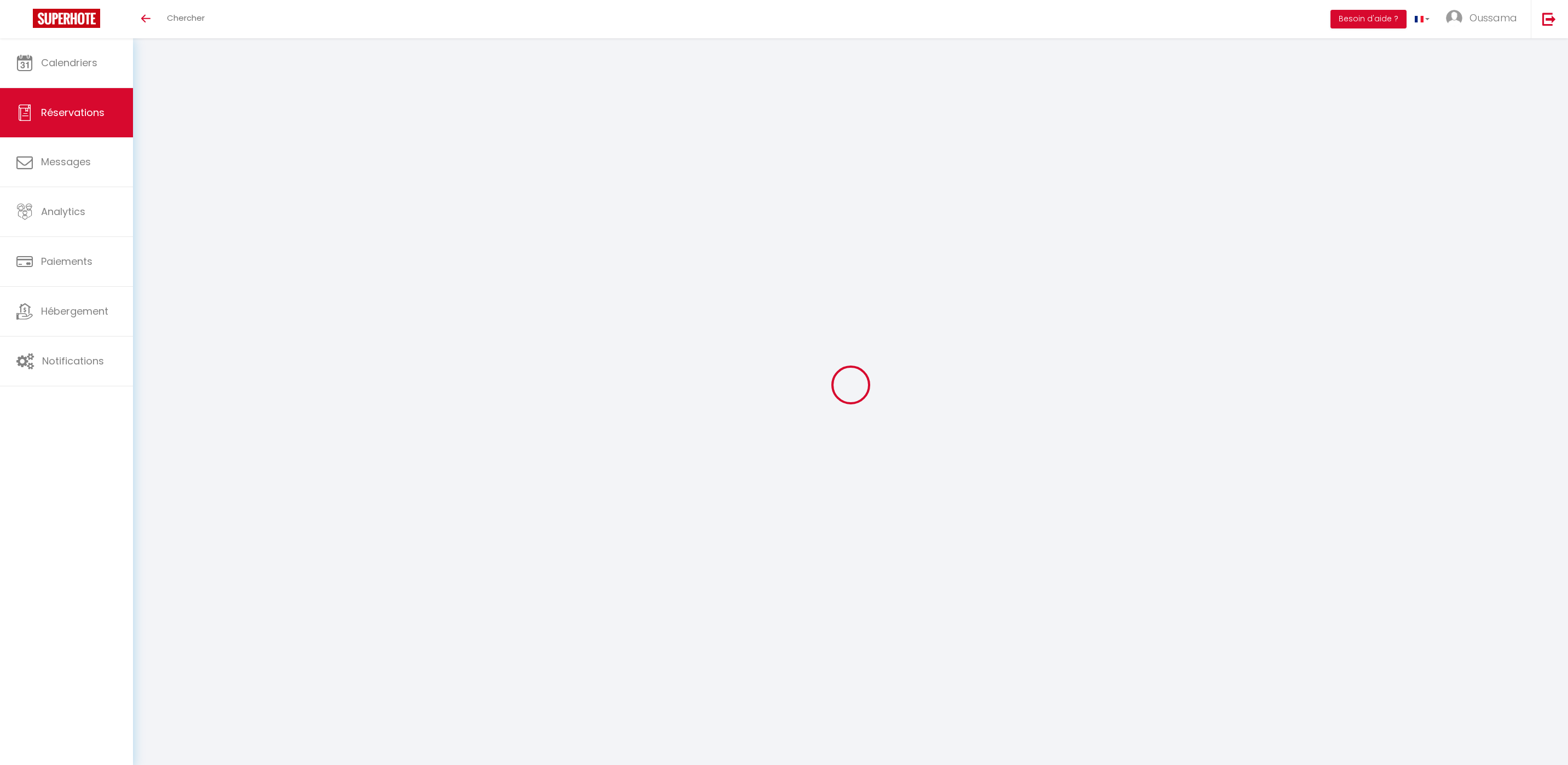
type input "[PERSON_NAME]"
type input "Nama"
type input "[EMAIL_ADDRESS][DOMAIN_NAME]"
type input "[PHONE_NUMBER]"
select select
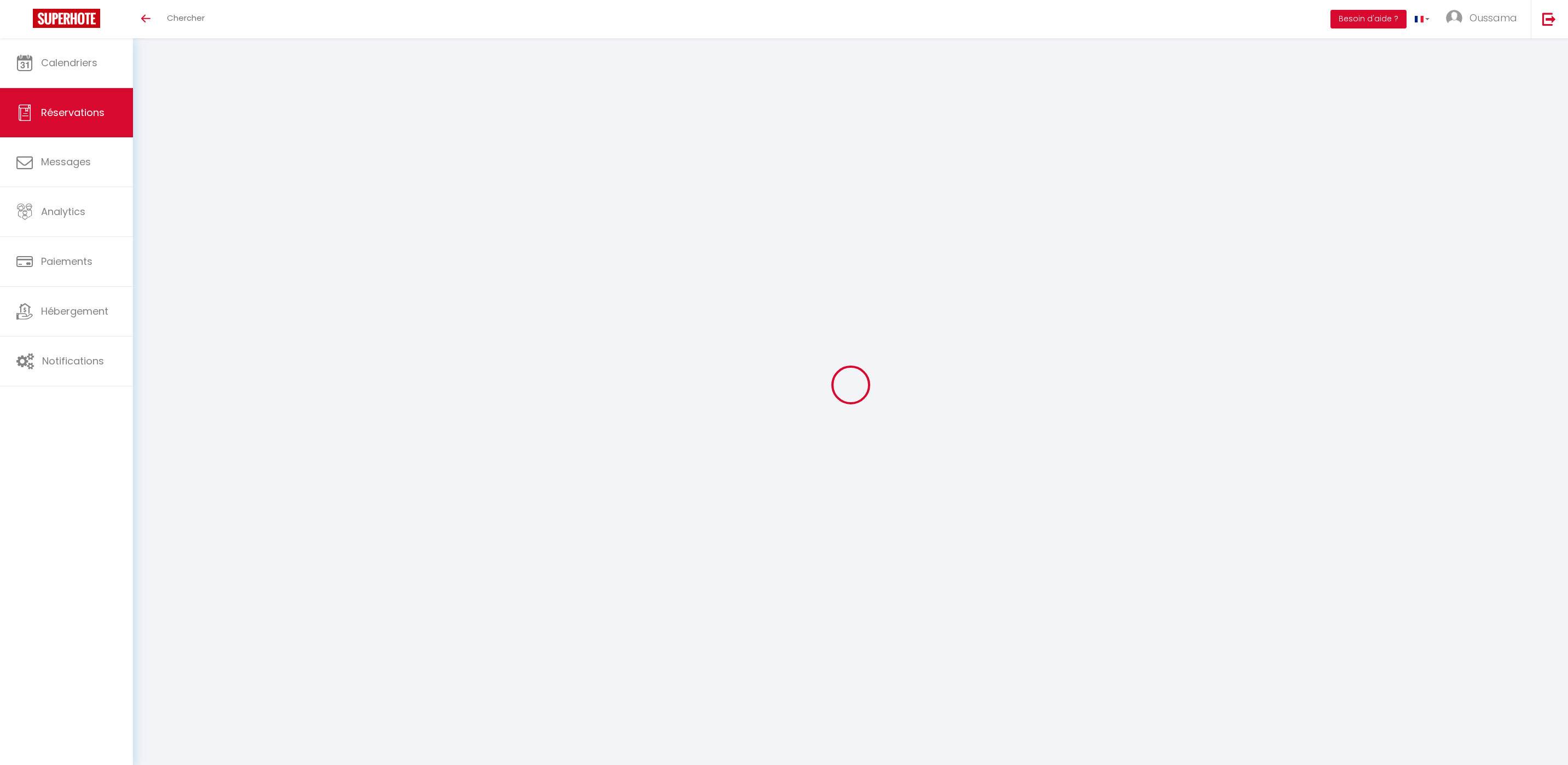
type input "45"
select select "52008"
select select "1"
select select
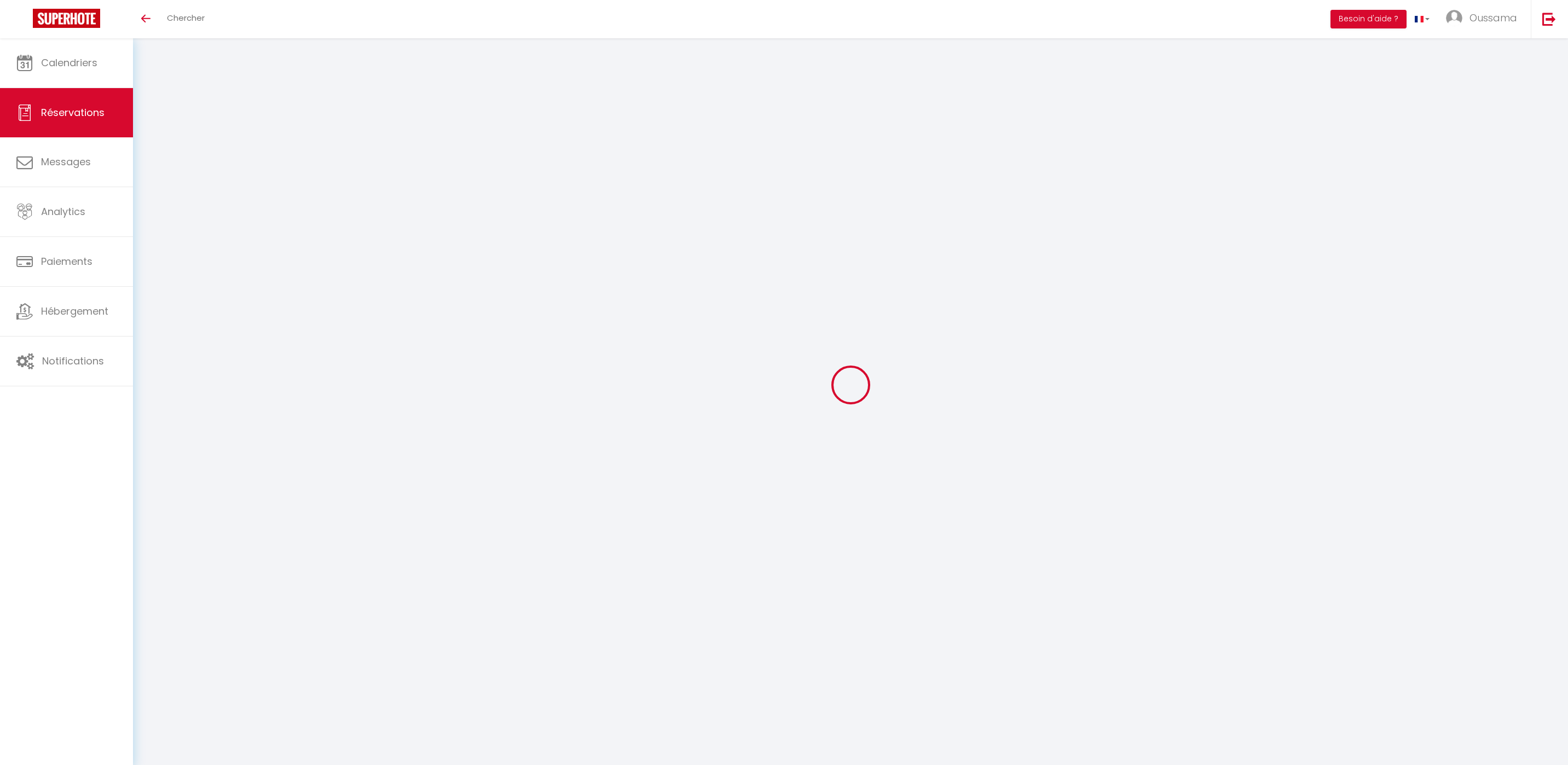
type input "3"
select select "12"
select select
type input "300"
checkbox input "false"
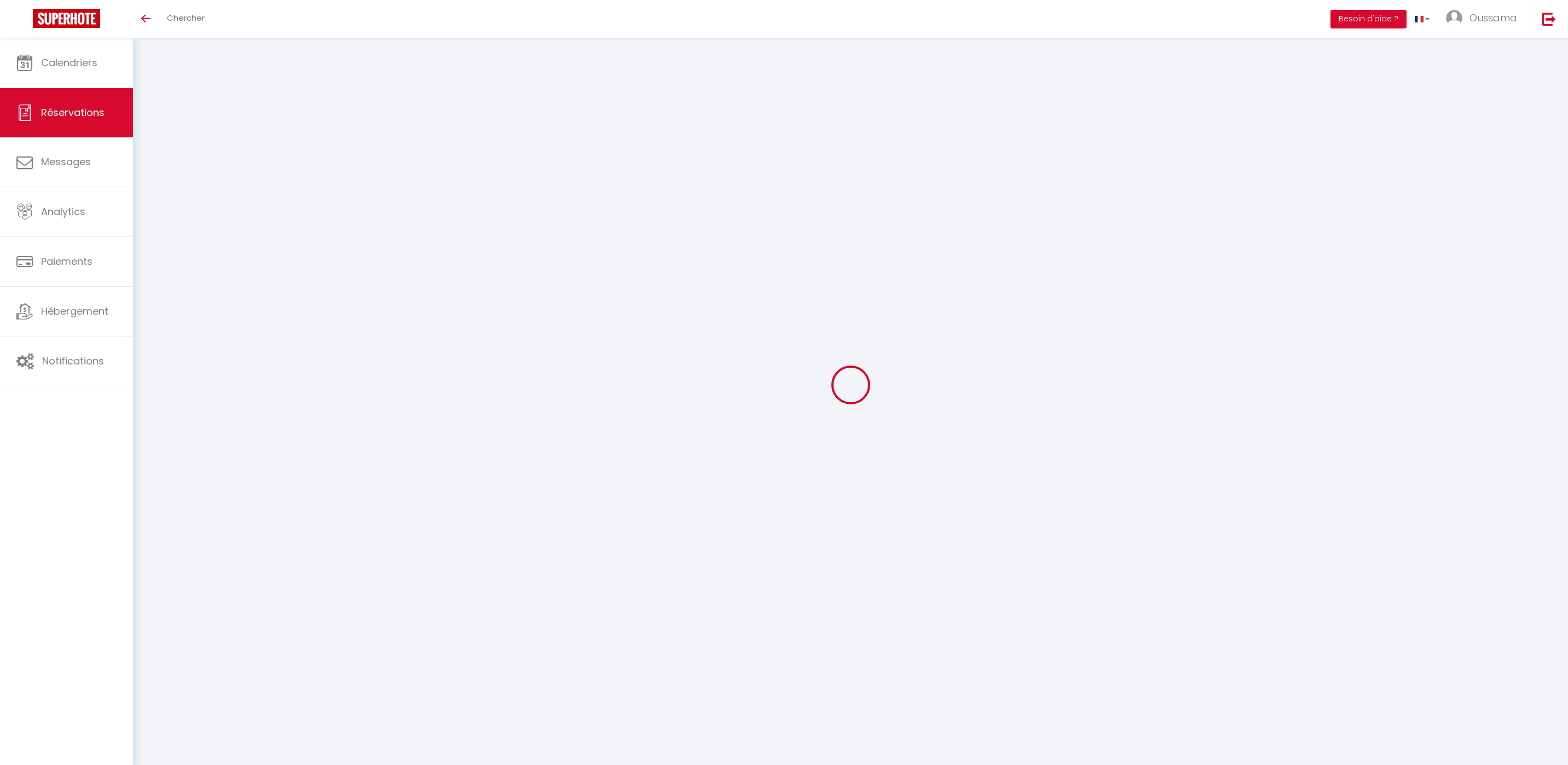
type input "0"
select select "1"
type input "0"
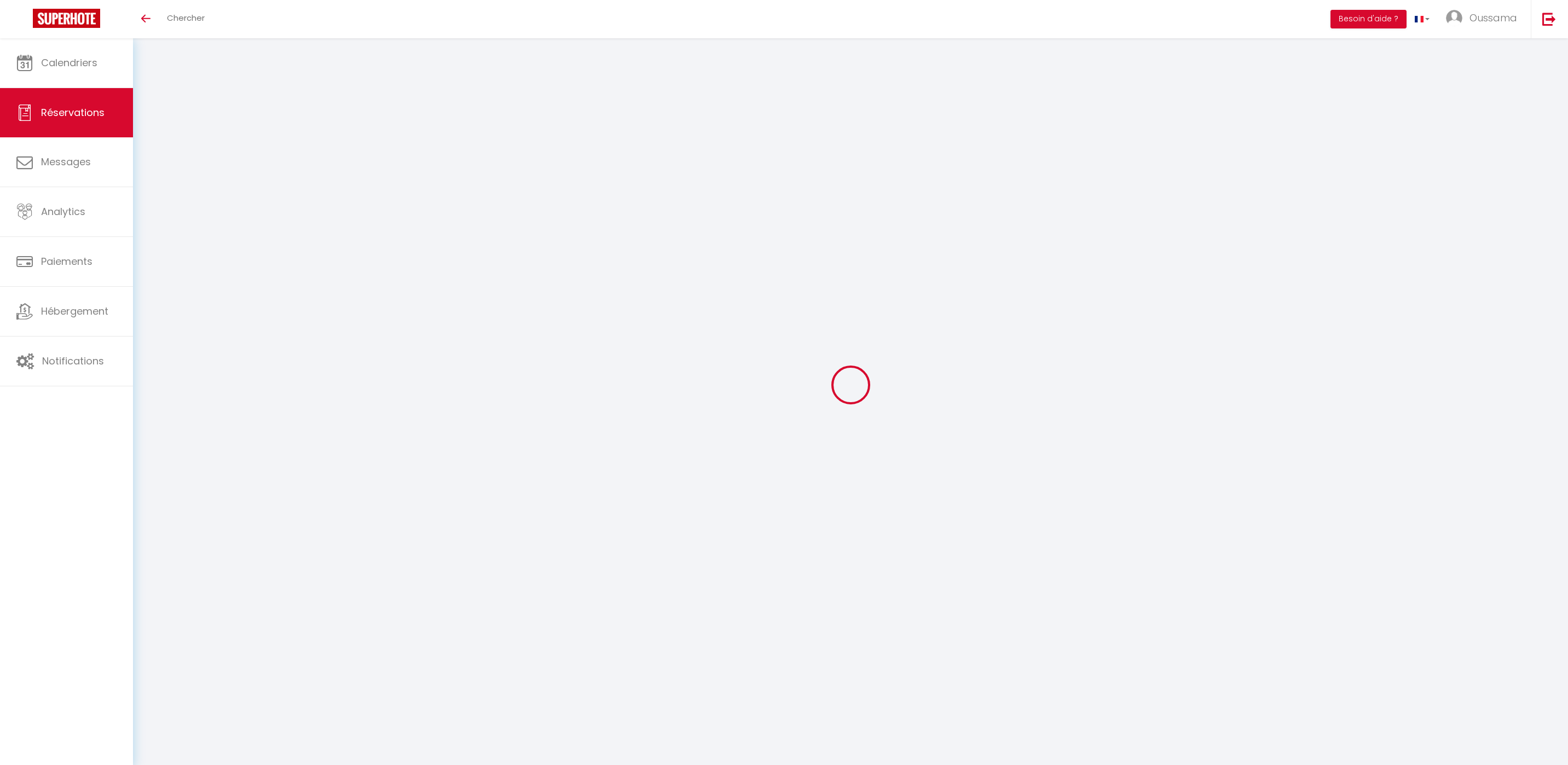
select select
select select "15"
checkbox input "false"
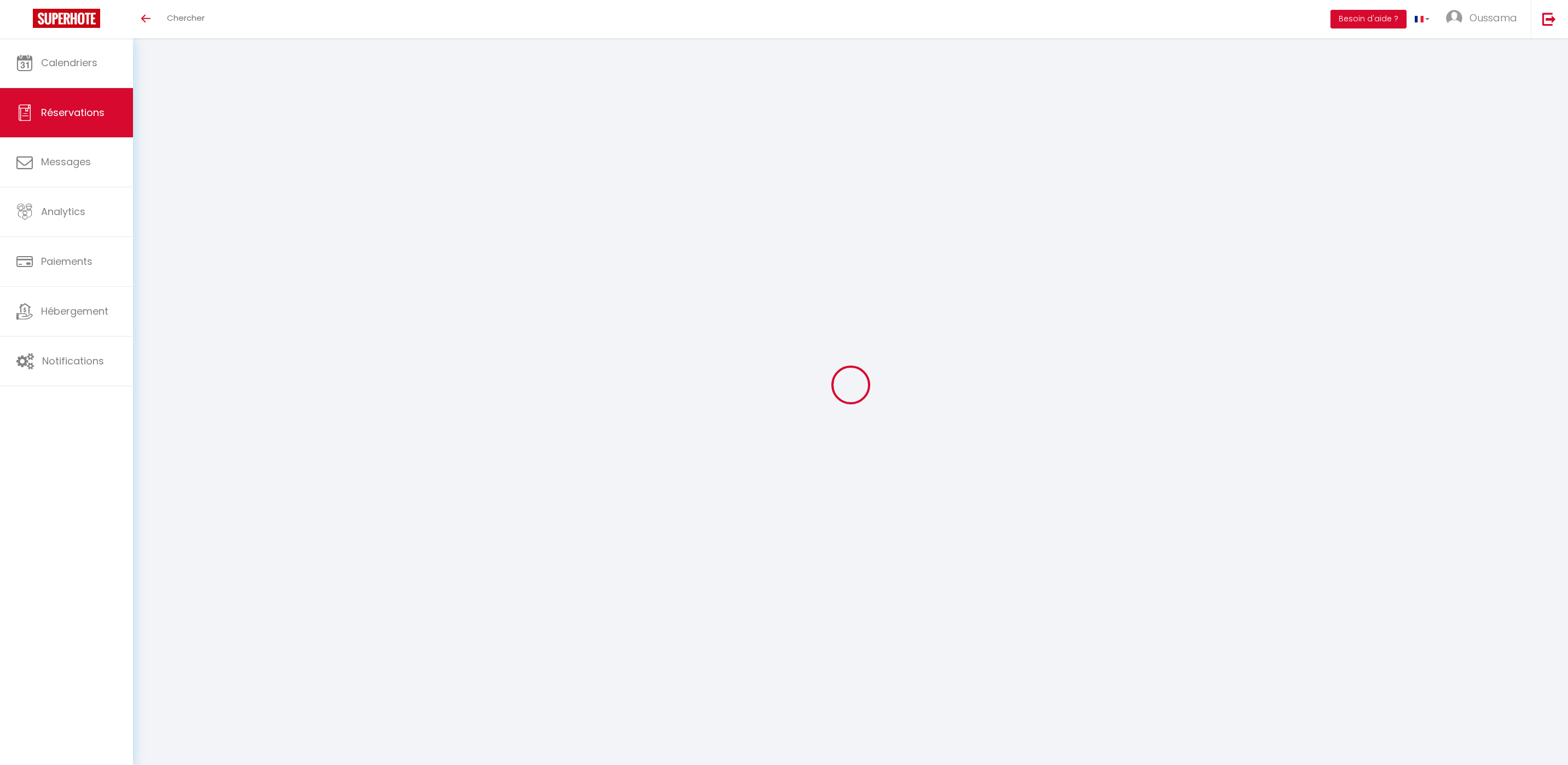
select select
checkbox input "false"
select select
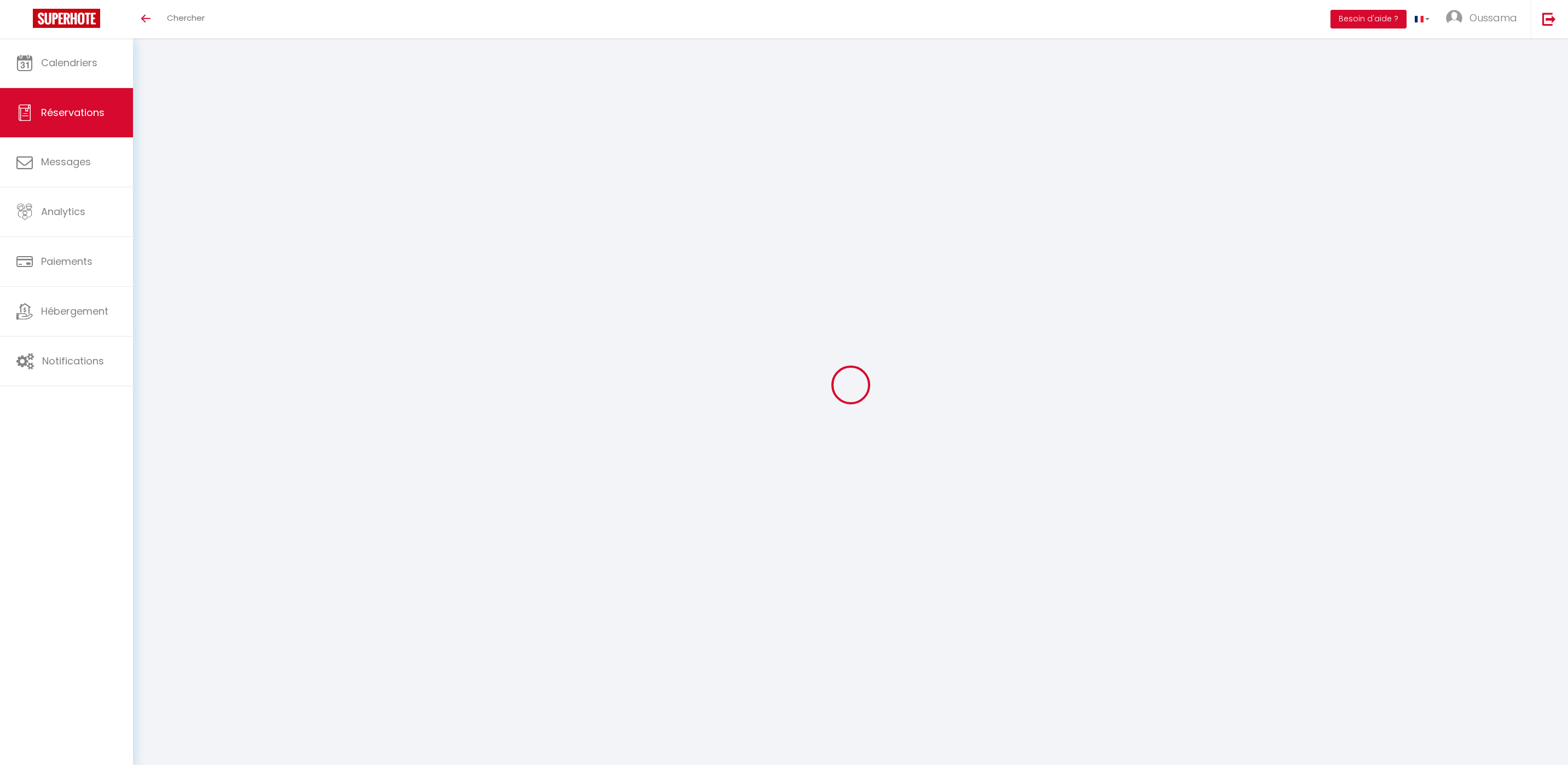
select select
checkbox input "false"
select select
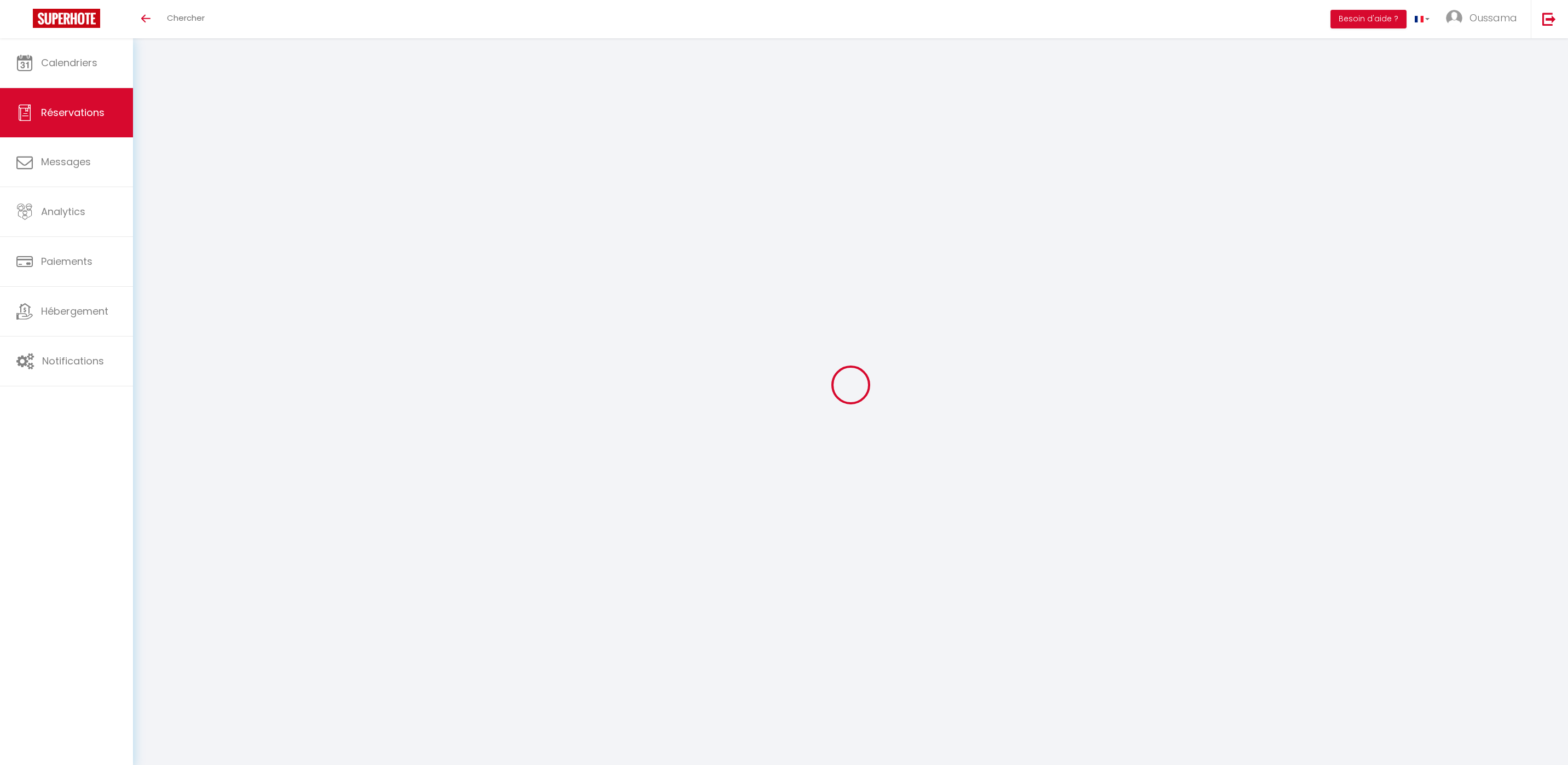
select select
checkbox input "false"
select select
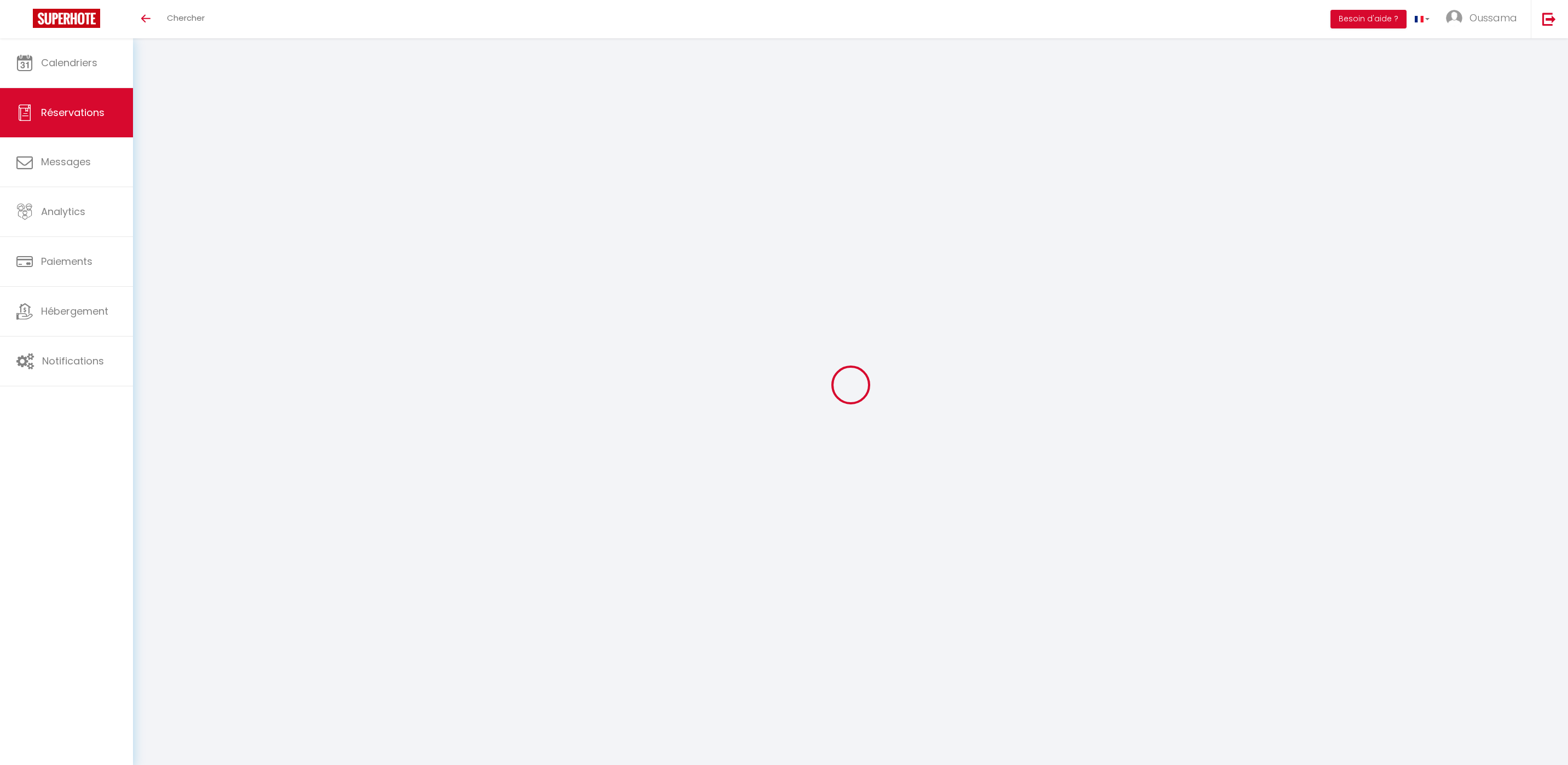
checkbox input "false"
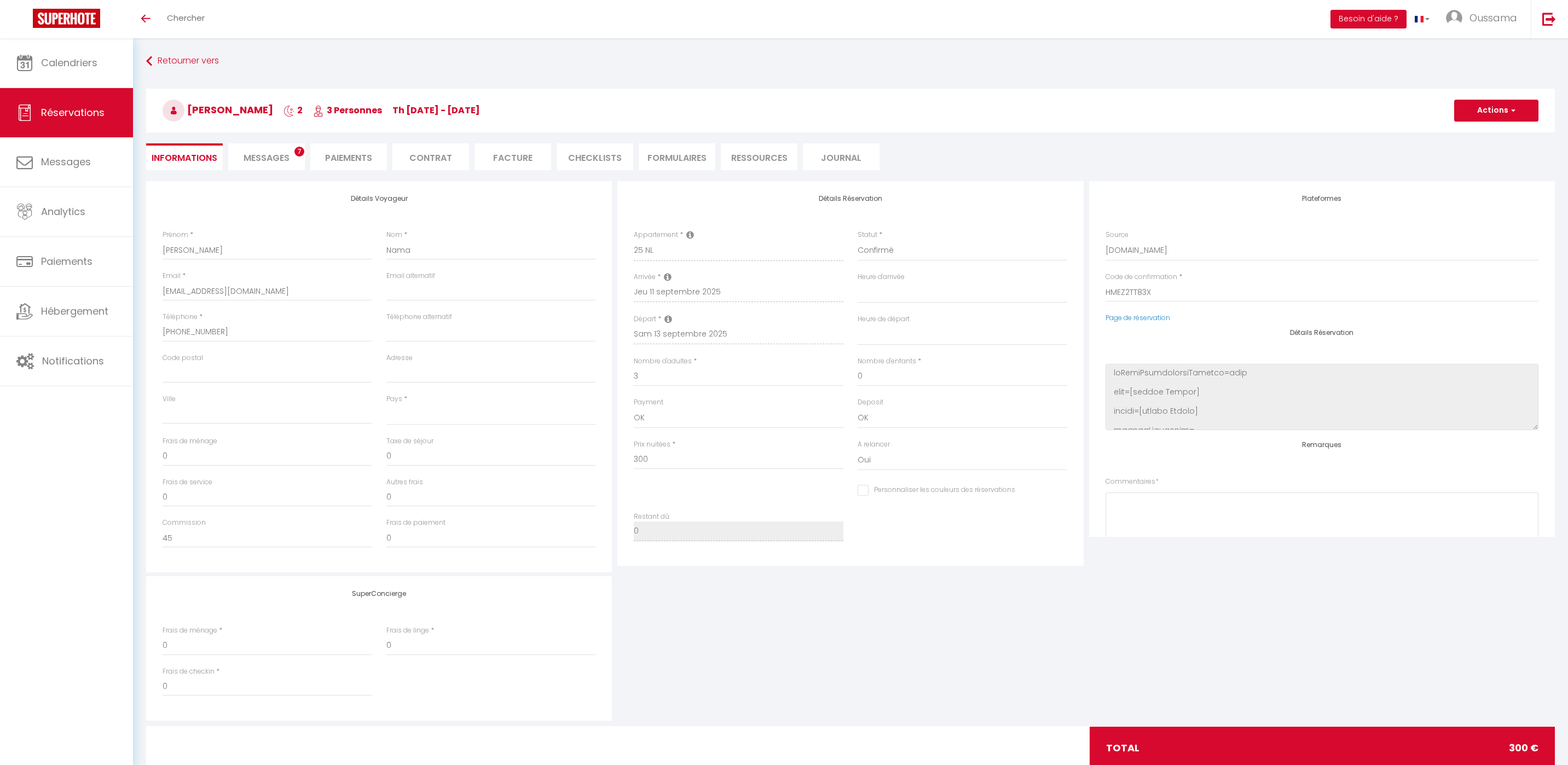
select select
checkbox input "false"
select select
click at [302, 154] on span "7" at bounding box center [299, 152] width 10 height 10
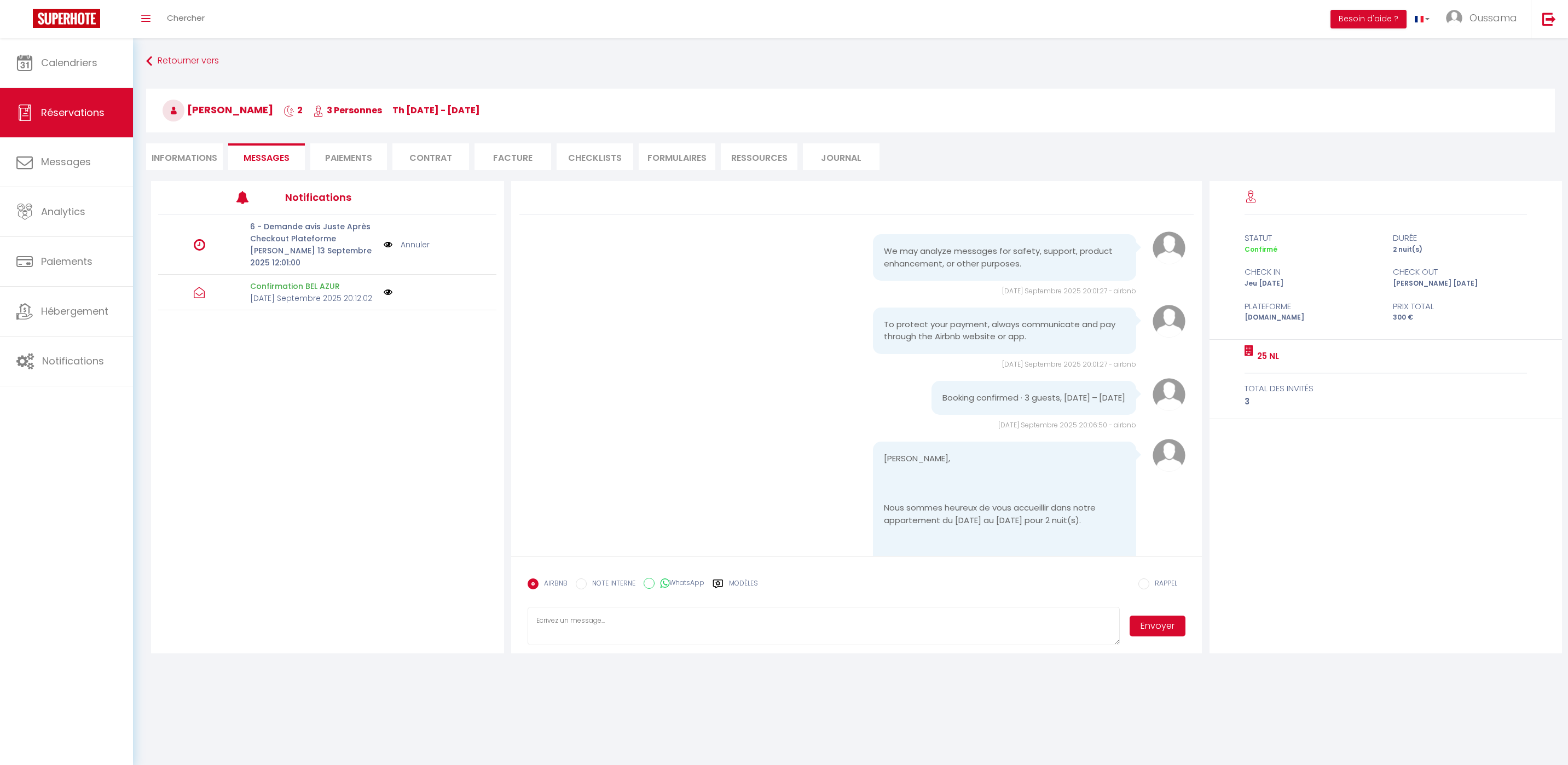
click at [655, 586] on label "WhatsApp" at bounding box center [679, 584] width 50 height 12
click at [653, 586] on input "WhatsApp" at bounding box center [649, 584] width 11 height 11
radio input "true"
radio input "false"
click at [726, 583] on div "Modèles" at bounding box center [735, 590] width 45 height 23
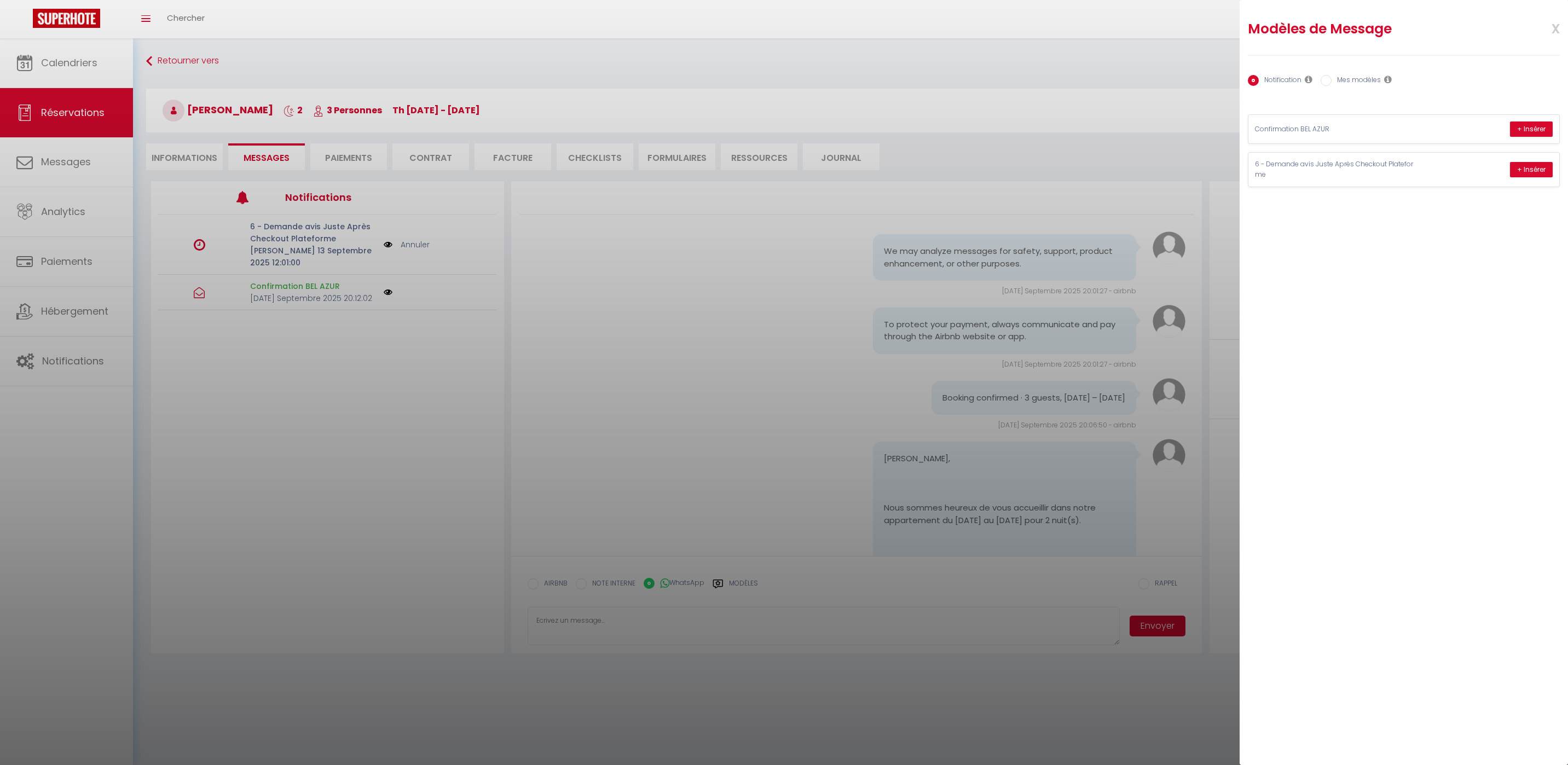
click at [1327, 81] on input "Mes modèles" at bounding box center [1326, 81] width 11 height 11
radio input "true"
radio input "false"
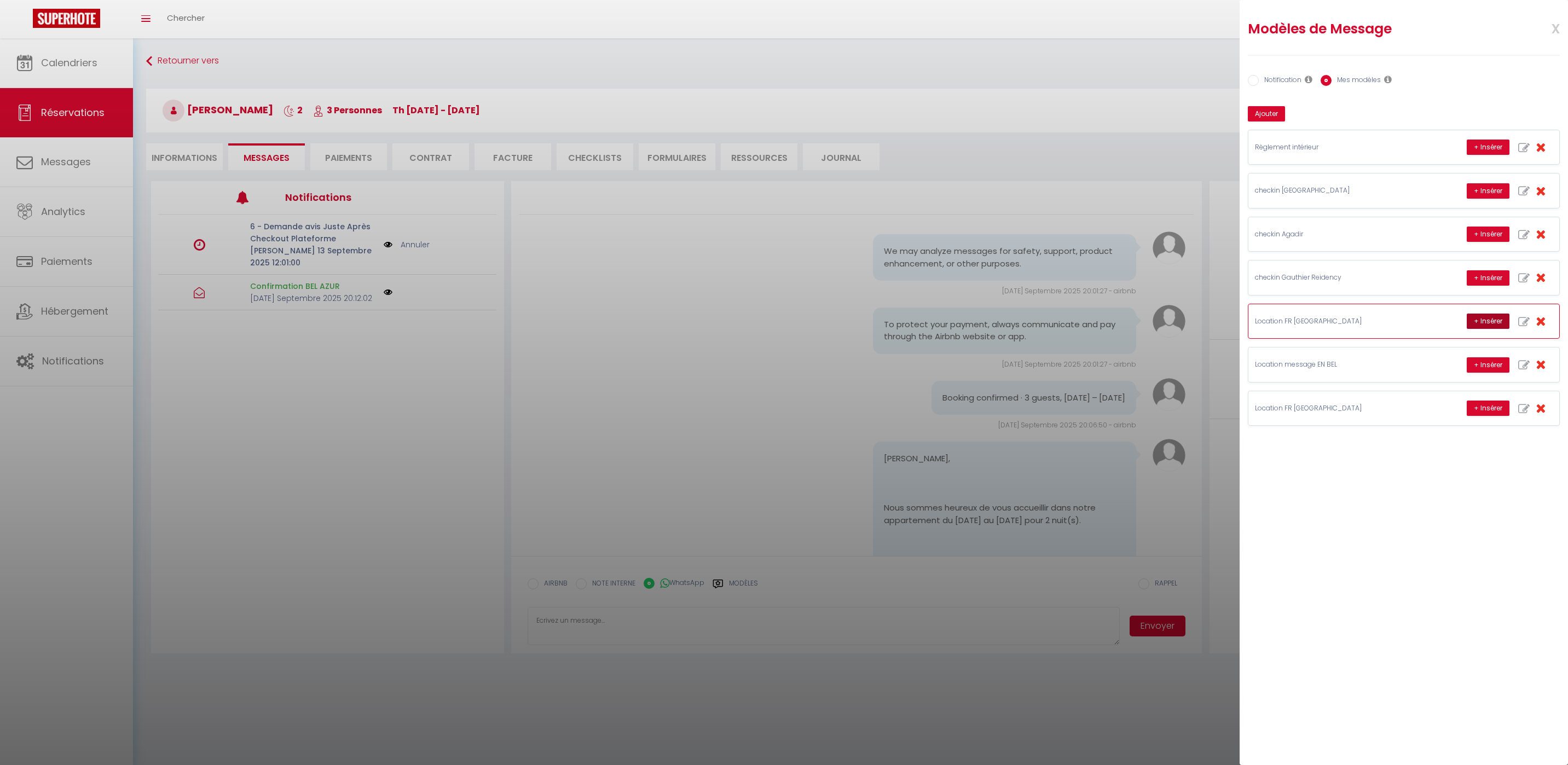
click at [1485, 323] on button "+ Insérer" at bounding box center [1488, 321] width 43 height 15
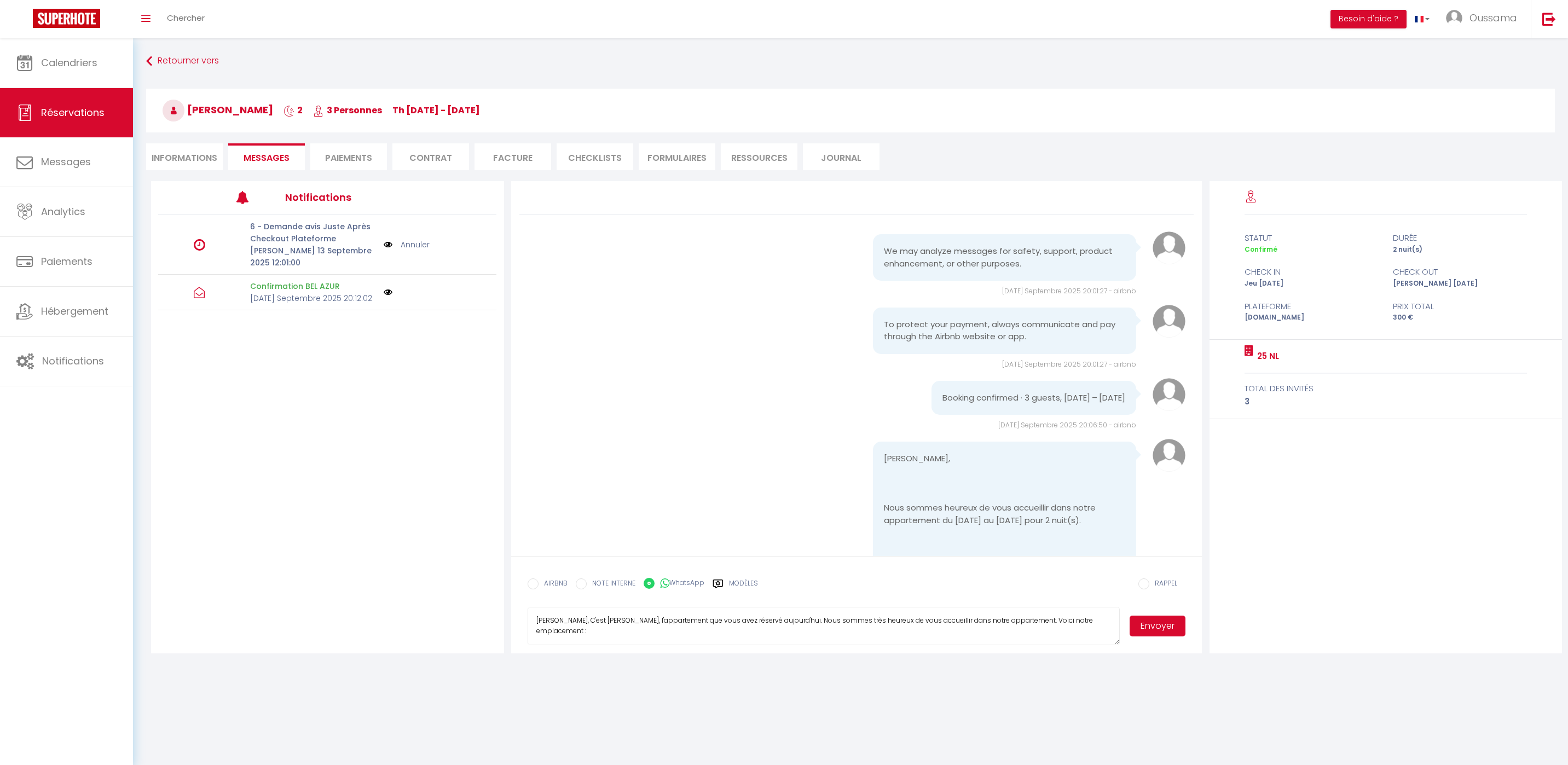
click at [653, 625] on textarea "Bonjour Ahmed Nama, C'est Mohamed de Thecasaedition, l'appartement que vous ave…" at bounding box center [823, 626] width 593 height 39
type textarea "Bonjour Ahmed Nama, C'est Hakim de Thecasaedition, l'appartement que vous avez …"
click at [1163, 628] on button "Envoyer" at bounding box center [1157, 626] width 56 height 21
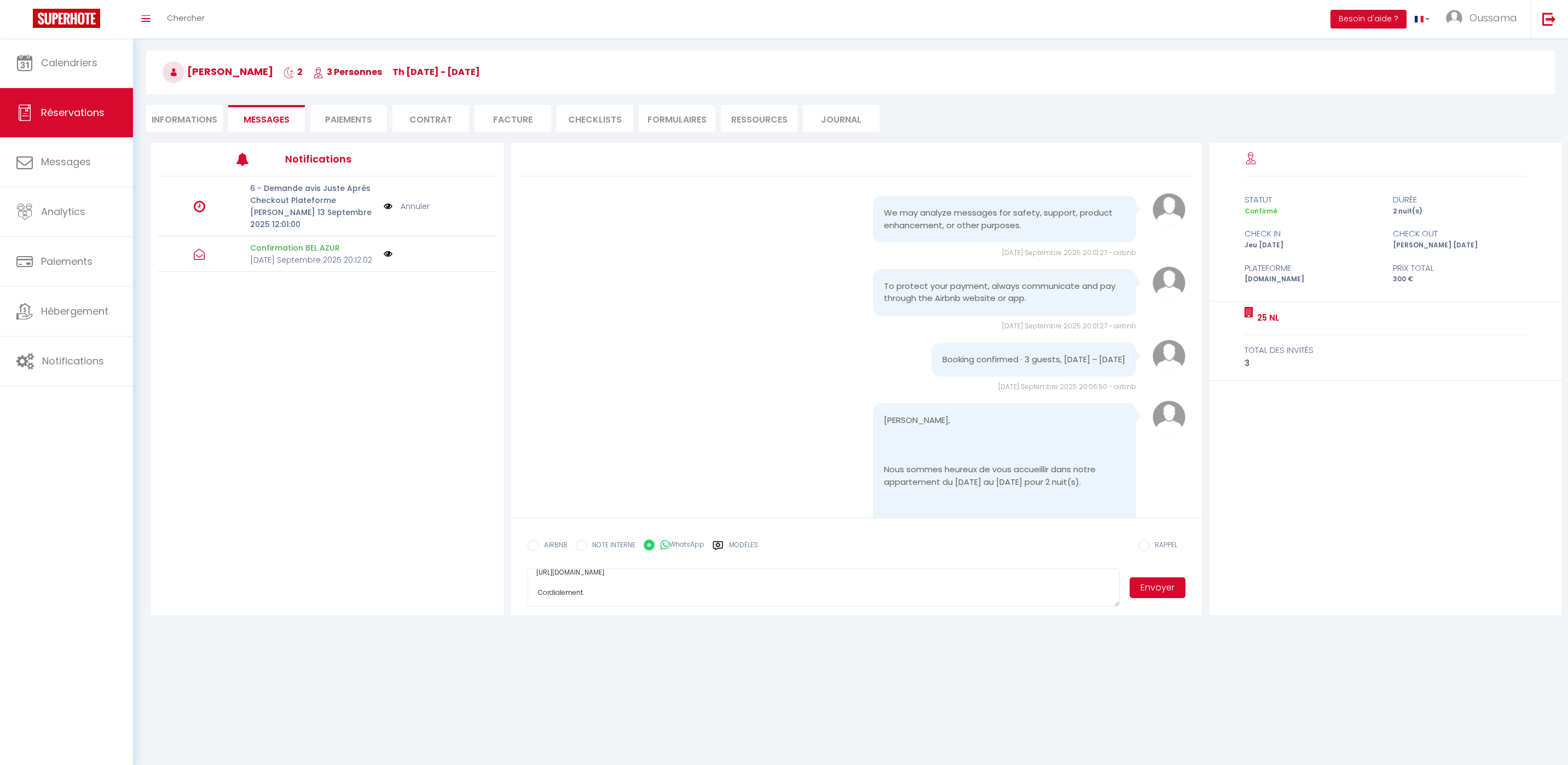
drag, startPoint x: 537, startPoint y: 616, endPoint x: 763, endPoint y: 767, distance: 271.8
click at [763, 727] on html "🟢 Des questions ou besoin d'assistance pour la migration AirBnB? Connectez-vous…" at bounding box center [784, 344] width 1568 height 765
click at [732, 544] on label "Modèles" at bounding box center [743, 550] width 29 height 19
radio input "true"
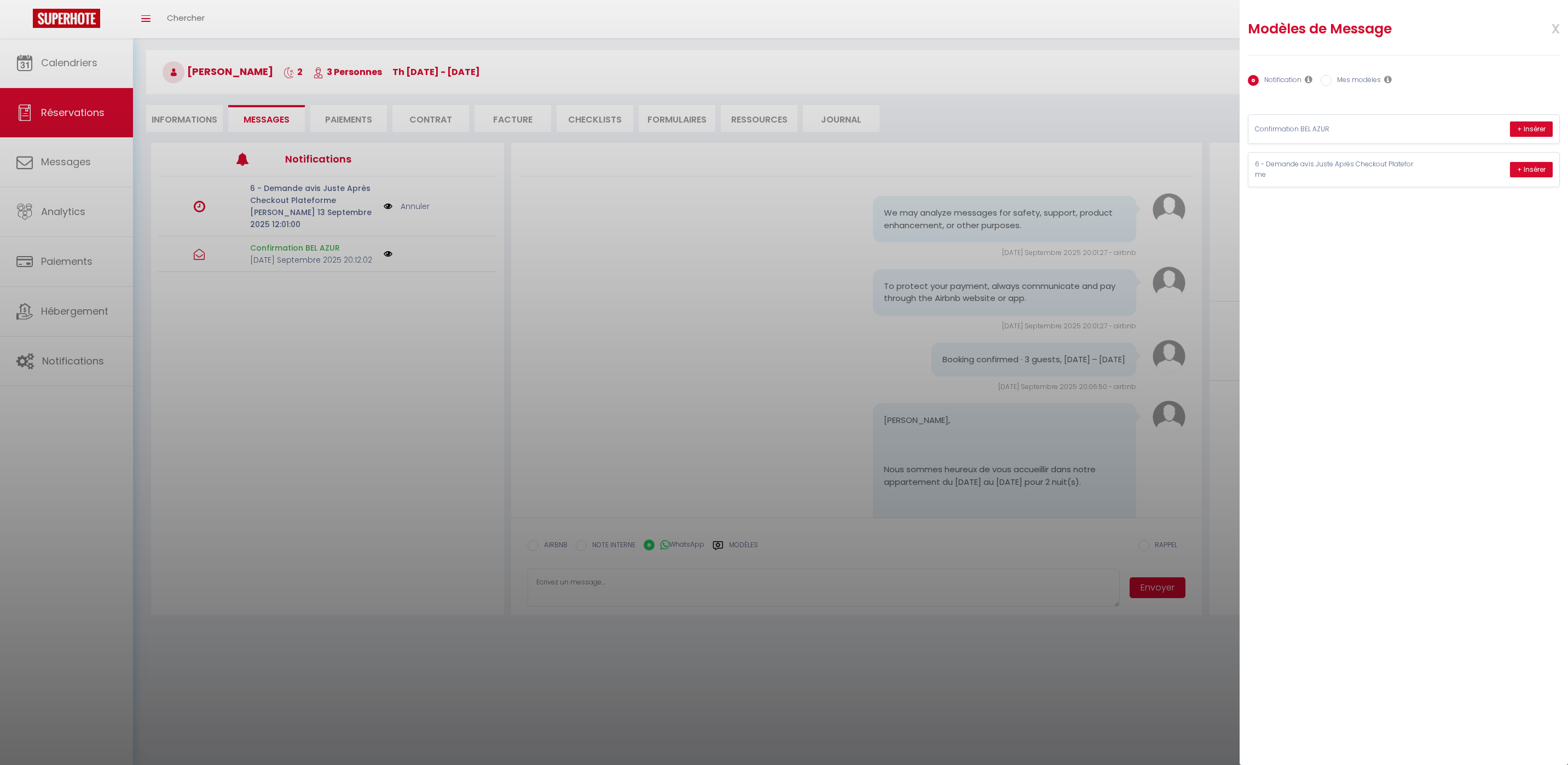
click at [1351, 75] on label "Mes modèles" at bounding box center [1356, 81] width 49 height 12
click at [1331, 75] on input "Mes modèles" at bounding box center [1326, 81] width 11 height 11
radio input "true"
radio input "false"
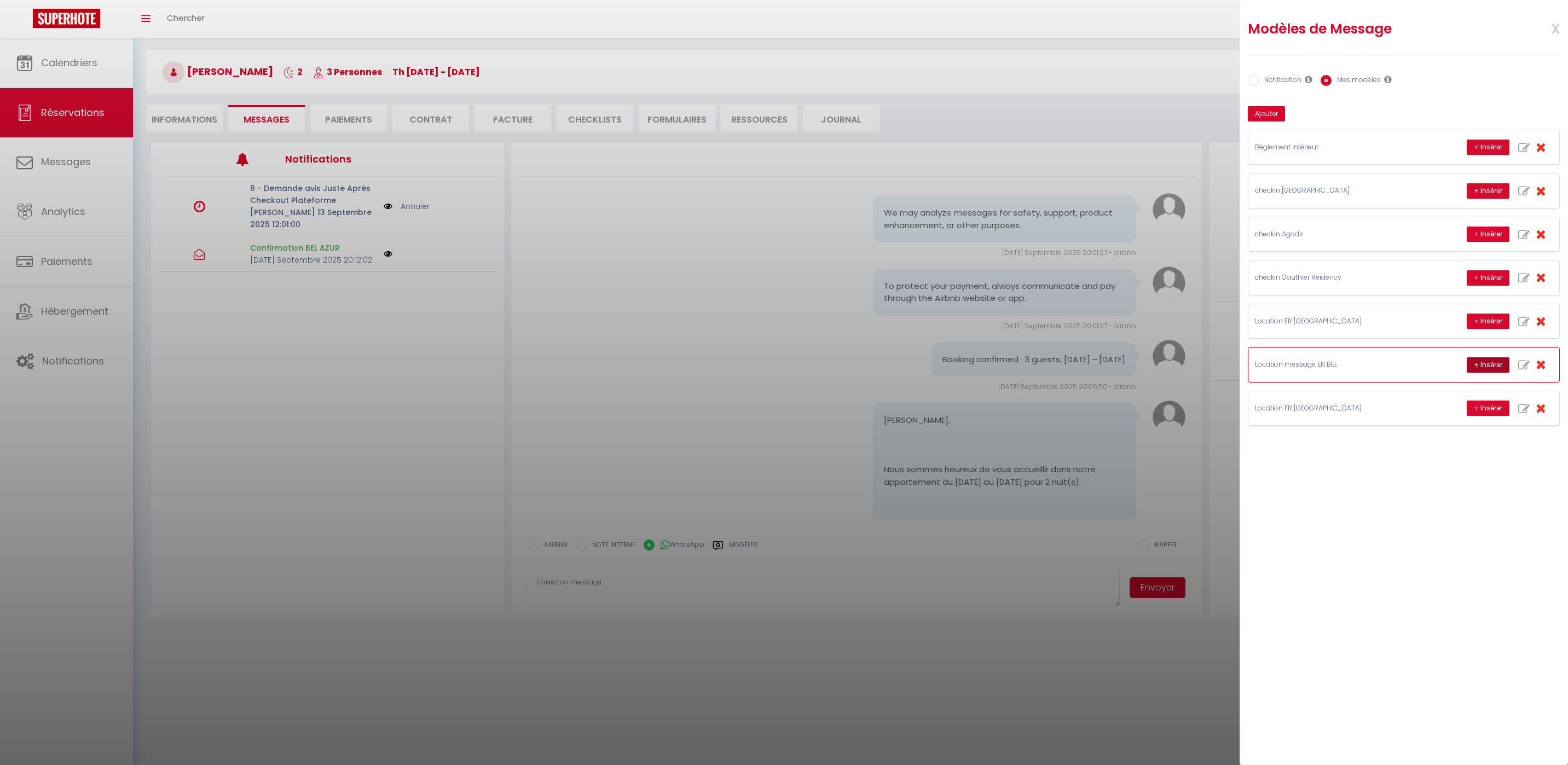
click at [1477, 362] on button "+ Insérer" at bounding box center [1488, 365] width 43 height 15
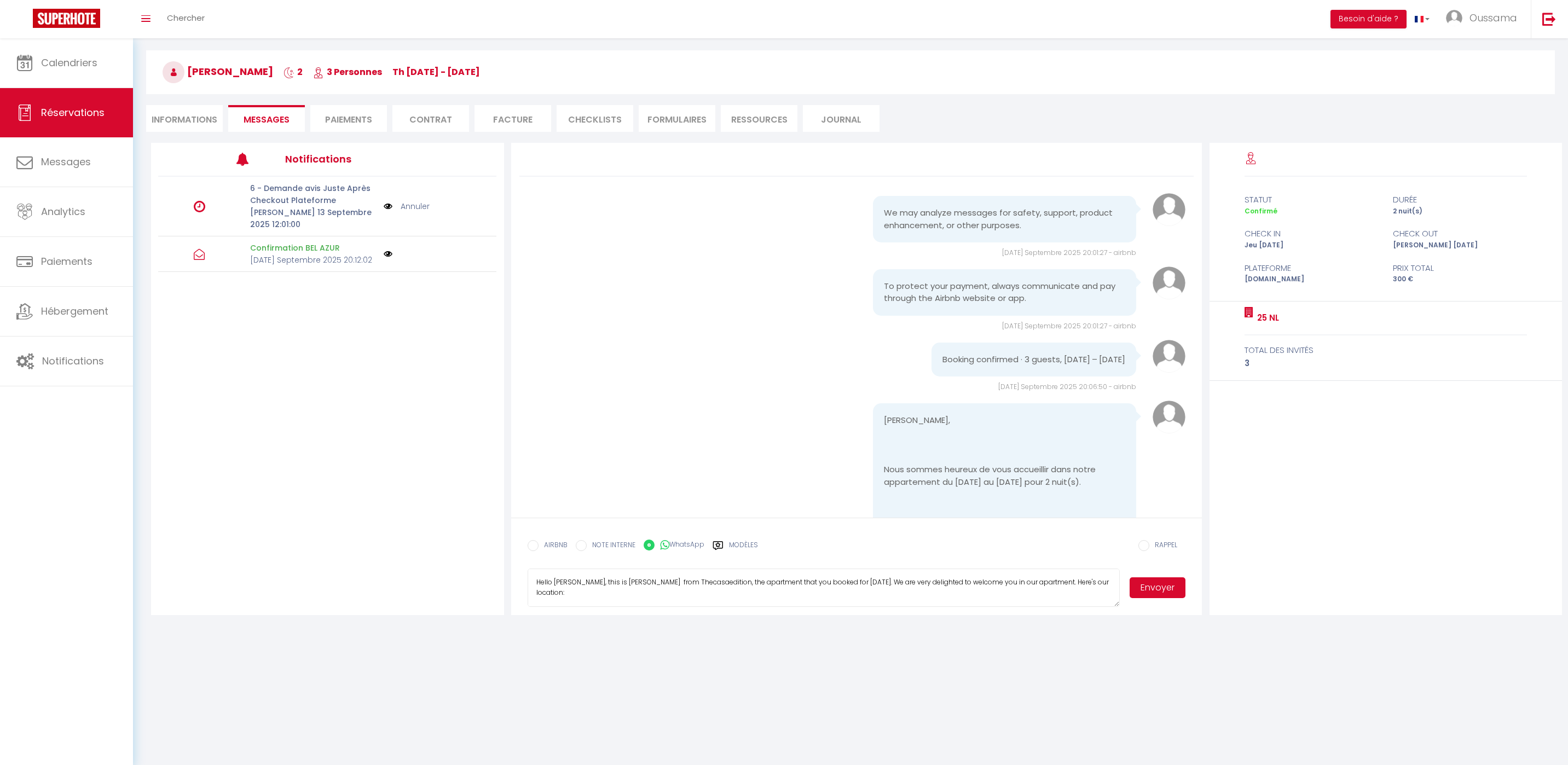
click at [608, 584] on textarea "Hello Ahmed, this is Williams from Thecasaedition, the apartment that you booke…" at bounding box center [823, 588] width 593 height 39
click at [609, 584] on textarea "Hello Ahmed, this is Williams from Thecasaedition, the apartment that you booke…" at bounding box center [823, 588] width 593 height 39
type textarea "Hello Ahmed, this is Hakim from Thecasaedition, the apartment that you booked f…"
click at [1171, 592] on button "Envoyer" at bounding box center [1157, 588] width 56 height 21
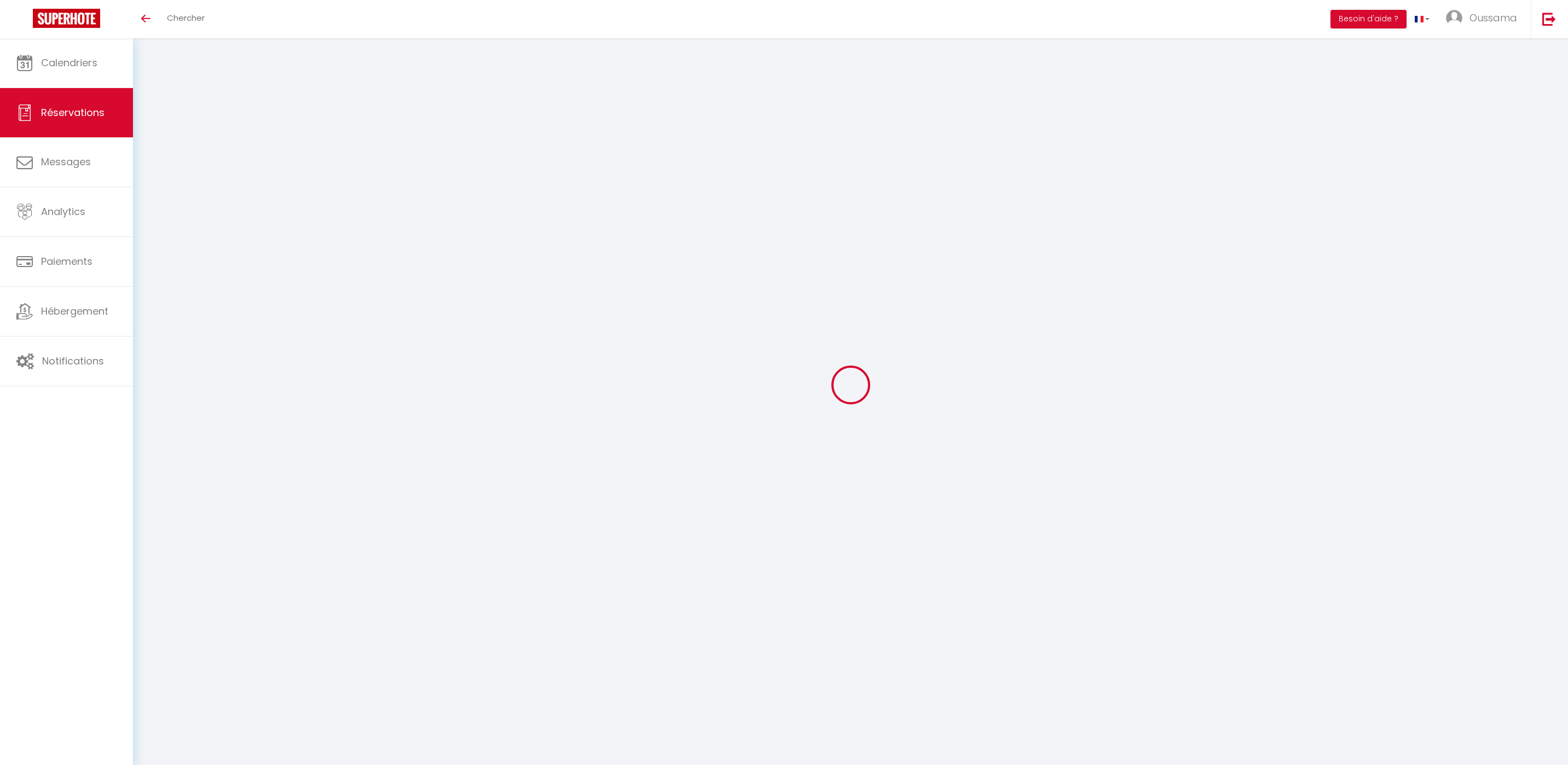
select select
checkbox input "false"
select select
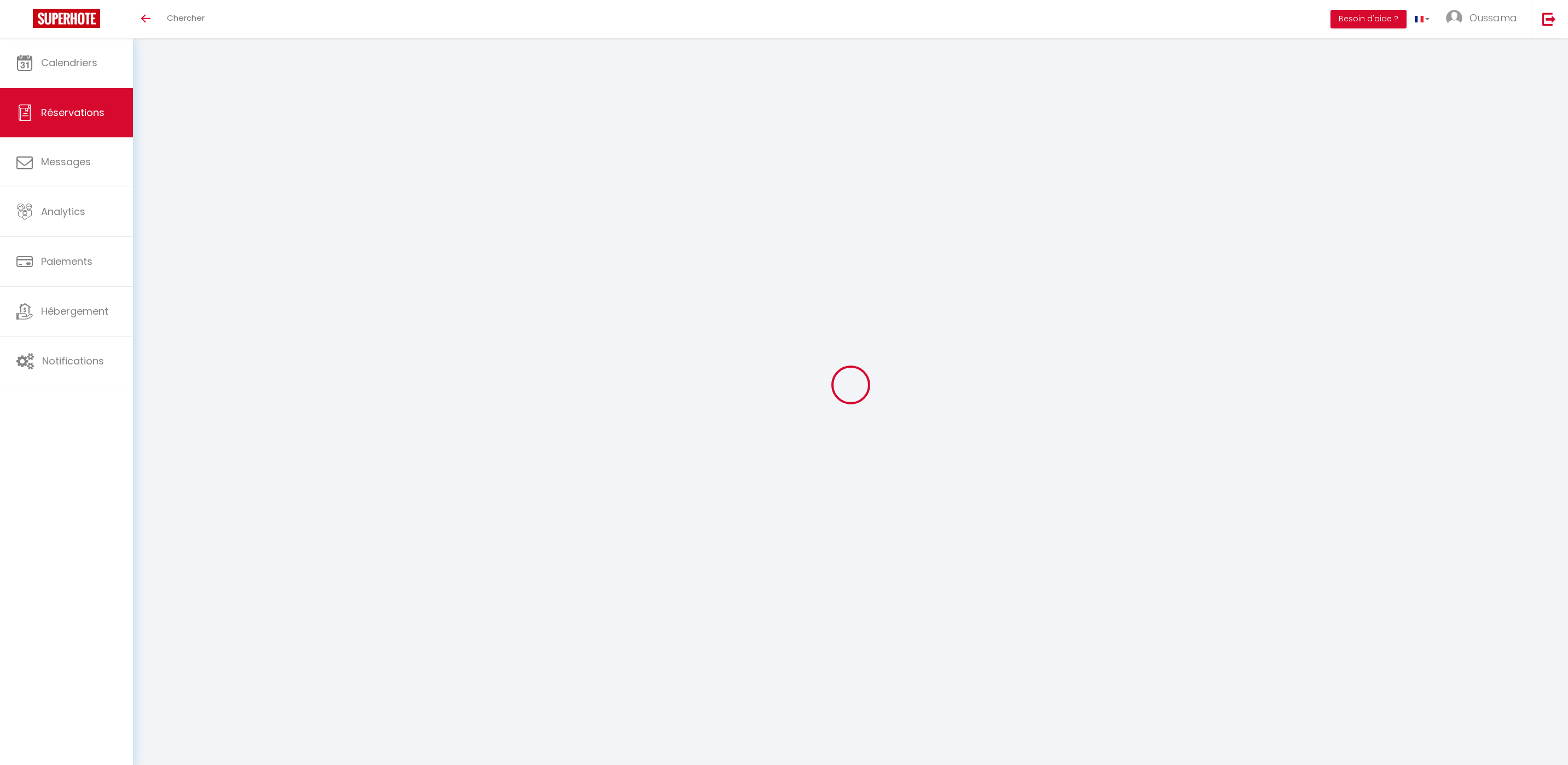
select select
checkbox input "false"
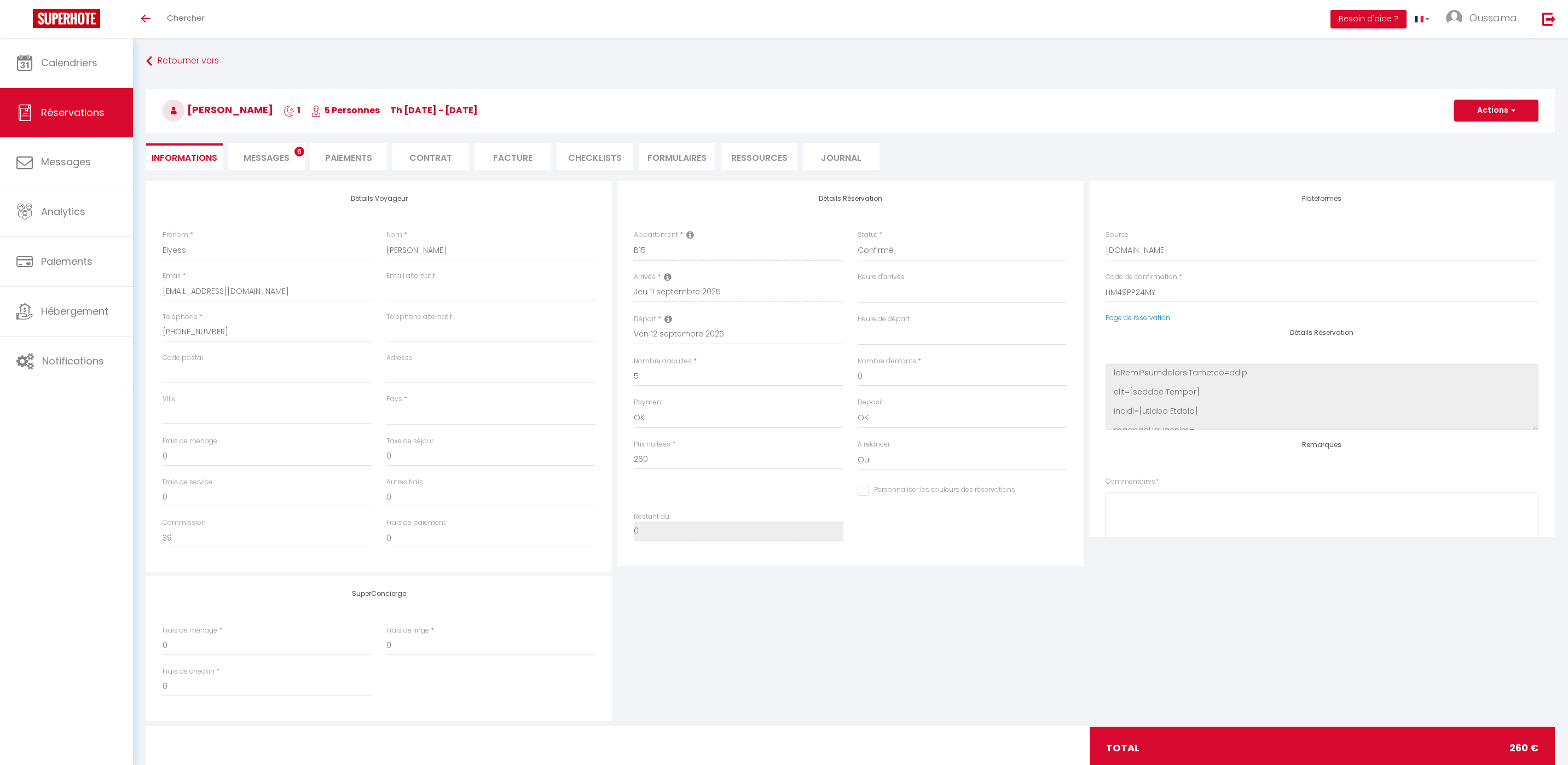
select select
checkbox input "false"
select select
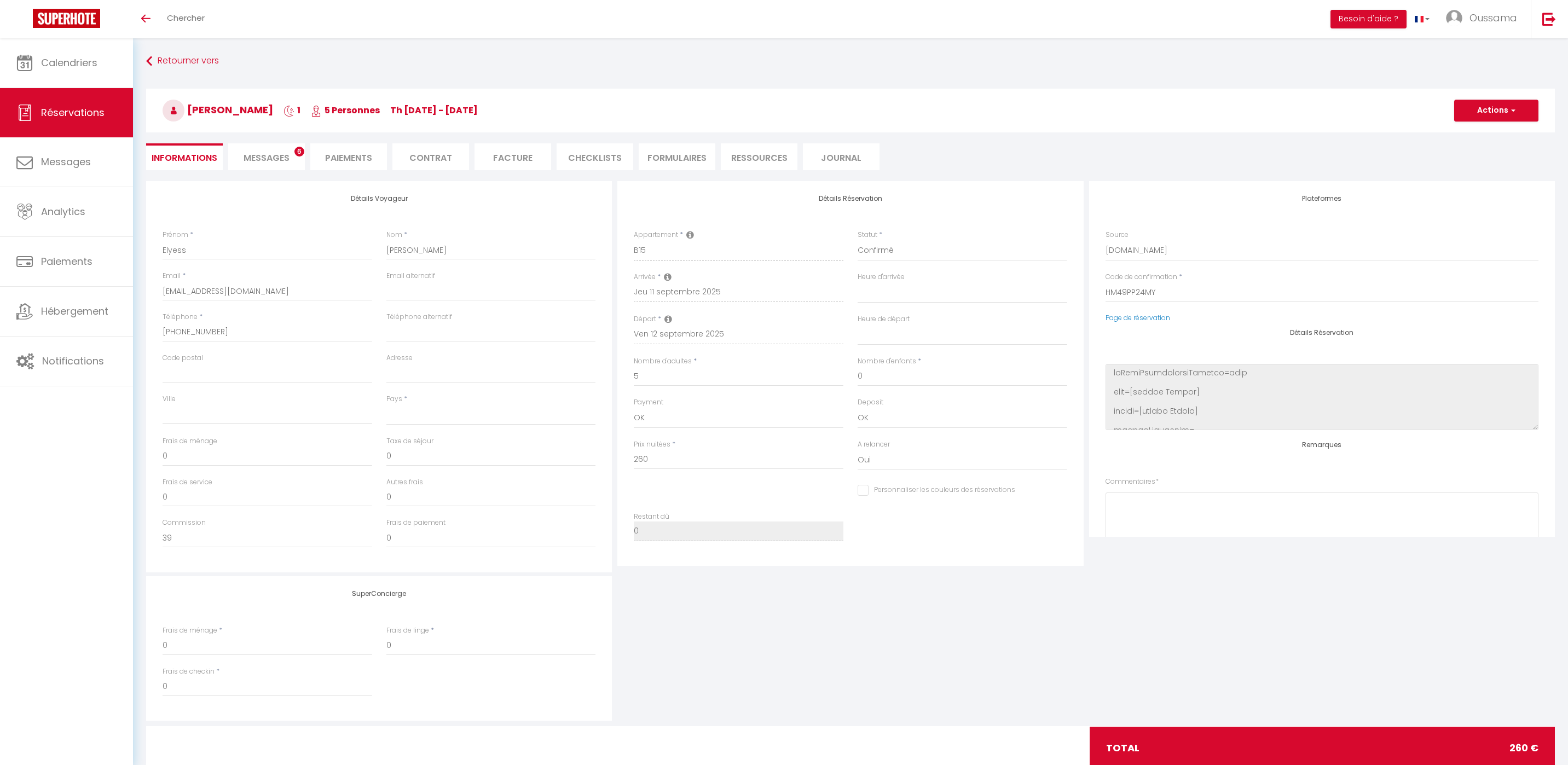
select select
checkbox input "false"
select select
checkbox input "false"
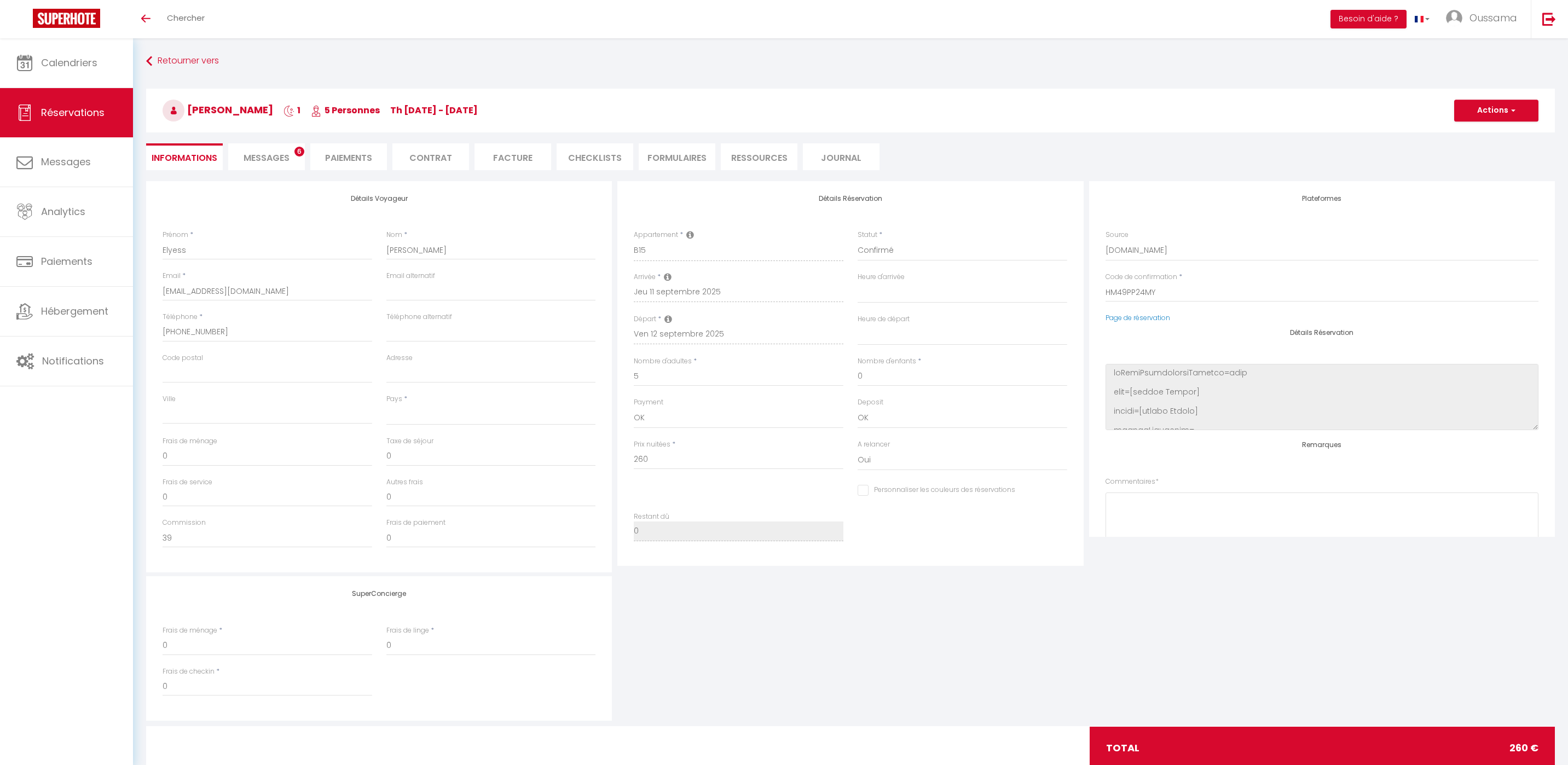
select select
click at [275, 159] on span "Messages" at bounding box center [266, 158] width 46 height 13
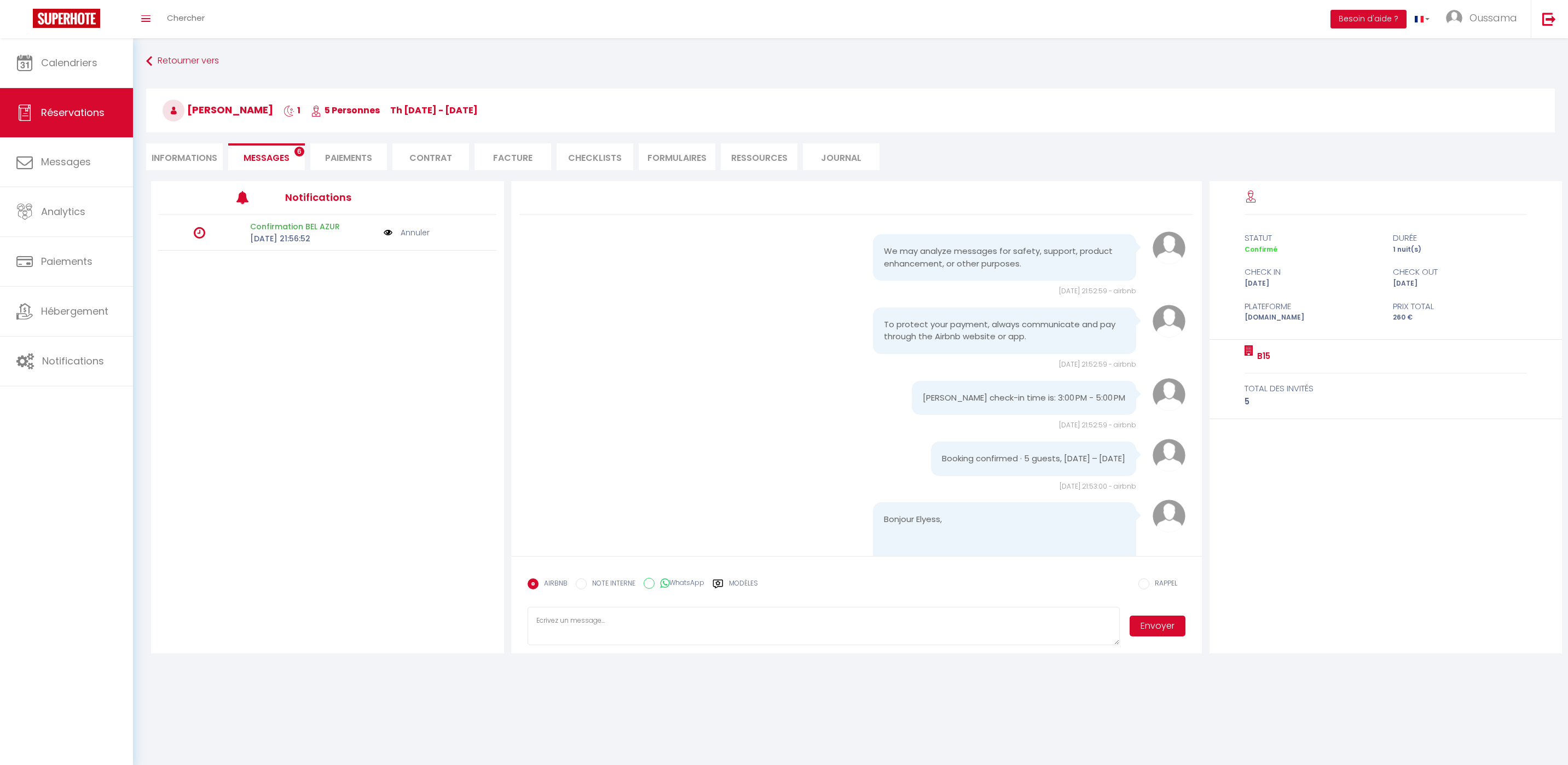
click at [692, 582] on label "WhatsApp" at bounding box center [679, 584] width 50 height 12
click at [655, 582] on input "WhatsApp" at bounding box center [649, 584] width 11 height 11
radio input "true"
radio input "false"
click at [726, 588] on div "Modèles" at bounding box center [735, 590] width 45 height 23
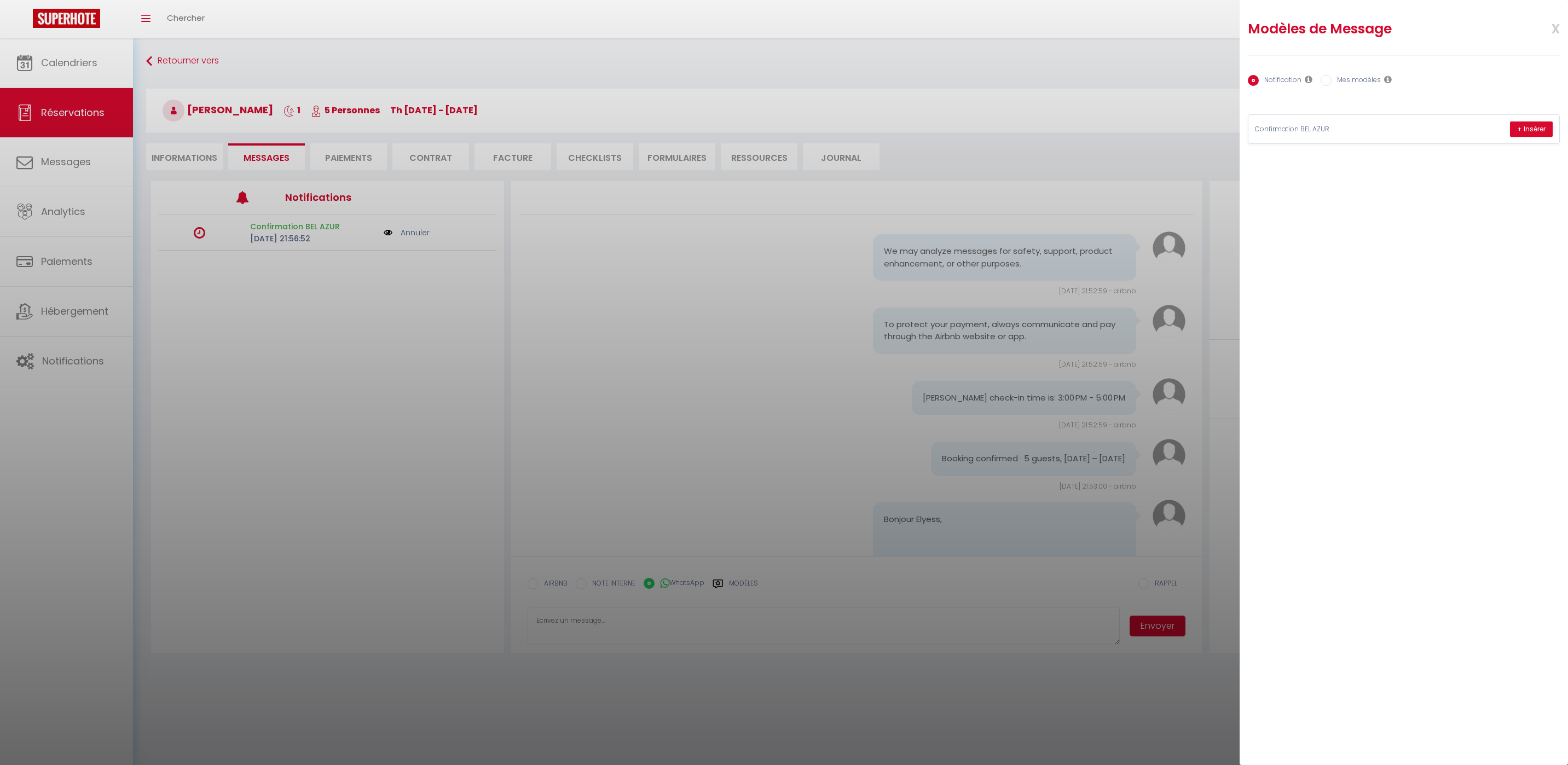
click at [221, 139] on div at bounding box center [784, 382] width 1568 height 765
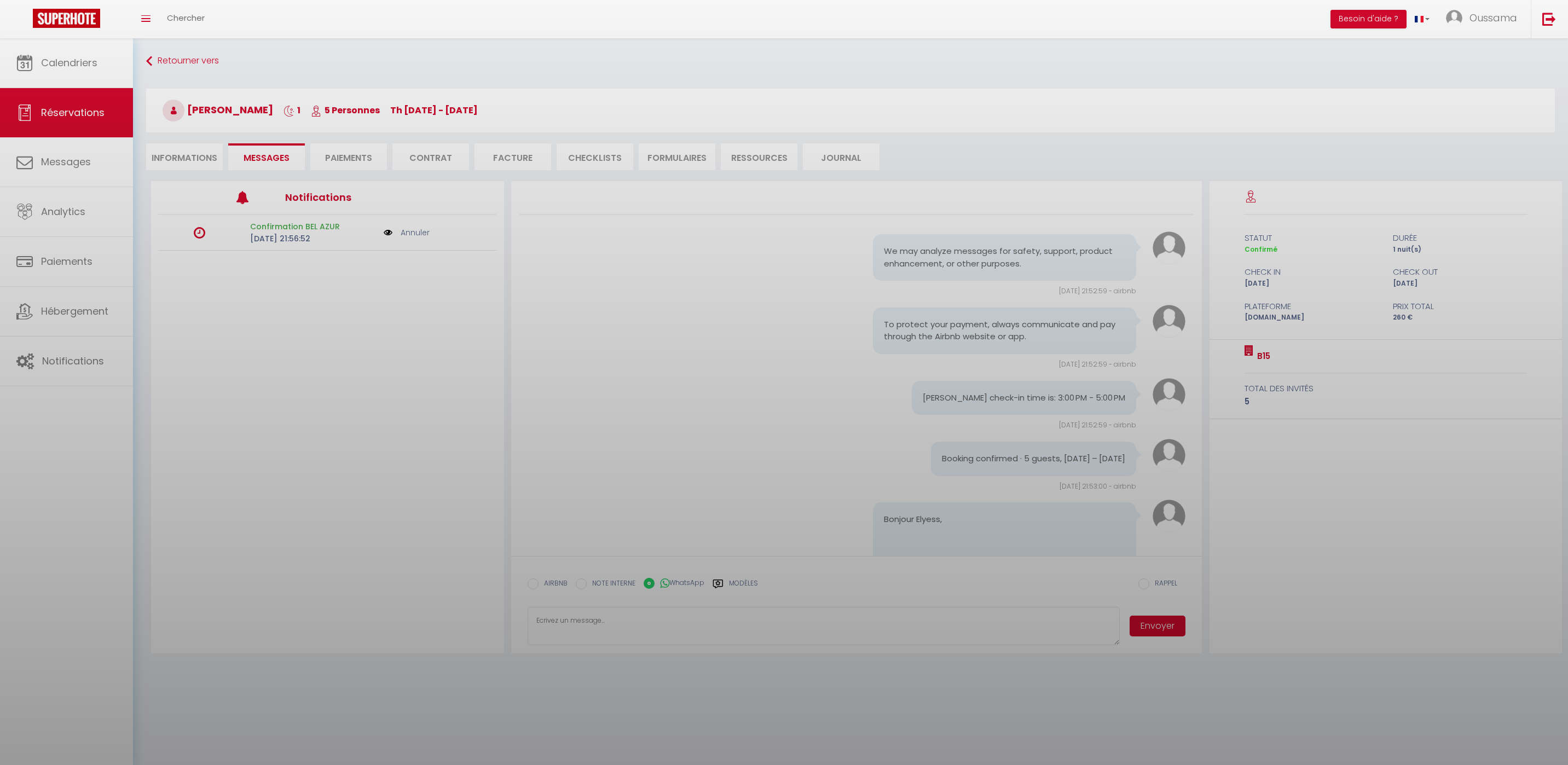
click at [205, 158] on div at bounding box center [784, 382] width 1568 height 765
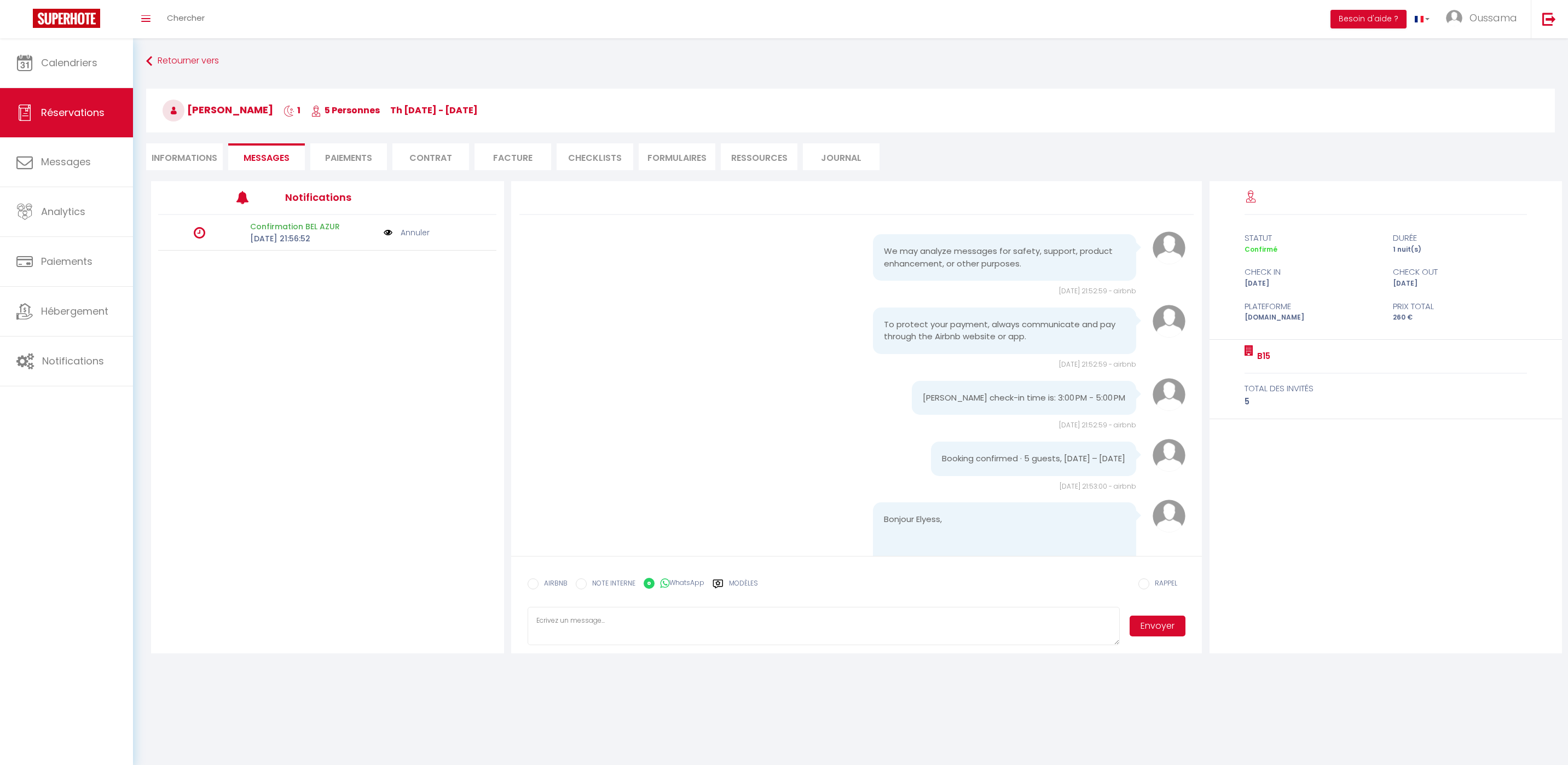
click at [210, 158] on li "Informations" at bounding box center [184, 157] width 76 height 27
select select
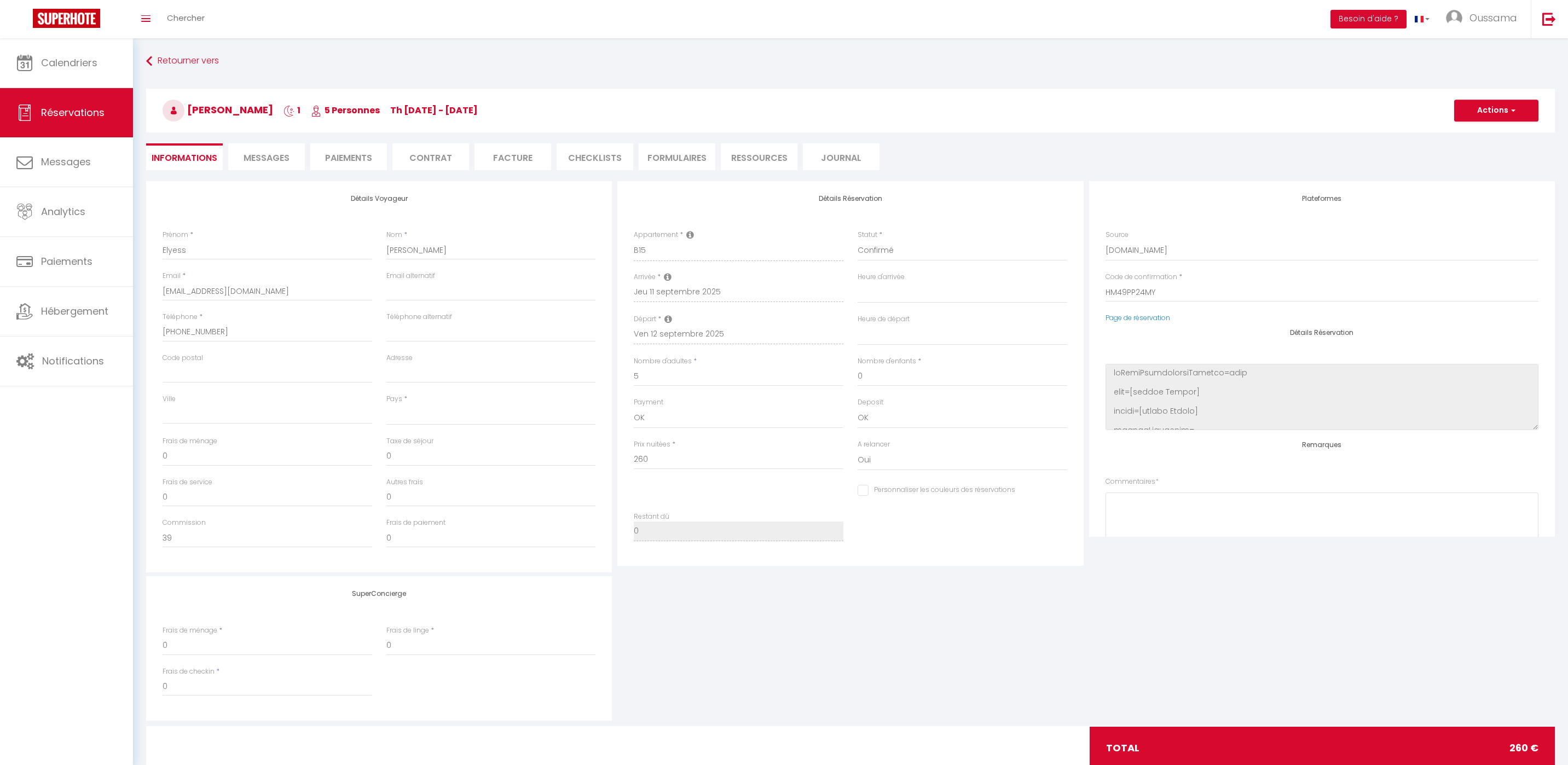
click at [282, 153] on span "Messages" at bounding box center [266, 158] width 46 height 13
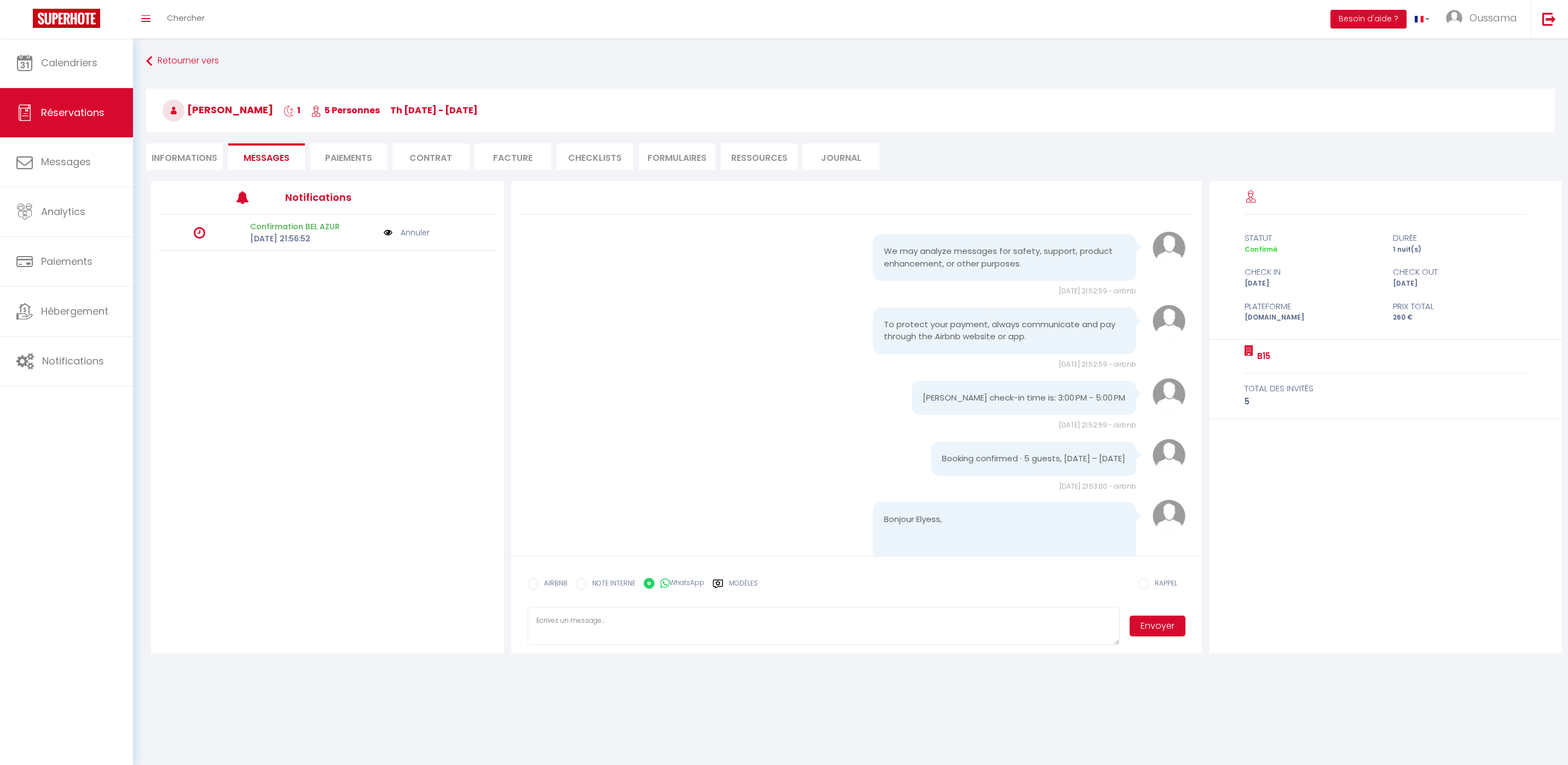
click at [744, 590] on label "Modèles" at bounding box center [743, 588] width 29 height 19
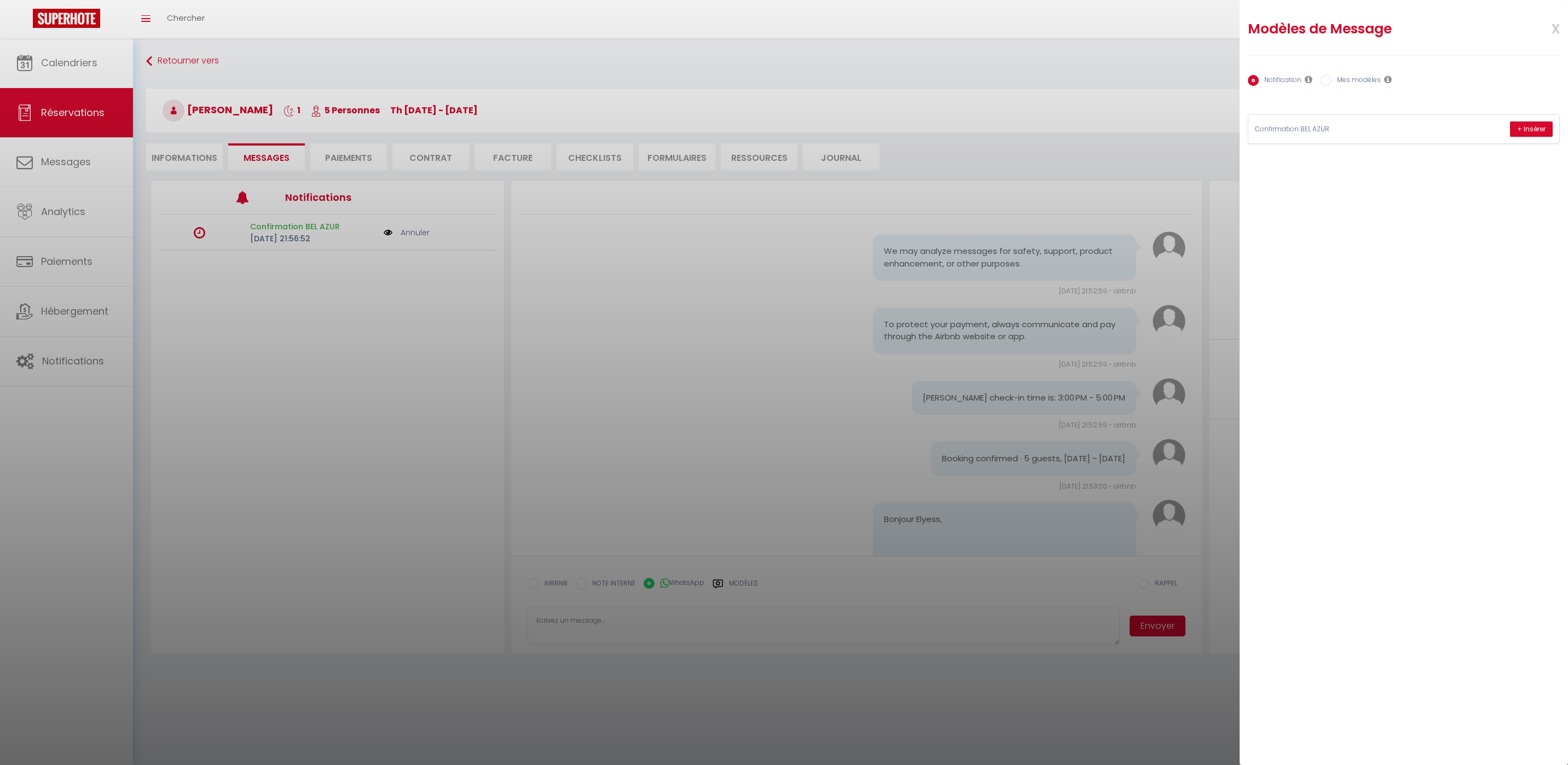
click at [1348, 75] on label "Mes modèles" at bounding box center [1356, 81] width 49 height 12
click at [1331, 75] on input "Mes modèles" at bounding box center [1326, 81] width 11 height 11
radio input "true"
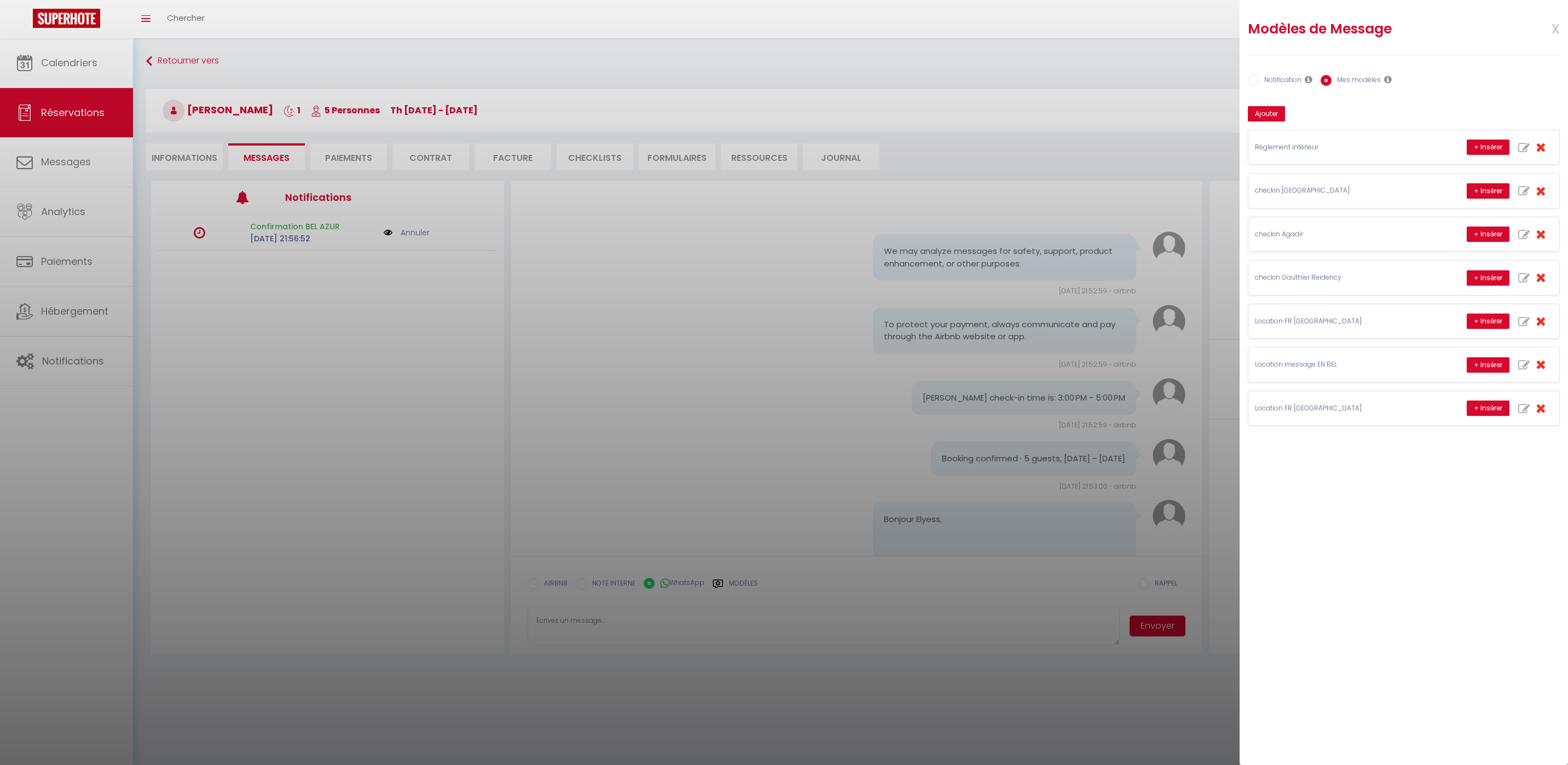
click at [1072, 246] on div at bounding box center [784, 382] width 1568 height 765
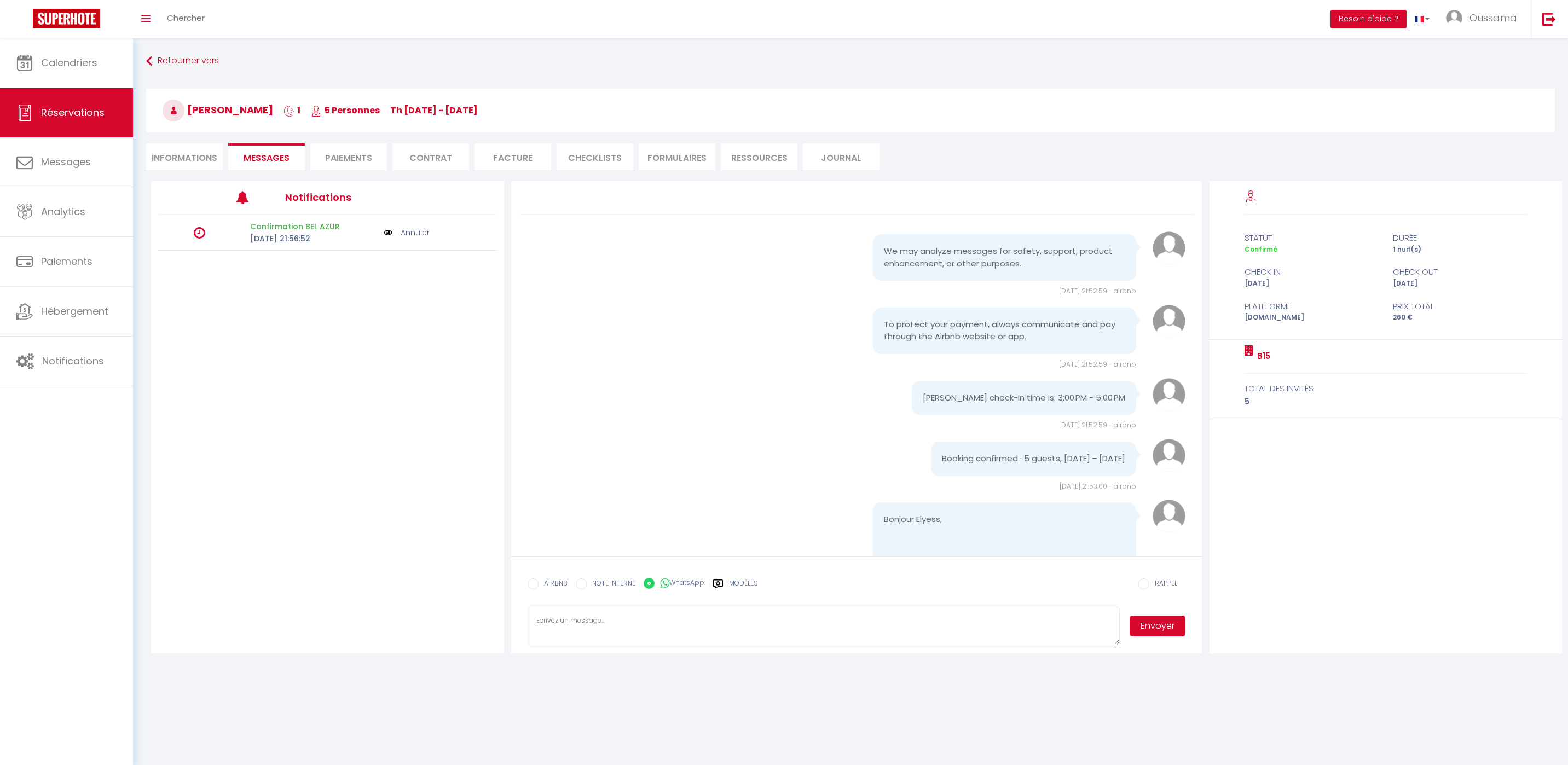
click at [733, 578] on label "Modèles" at bounding box center [743, 588] width 29 height 19
radio input "true"
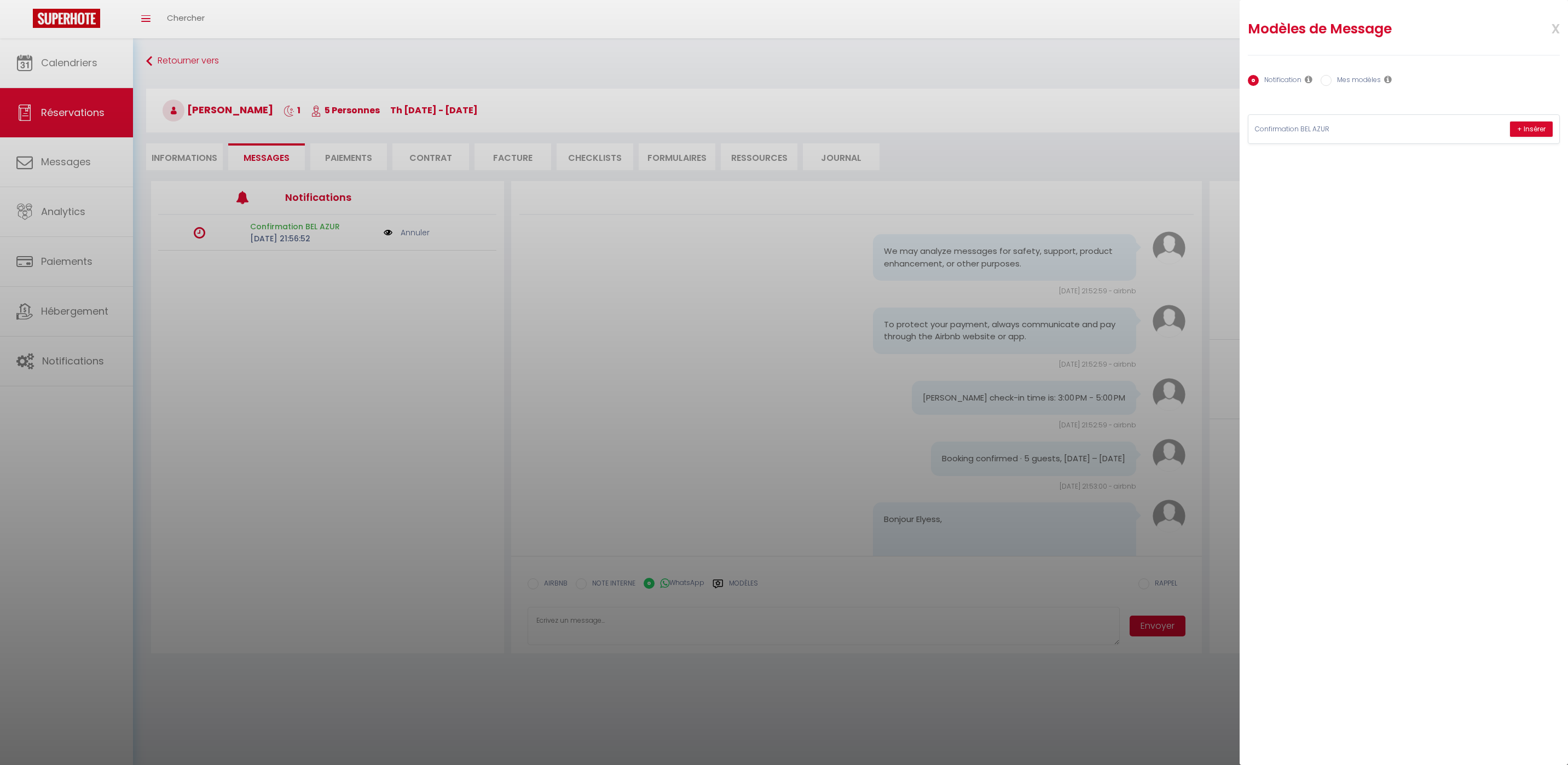
click at [1353, 80] on label "Mes modèles" at bounding box center [1356, 81] width 49 height 12
click at [1331, 80] on input "Mes modèles" at bounding box center [1326, 81] width 11 height 11
radio input "true"
radio input "false"
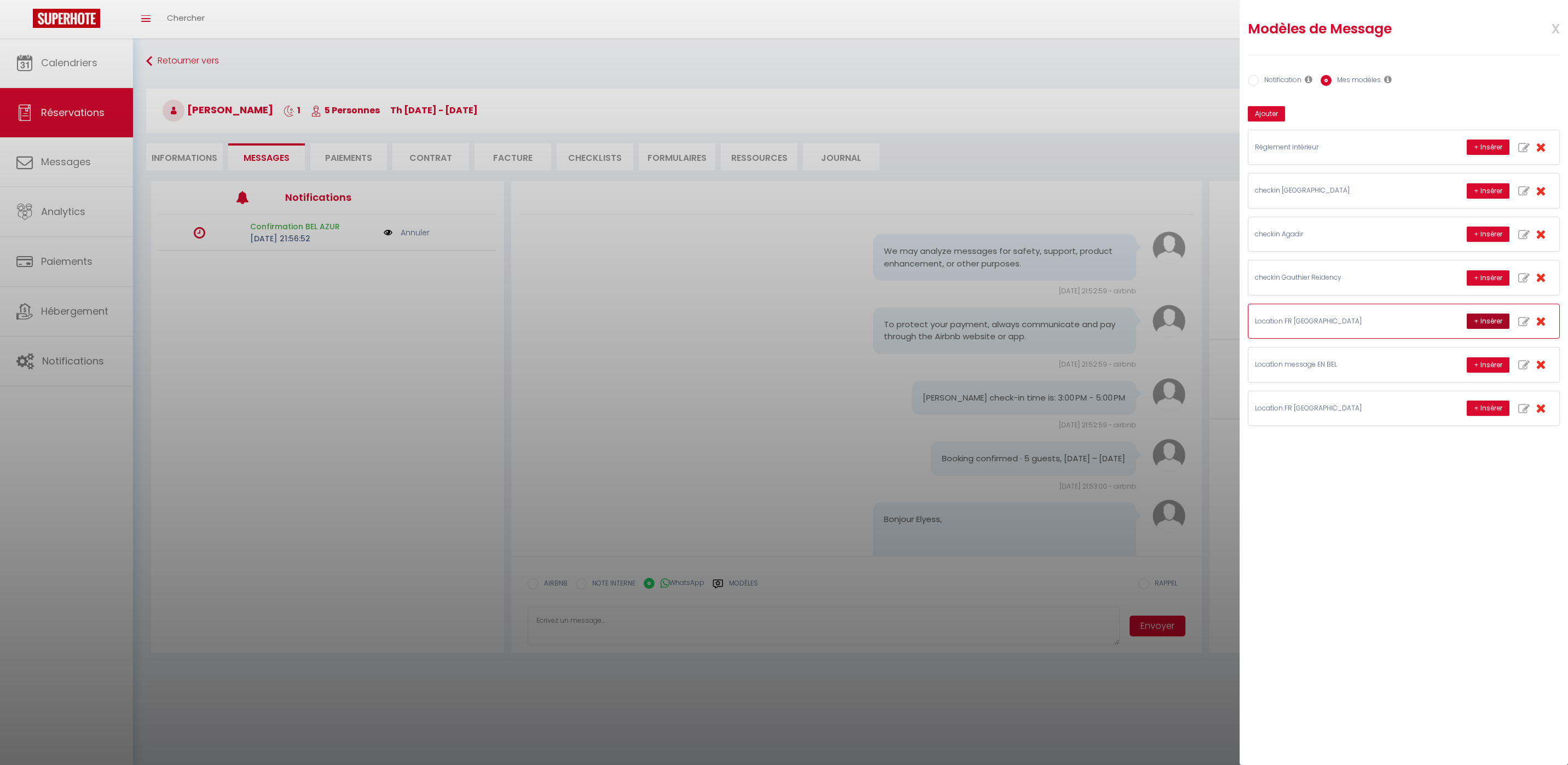
click at [1485, 319] on button "+ Insérer" at bounding box center [1488, 321] width 43 height 15
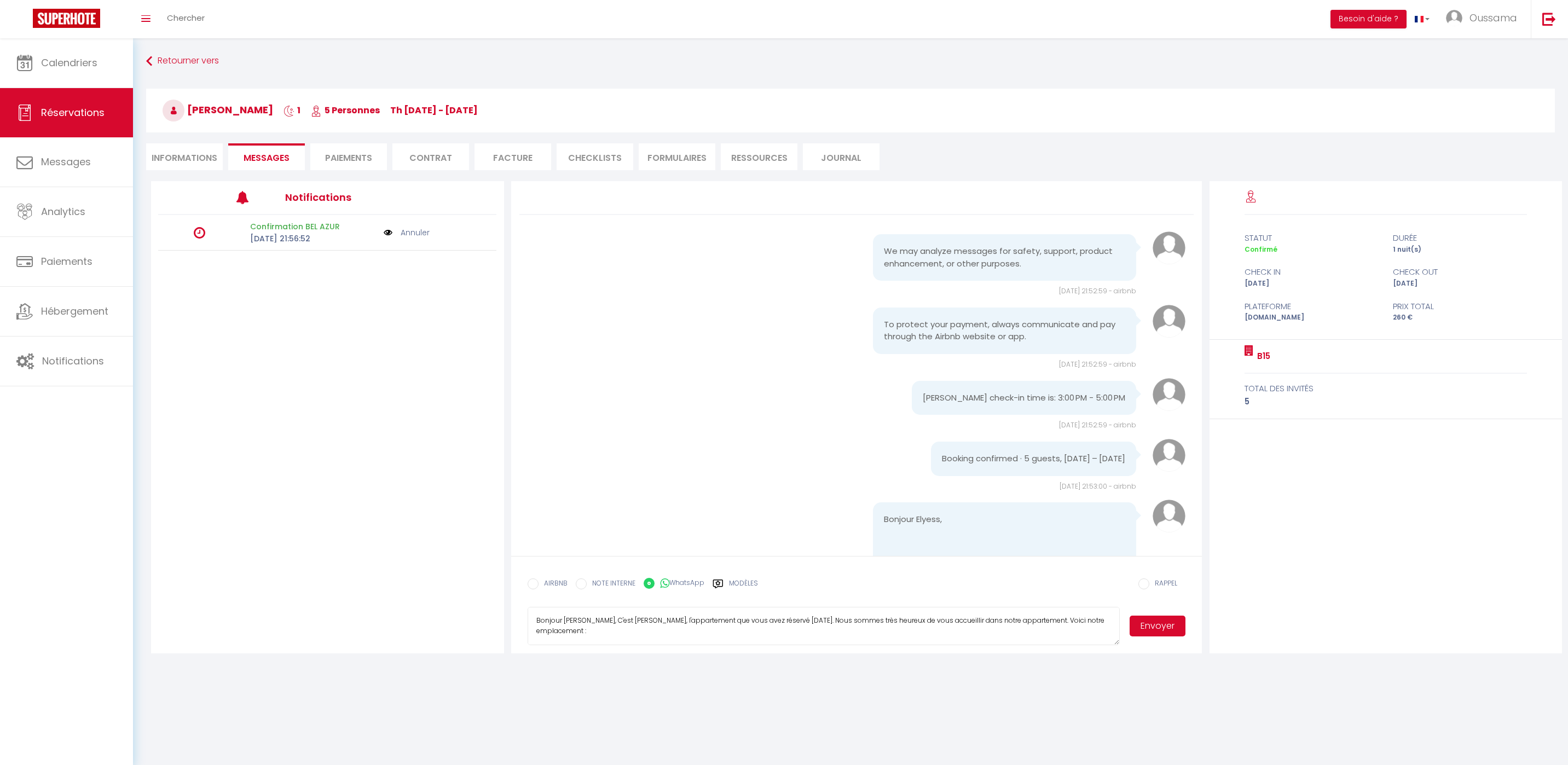
click at [656, 623] on textarea "Bonjour [PERSON_NAME], C'est [PERSON_NAME], l'appartement que vous avez réservé…" at bounding box center [823, 626] width 593 height 39
type textarea "Bonjour [PERSON_NAME], C'est Hakim de Thecasaedition, l'appartement que vous av…"
click at [1161, 618] on button "Envoyer" at bounding box center [1157, 626] width 56 height 21
click at [58, 65] on span "Calendriers" at bounding box center [69, 62] width 56 height 13
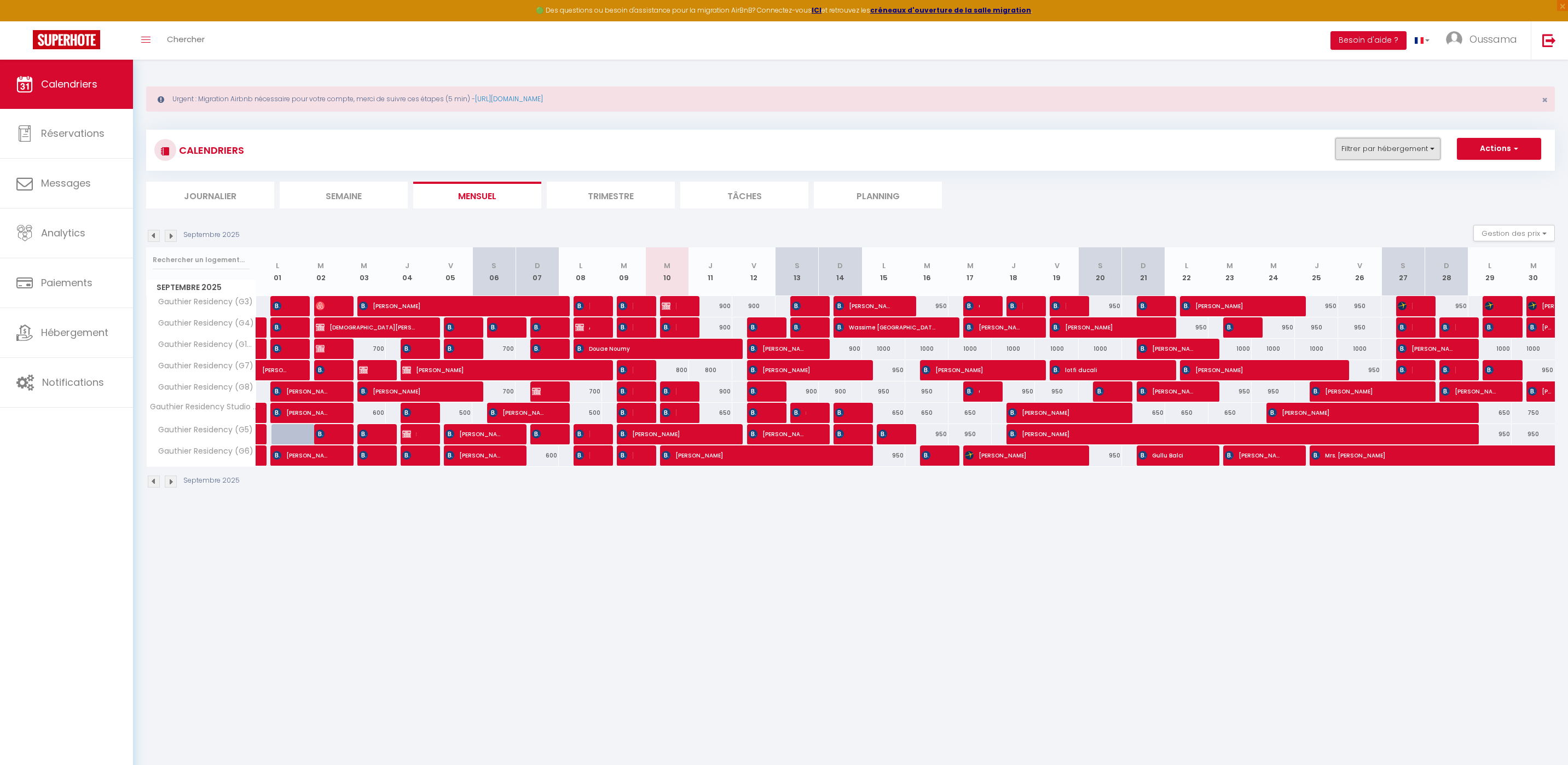
click at [1419, 140] on button "Filtrer par hébergement" at bounding box center [1388, 149] width 105 height 22
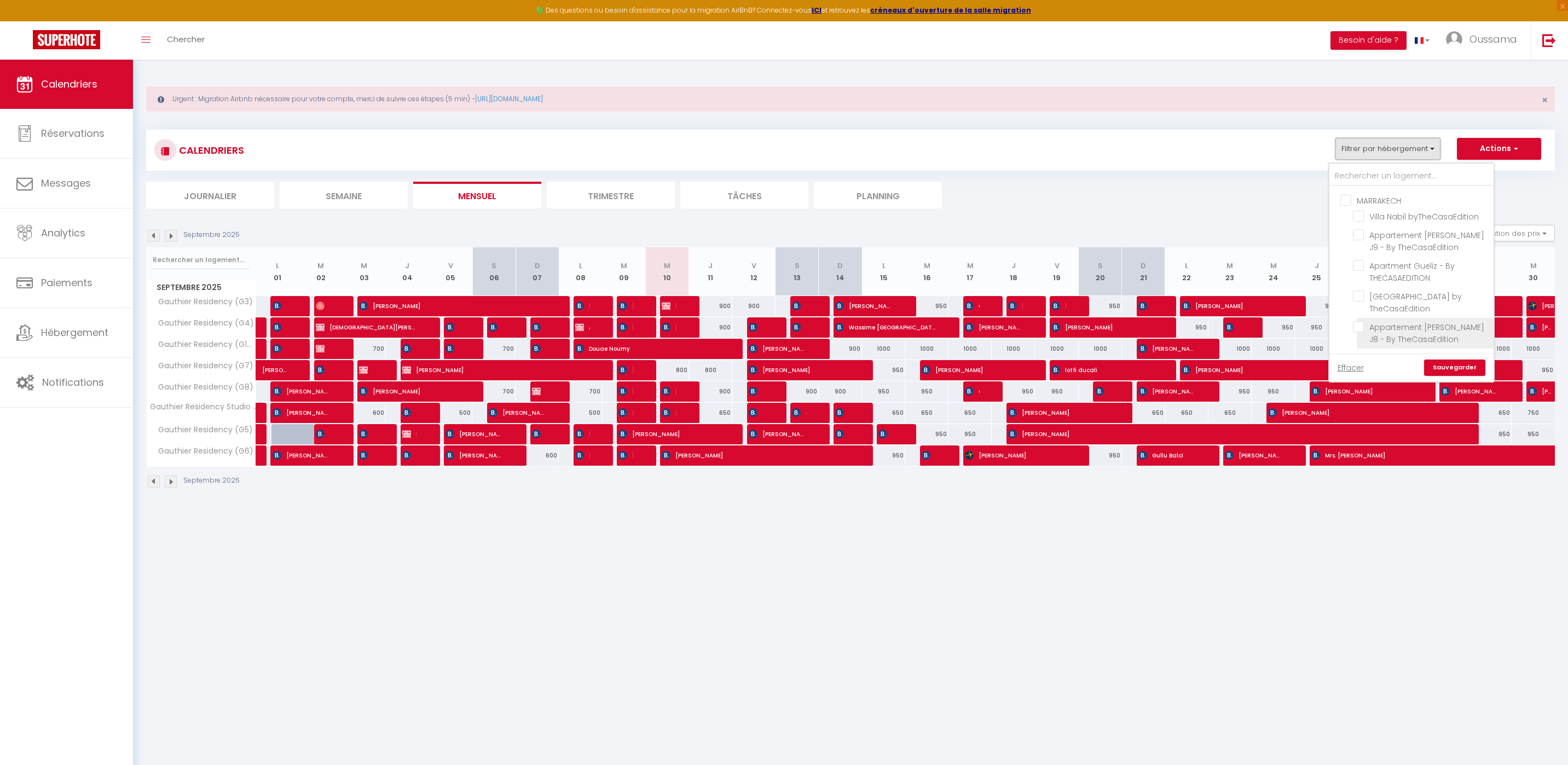
scroll to position [390, 0]
click at [1405, 217] on input "CASABLANCA BEL AZUR" at bounding box center [1422, 222] width 164 height 11
checkbox input "true"
checkbox input "false"
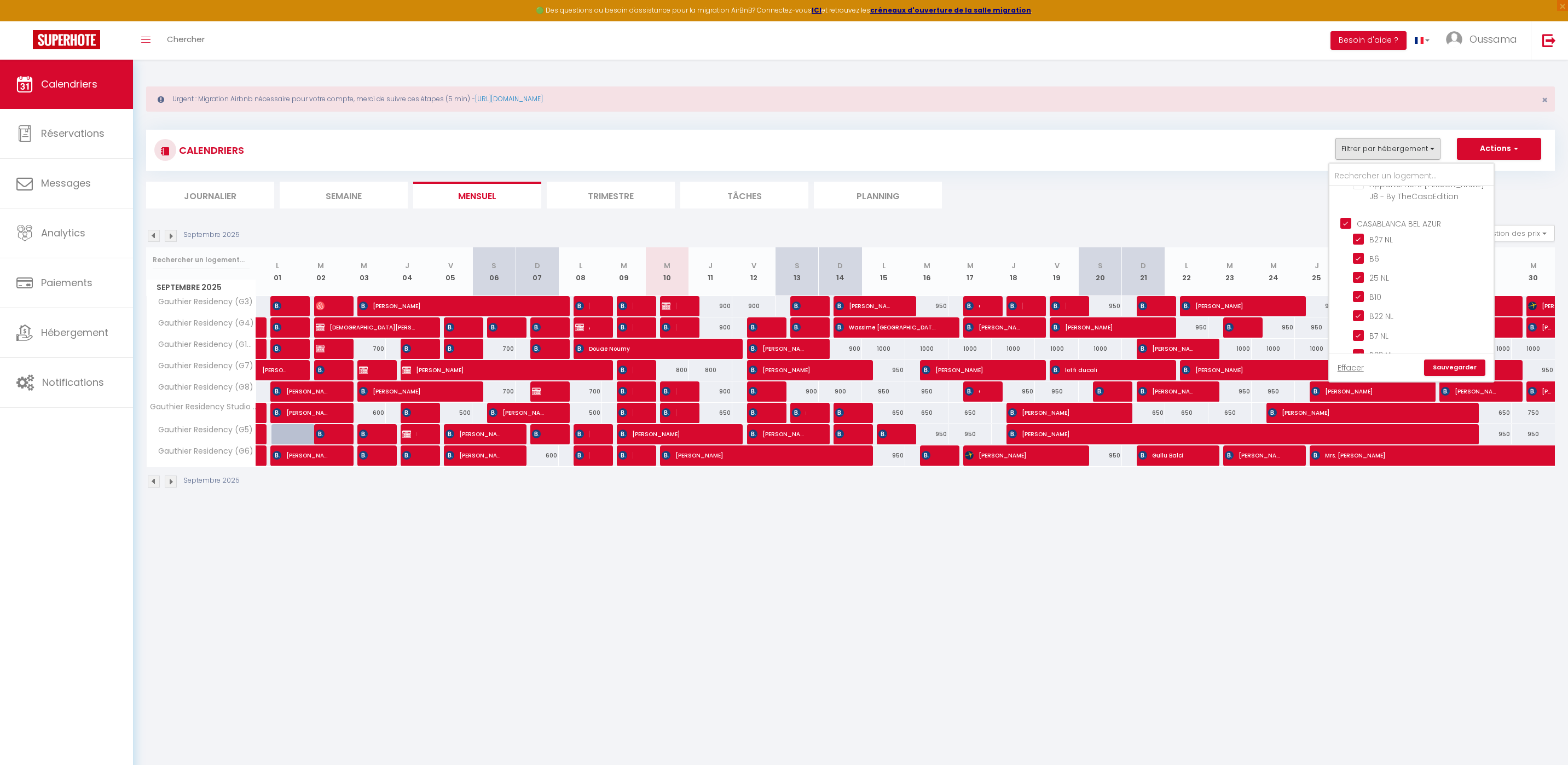
checkbox input "false"
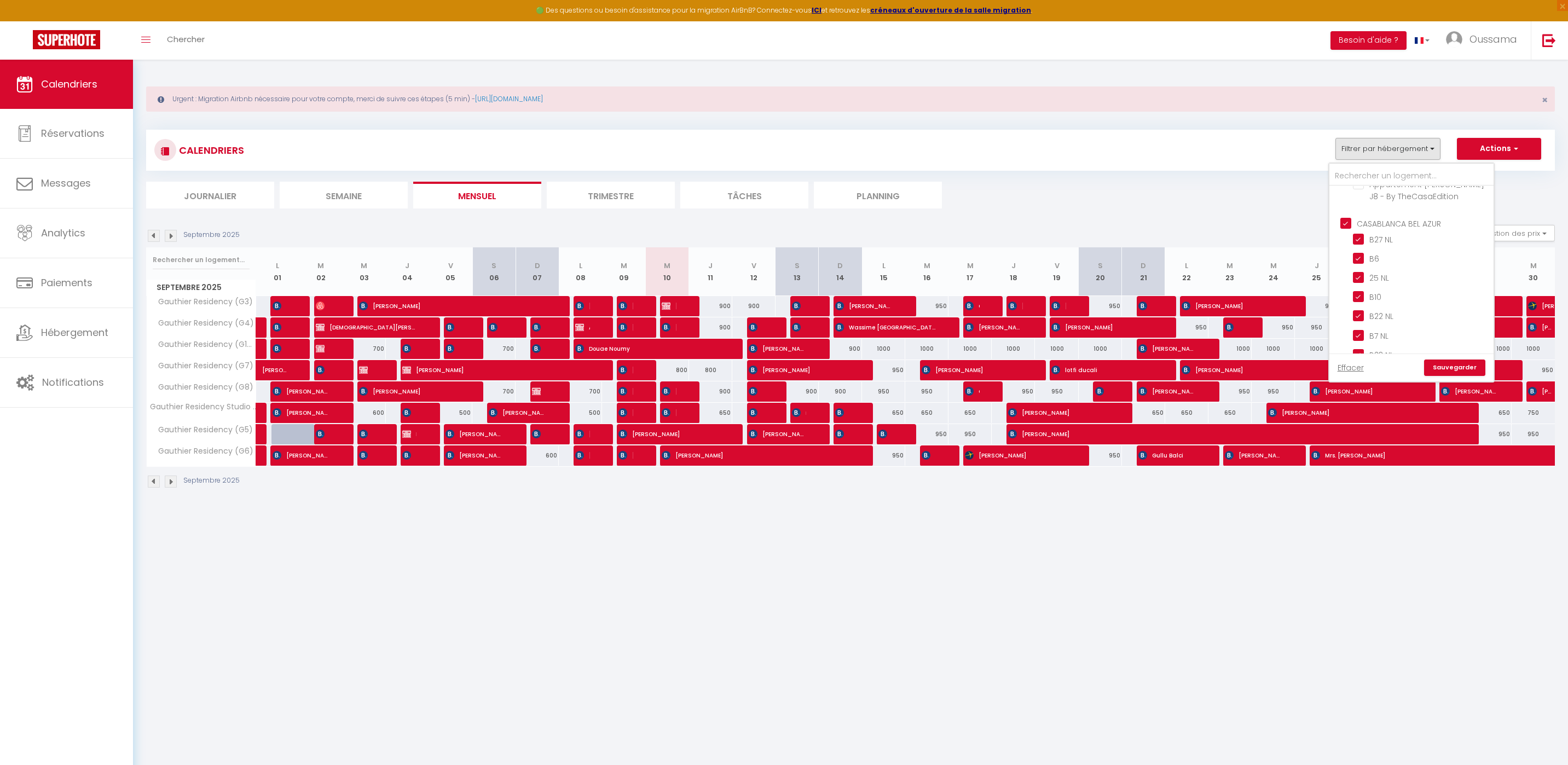
checkbox input "false"
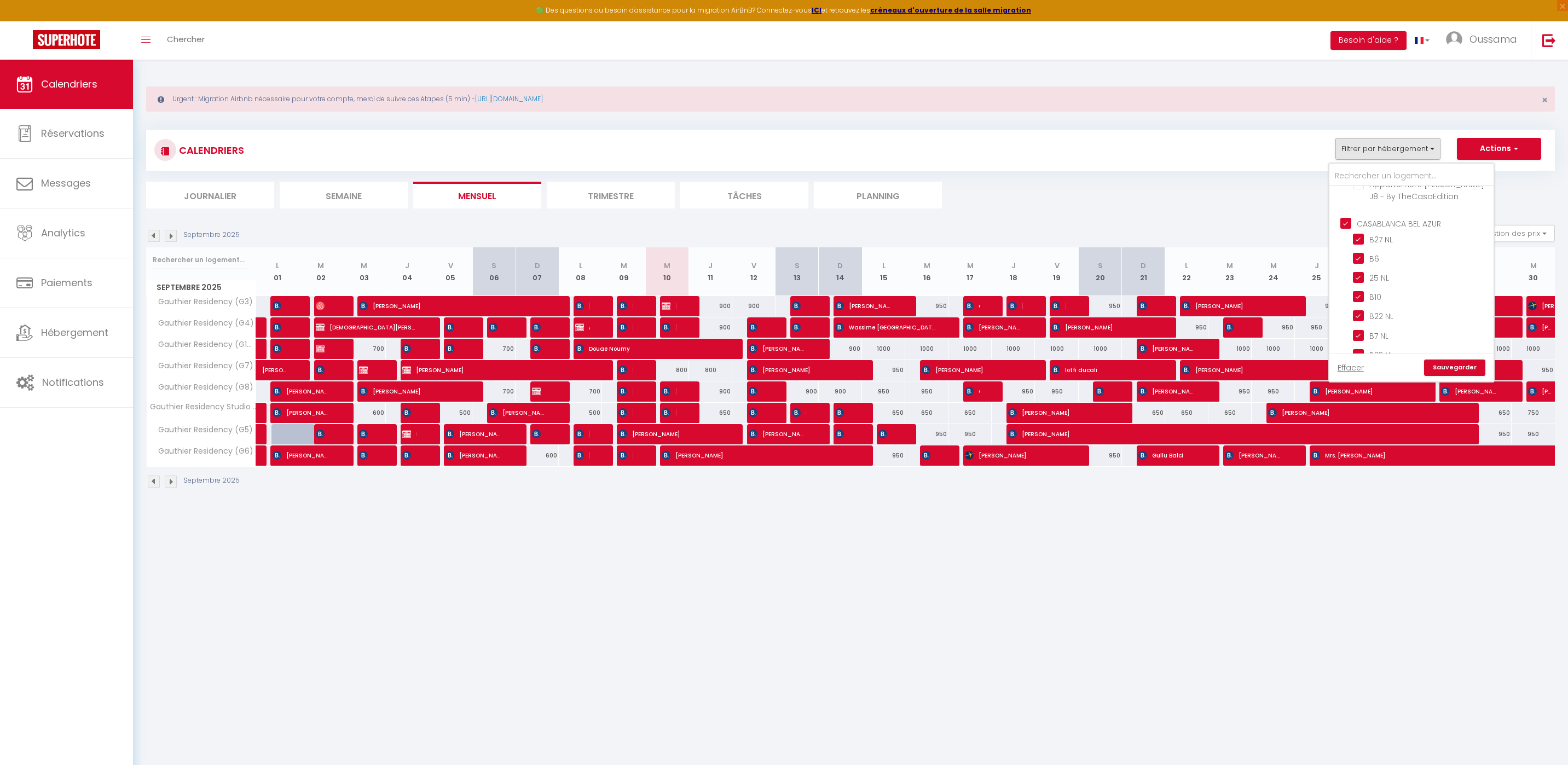
checkbox input "true"
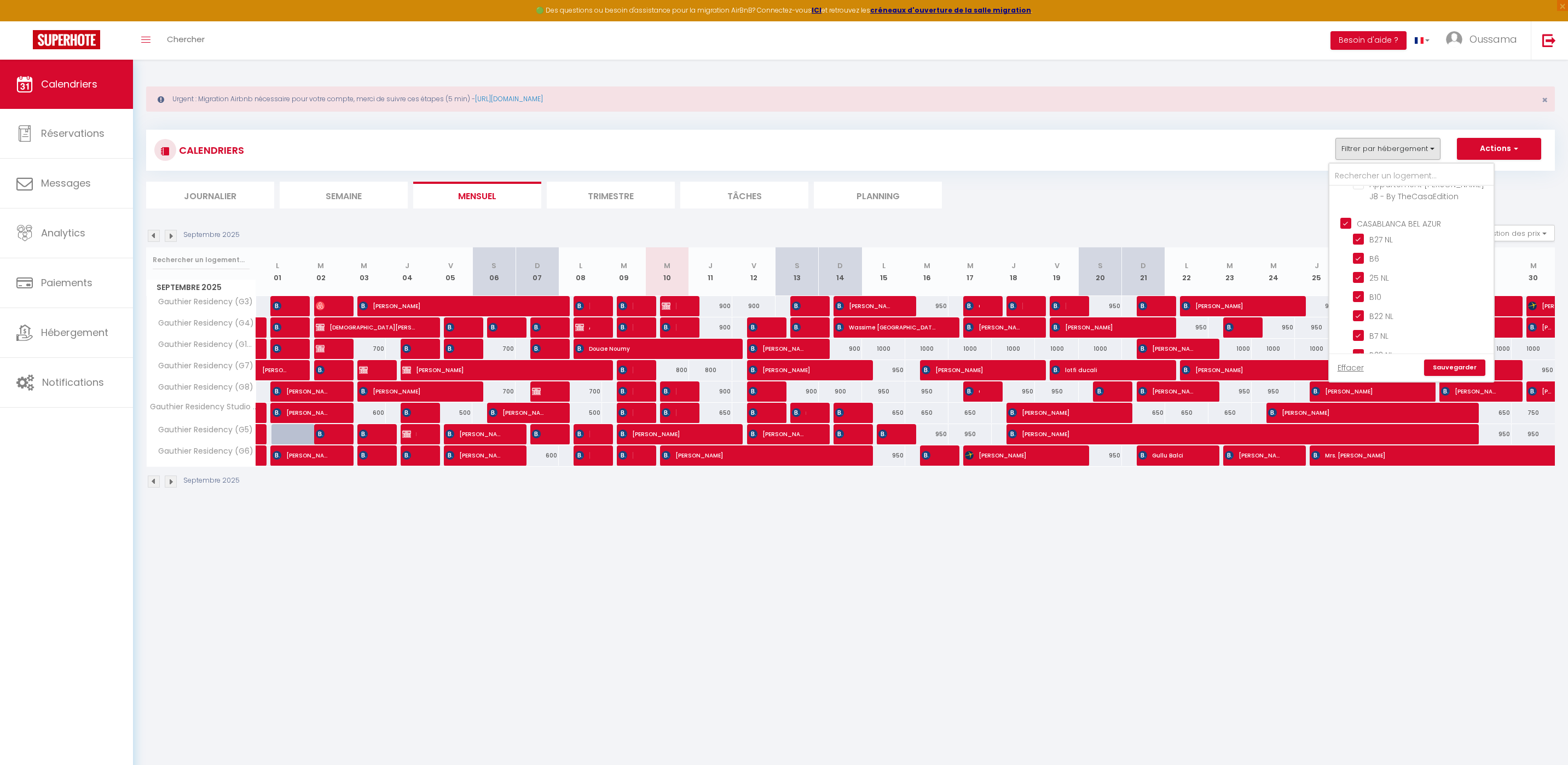
checkbox input "true"
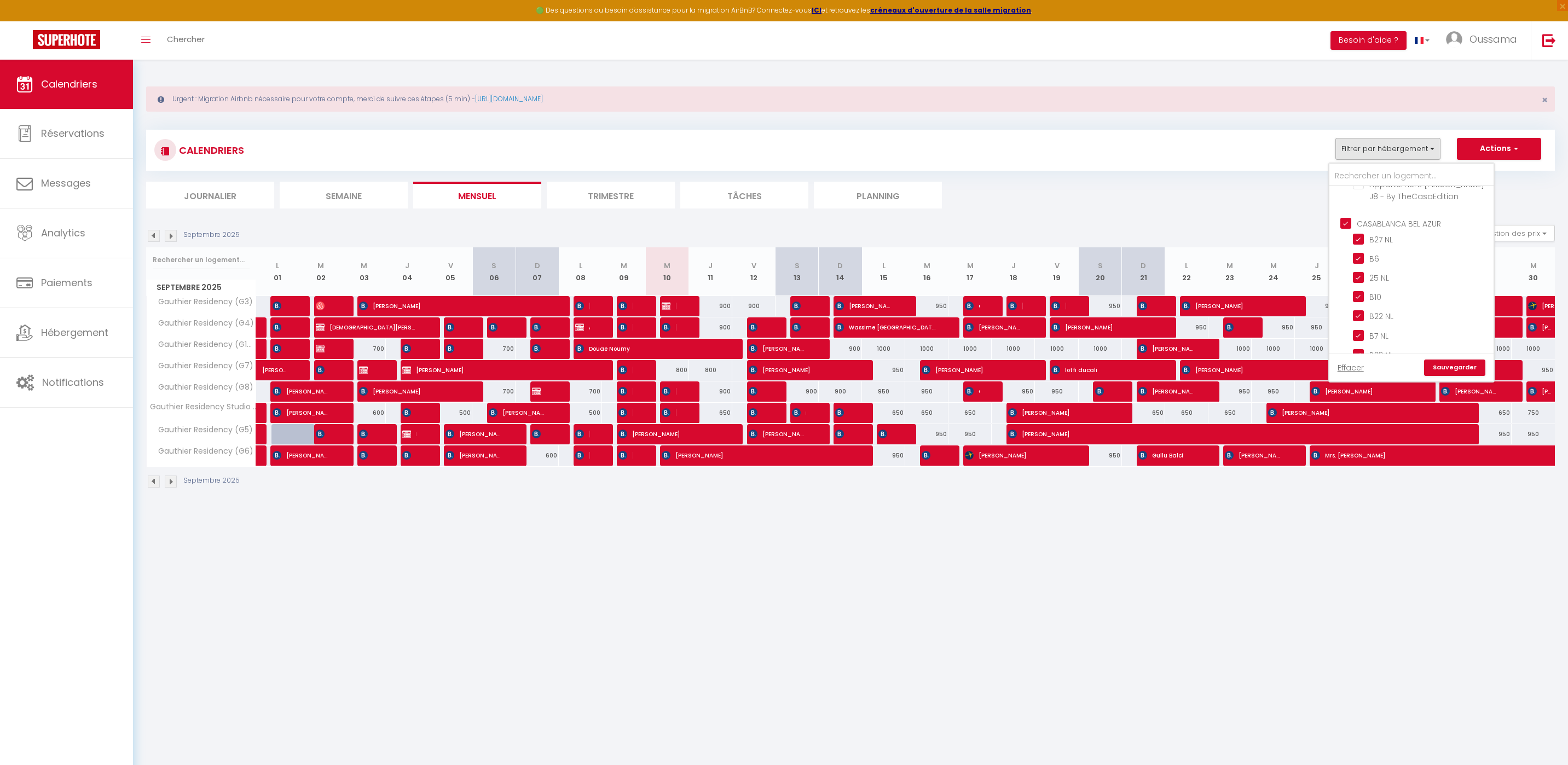
checkbox input "true"
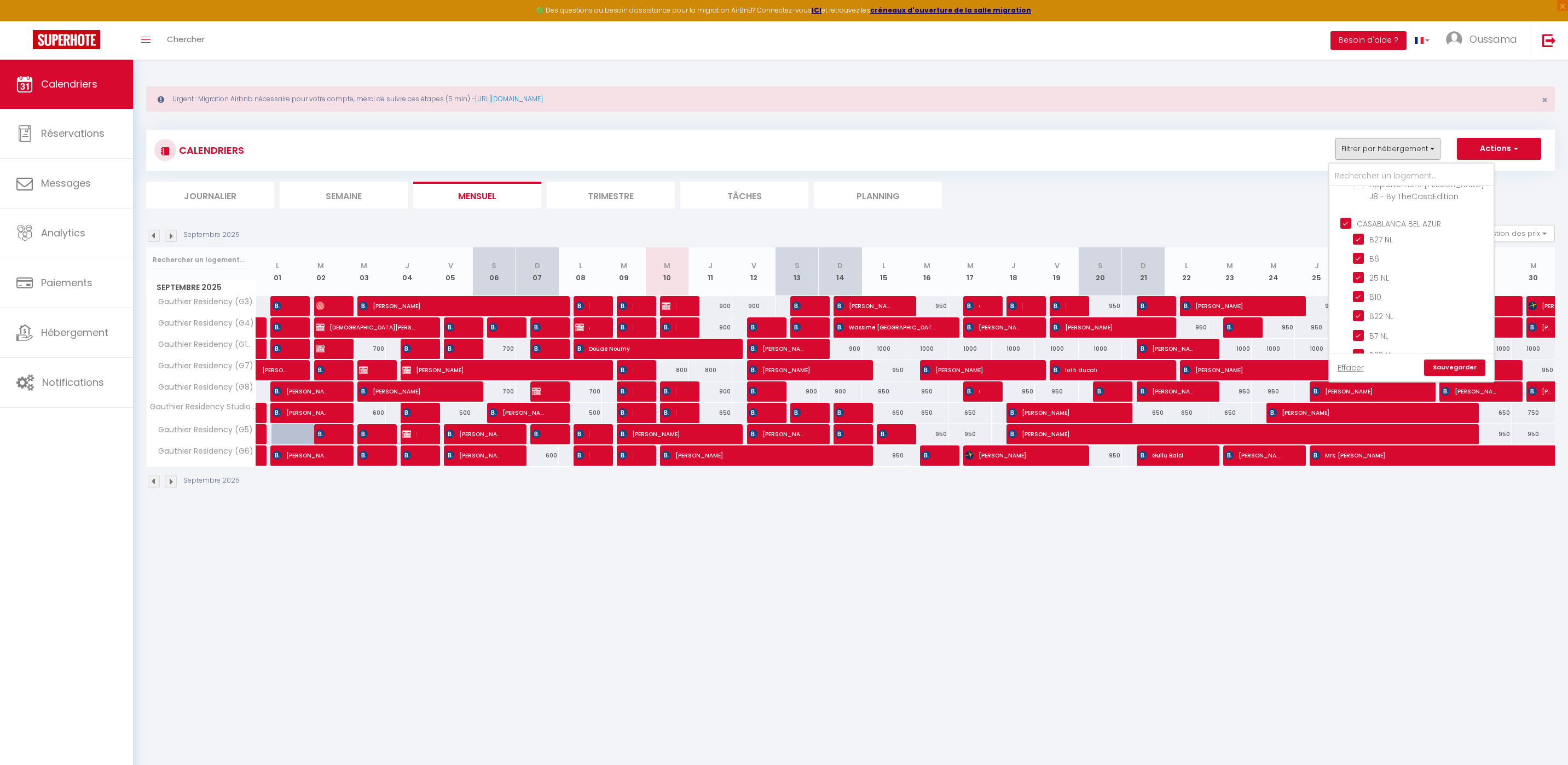
checkbox input "true"
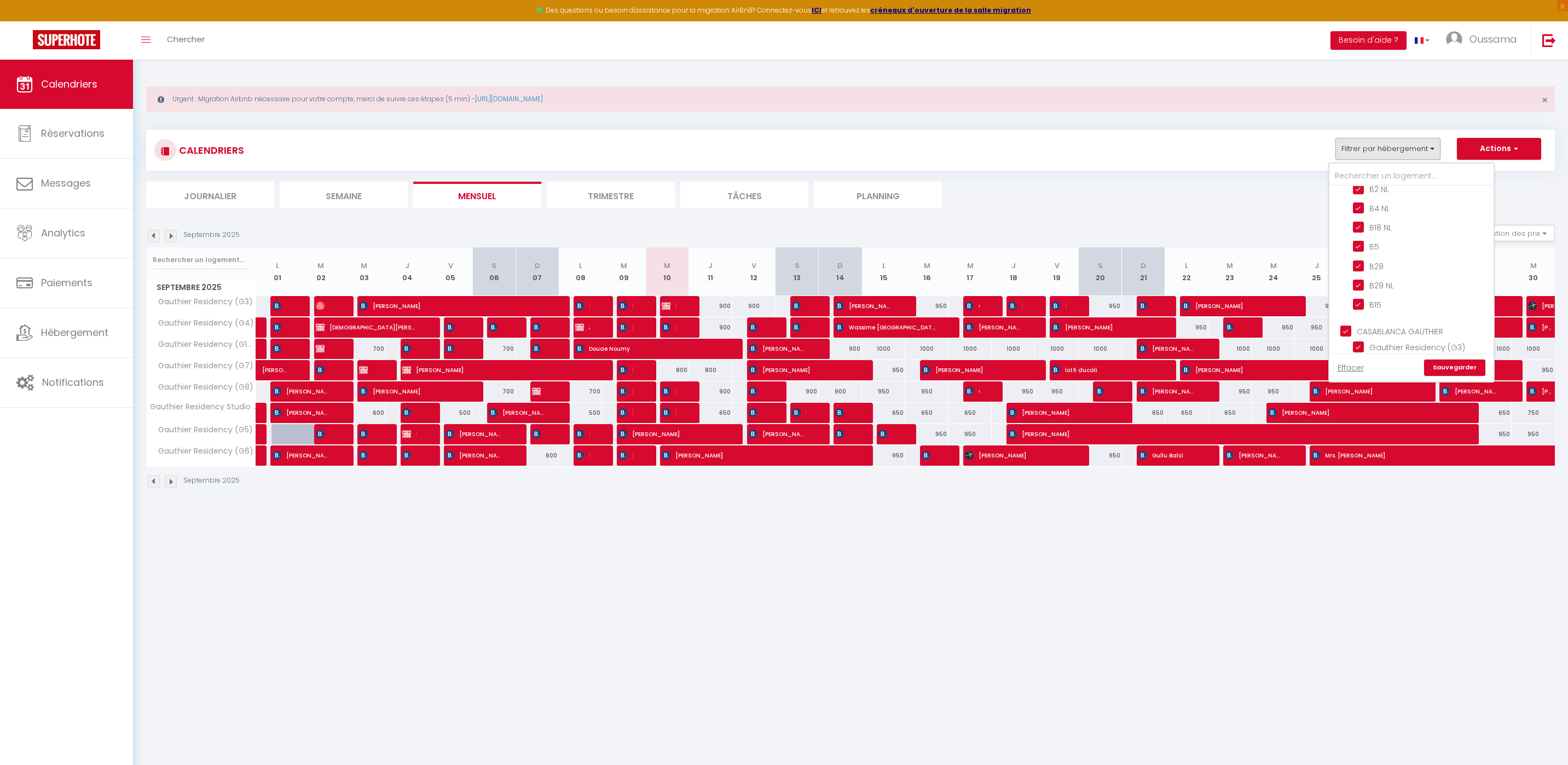
scroll to position [764, 0]
click at [1421, 252] on input "CASABLANCA GAUTHIER" at bounding box center [1422, 258] width 164 height 11
checkbox input "false"
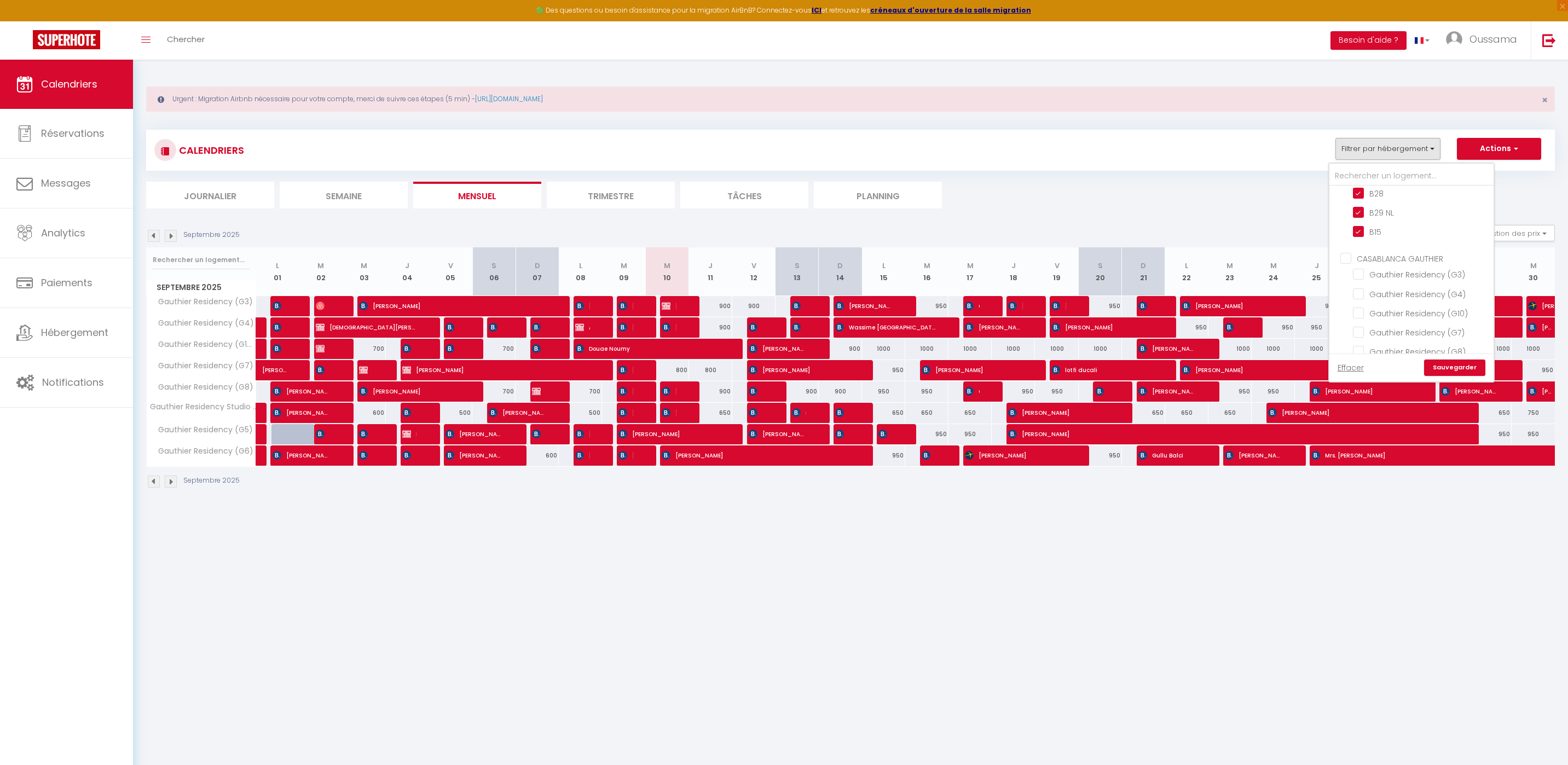
checkbox input "false"
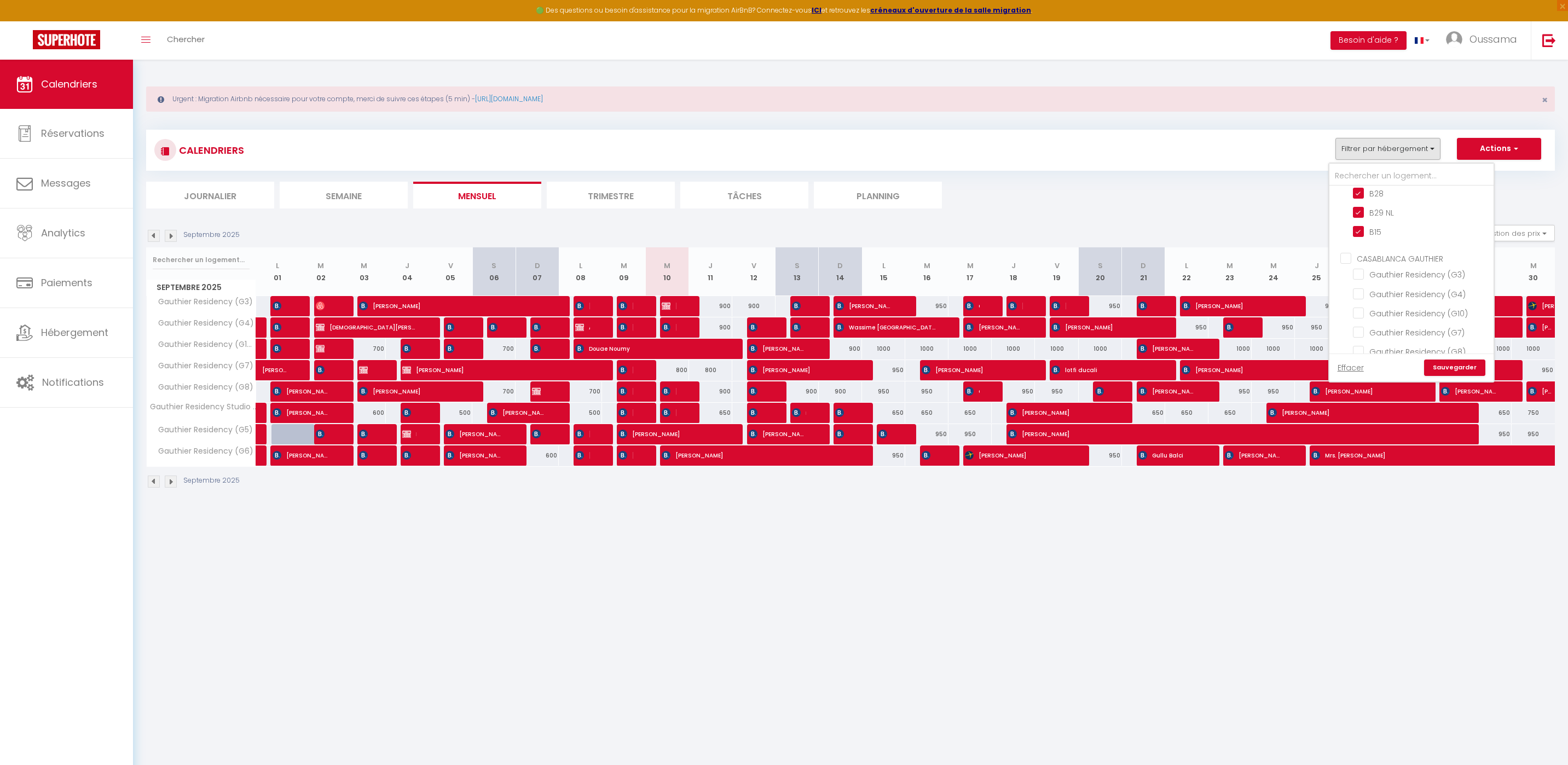
checkbox input "false"
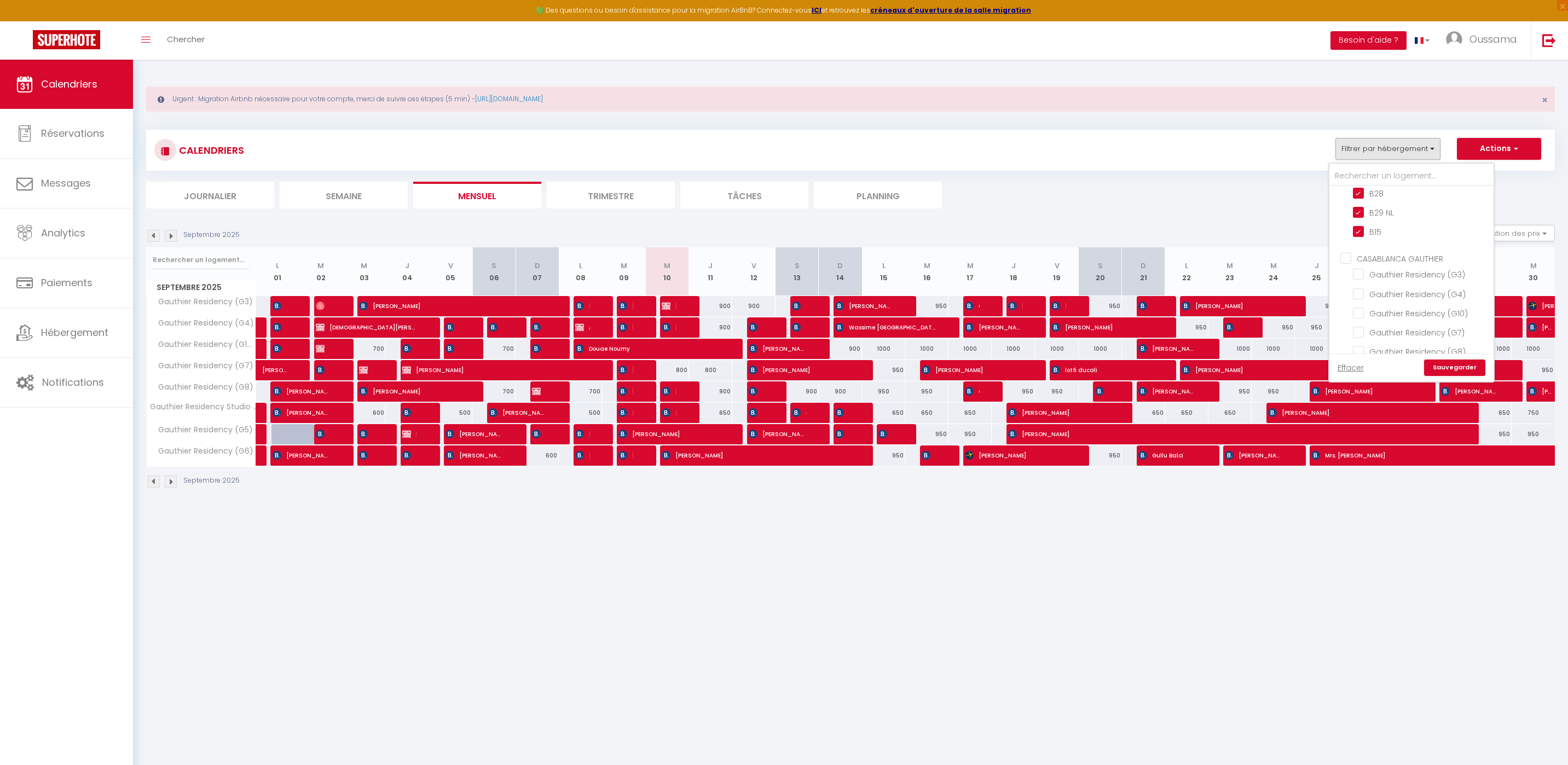
checkbox input "false"
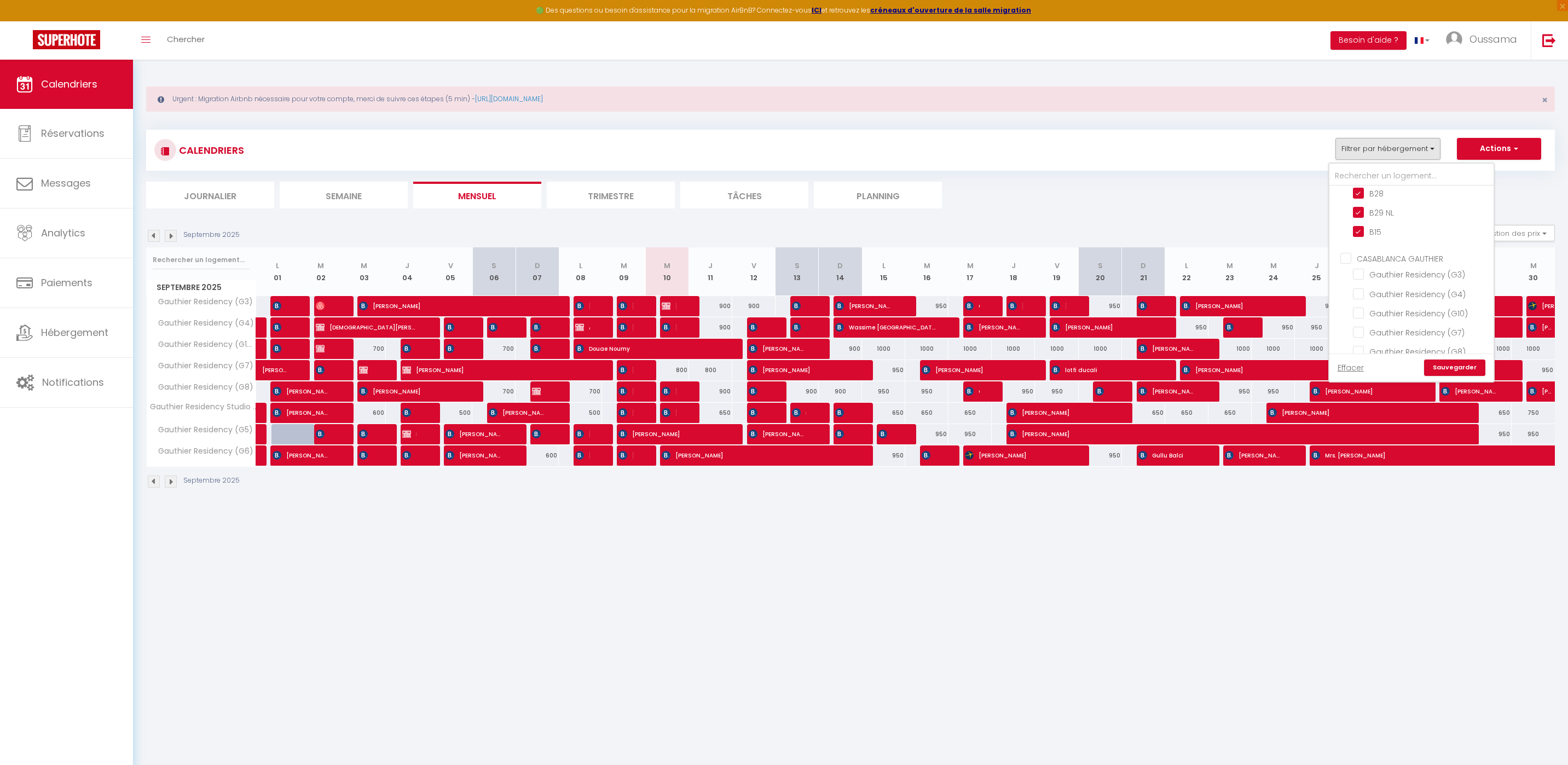
checkbox input "false"
click at [1459, 371] on link "Sauvegarder" at bounding box center [1454, 368] width 61 height 17
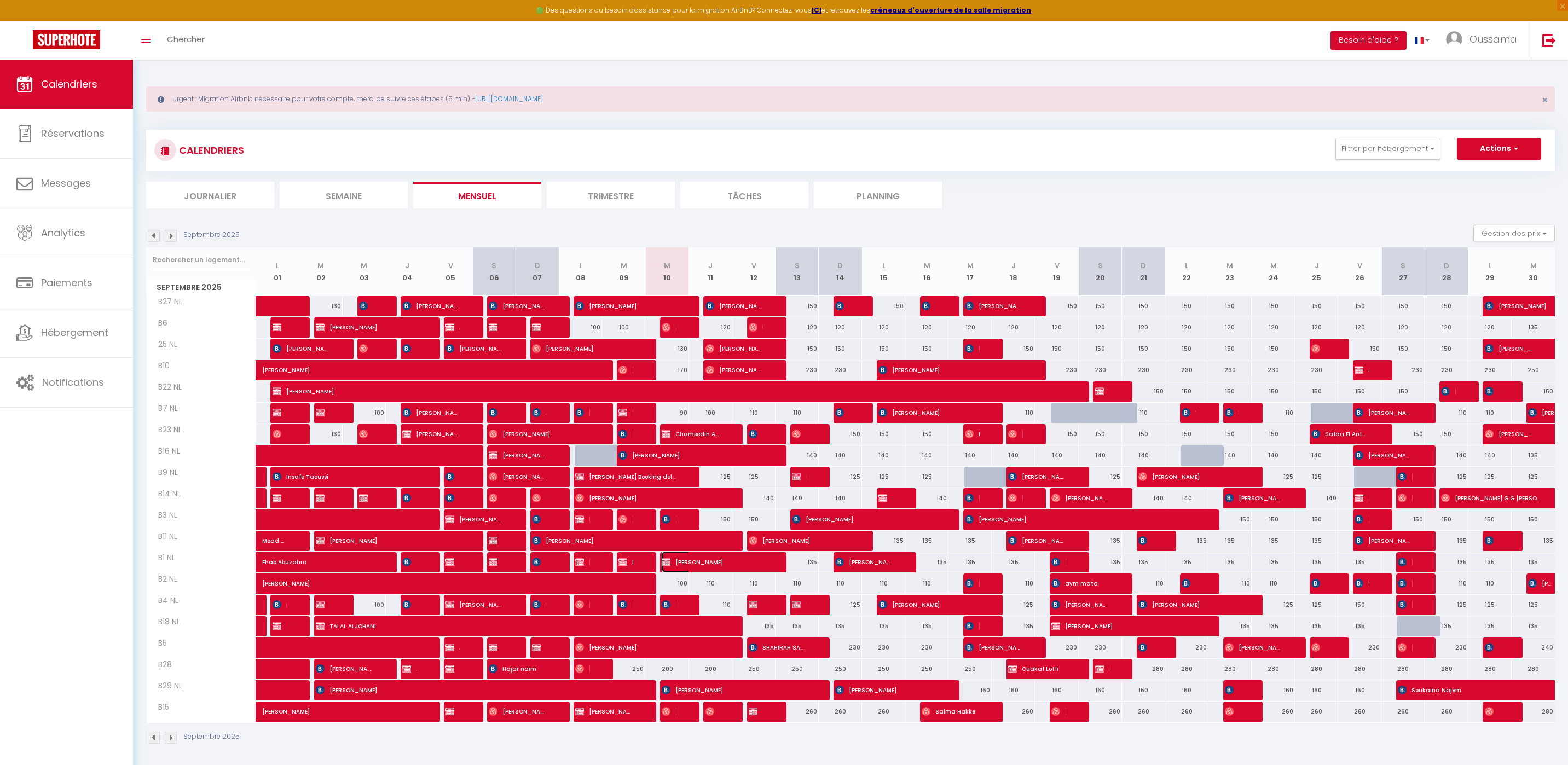
click at [683, 562] on span "[PERSON_NAME]" at bounding box center [712, 562] width 101 height 21
select select "OK"
select select "0"
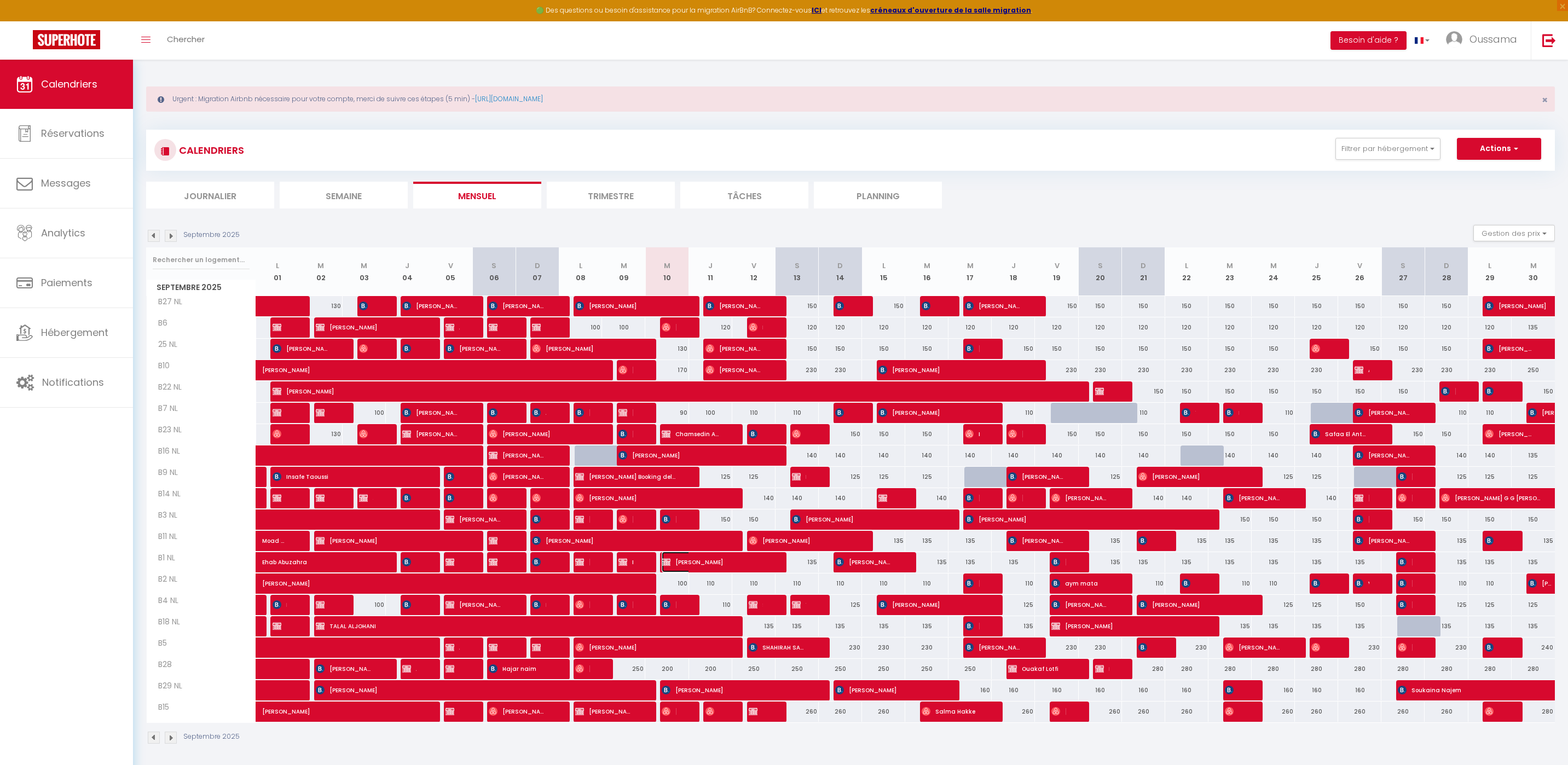
select select "1"
select select
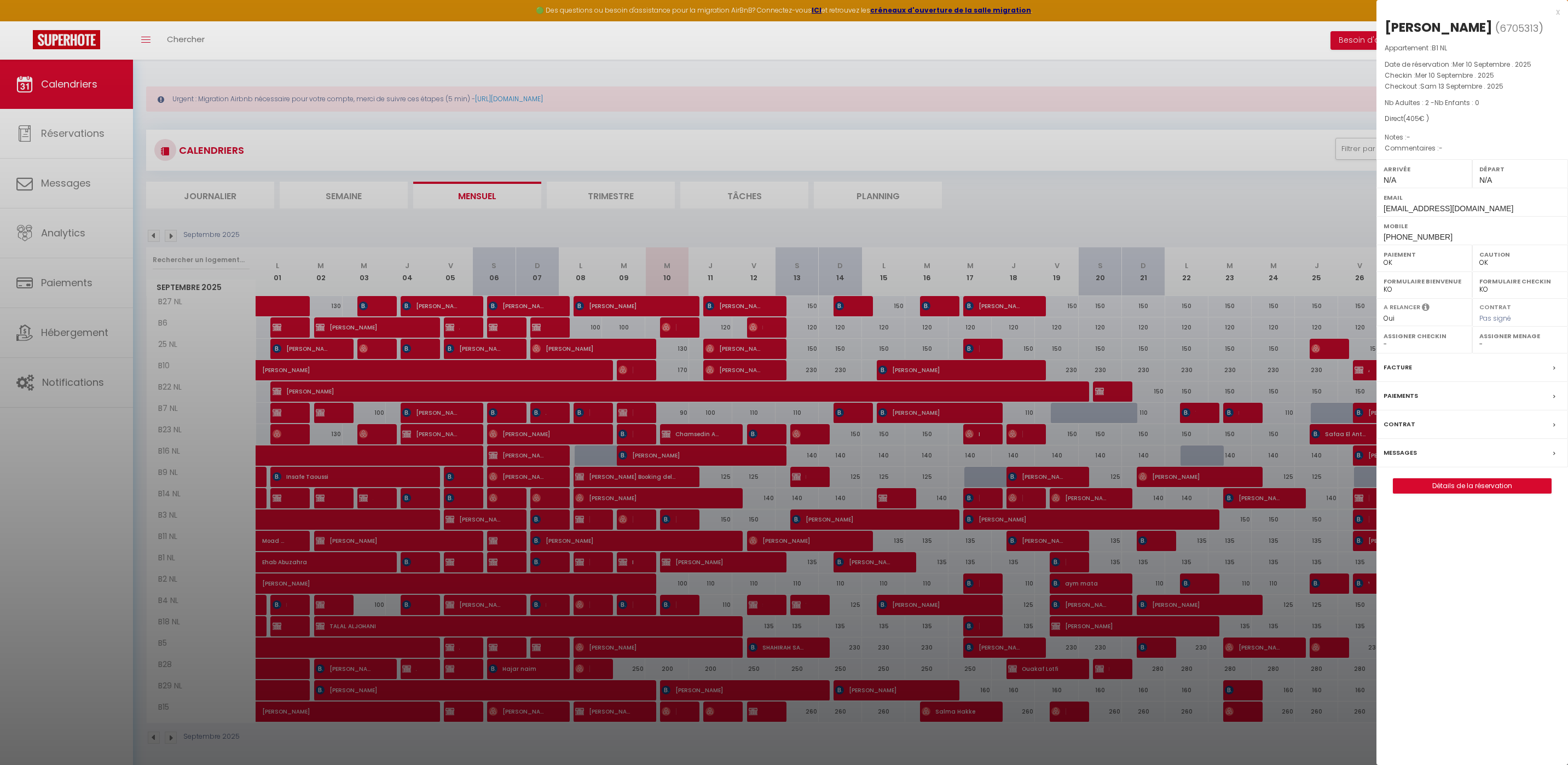
click at [1555, 15] on div "x" at bounding box center [1468, 12] width 184 height 13
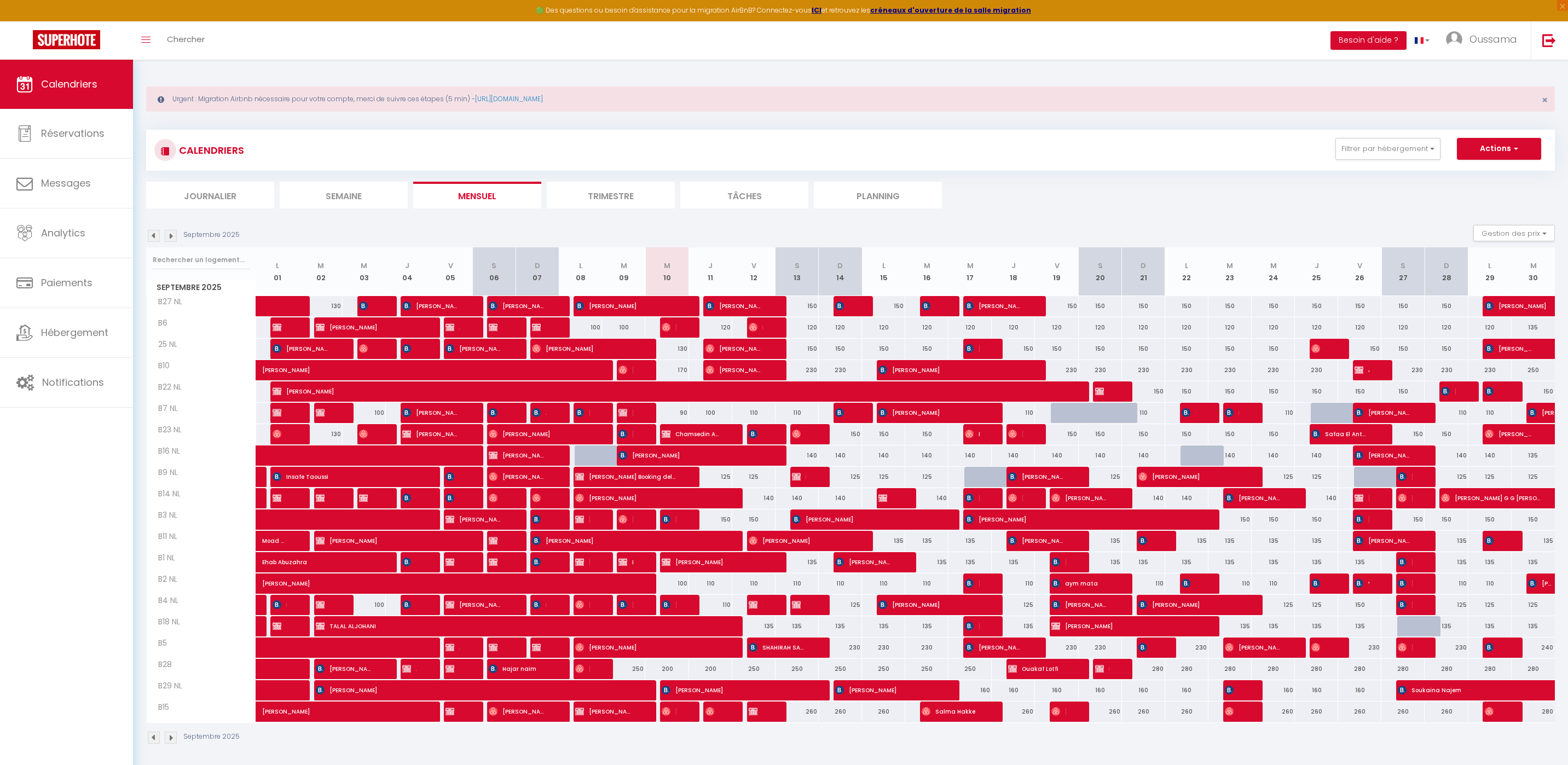
click at [704, 668] on div "200" at bounding box center [710, 669] width 43 height 20
type input "200"
select select "1"
type input "Jeu 11 Septembre 2025"
type input "Ven 12 Septembre 2025"
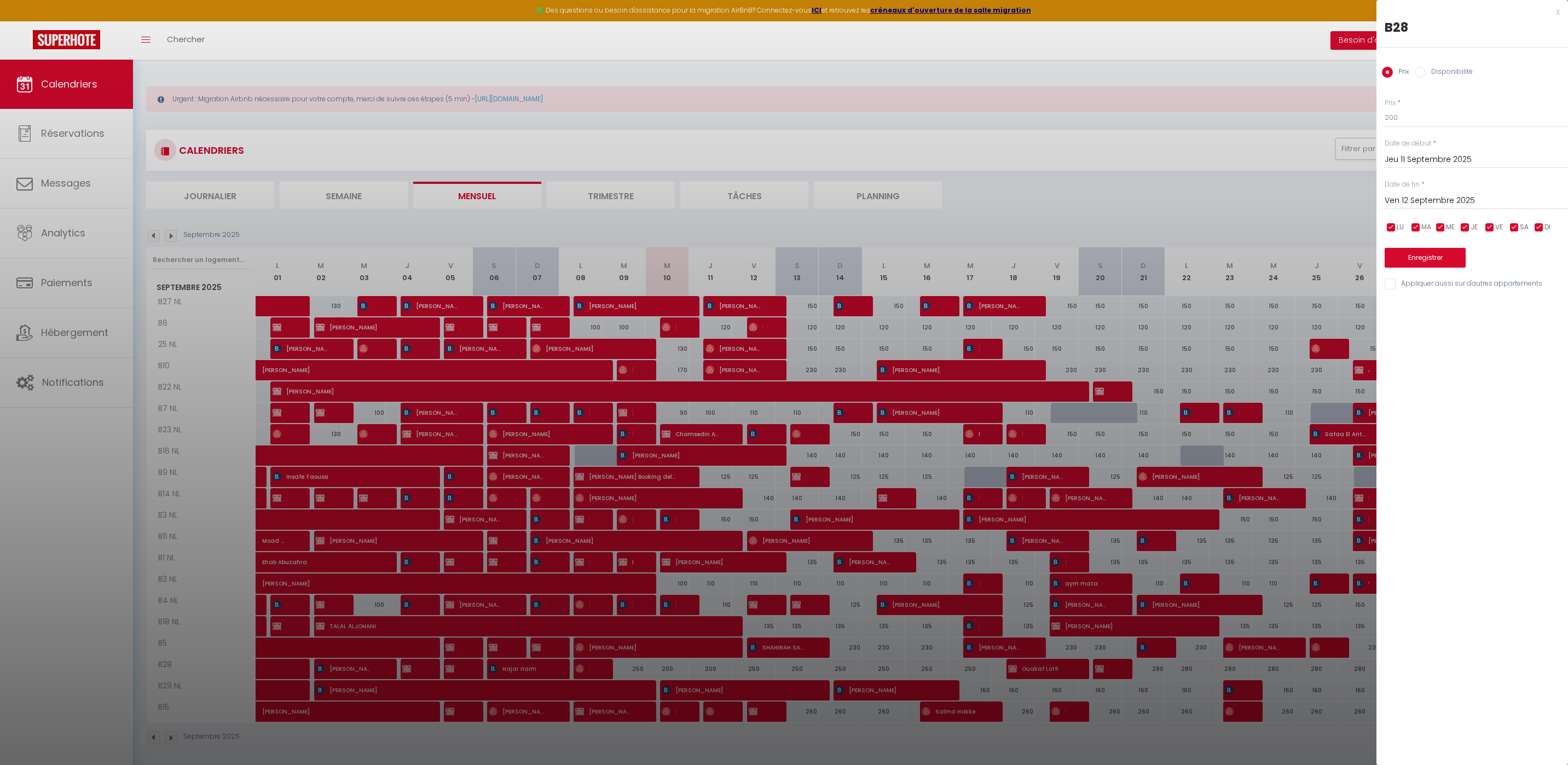
click at [1433, 65] on div "Prix Disponibilité" at bounding box center [1472, 66] width 191 height 37
click at [1439, 74] on label "Disponibilité" at bounding box center [1449, 73] width 47 height 12
click at [1425, 74] on input "Disponibilité" at bounding box center [1420, 72] width 11 height 11
radio input "true"
radio input "false"
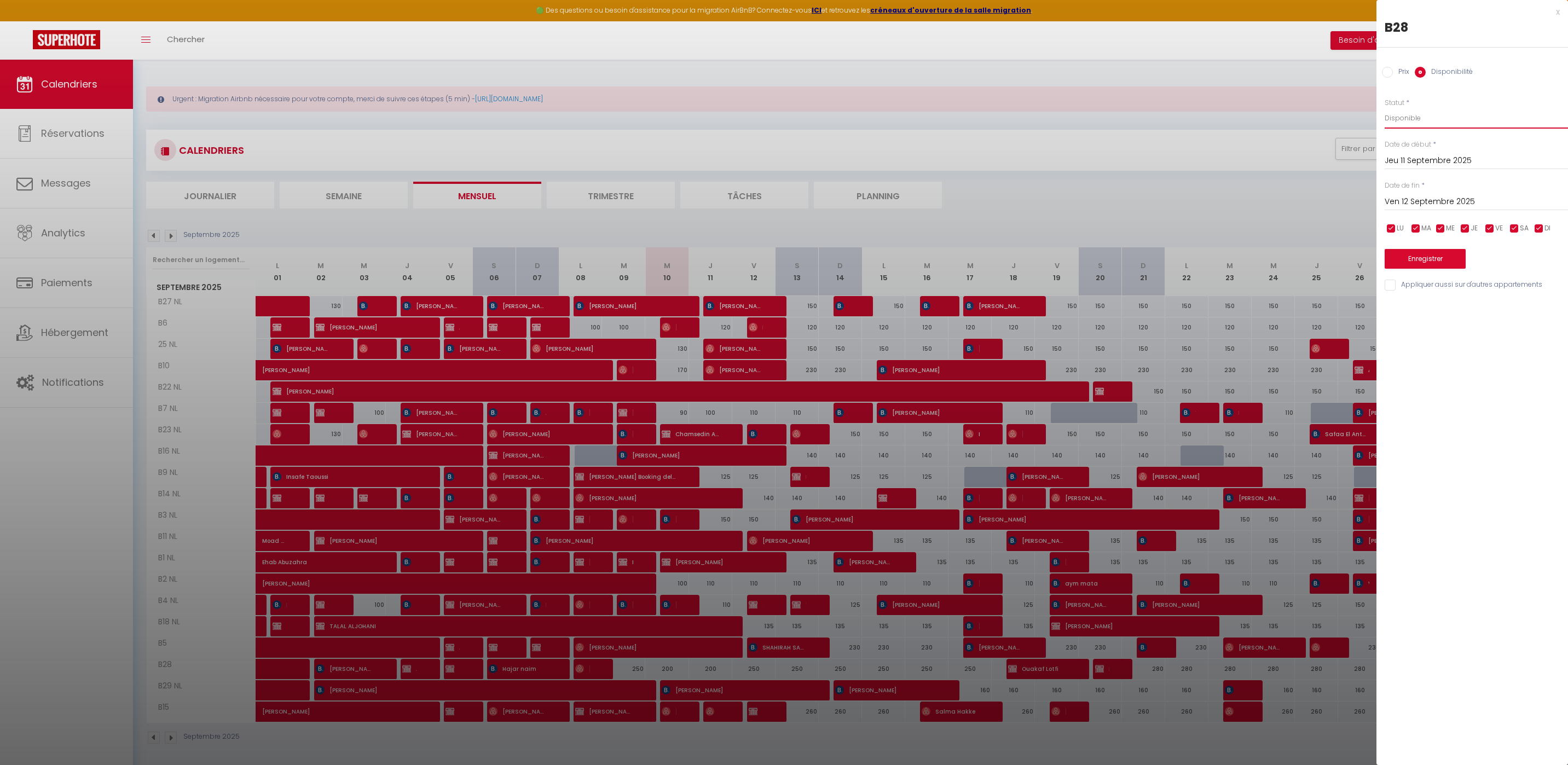
click at [1433, 114] on select "Disponible Indisponible" at bounding box center [1476, 118] width 184 height 21
click at [589, 215] on div at bounding box center [784, 382] width 1568 height 765
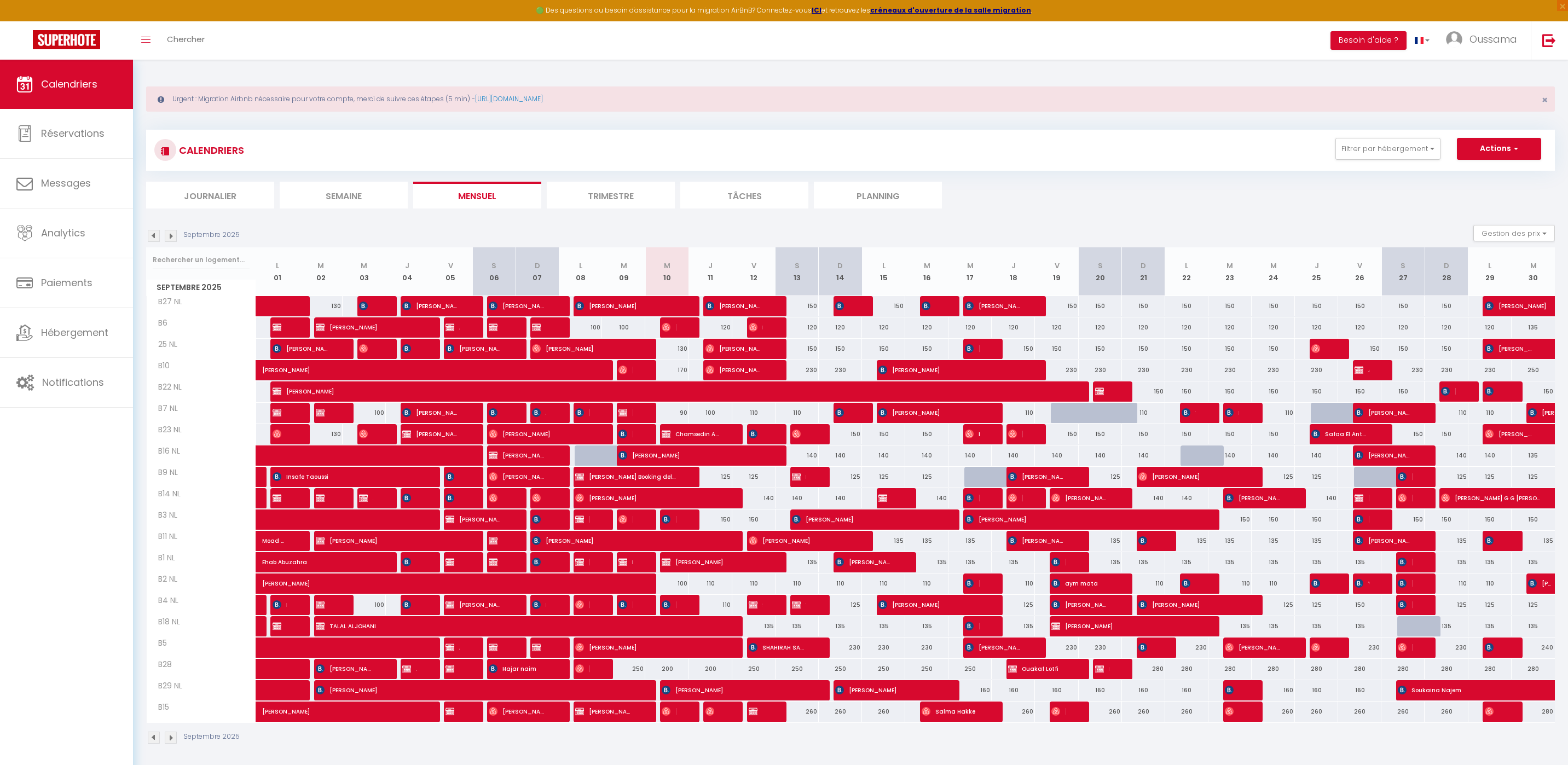
click at [719, 480] on div "125" at bounding box center [710, 477] width 43 height 20
select select "1"
type input "Jeu 11 Septembre 2025"
type input "Ven 12 Septembre 2025"
